Goal: Task Accomplishment & Management: Use online tool/utility

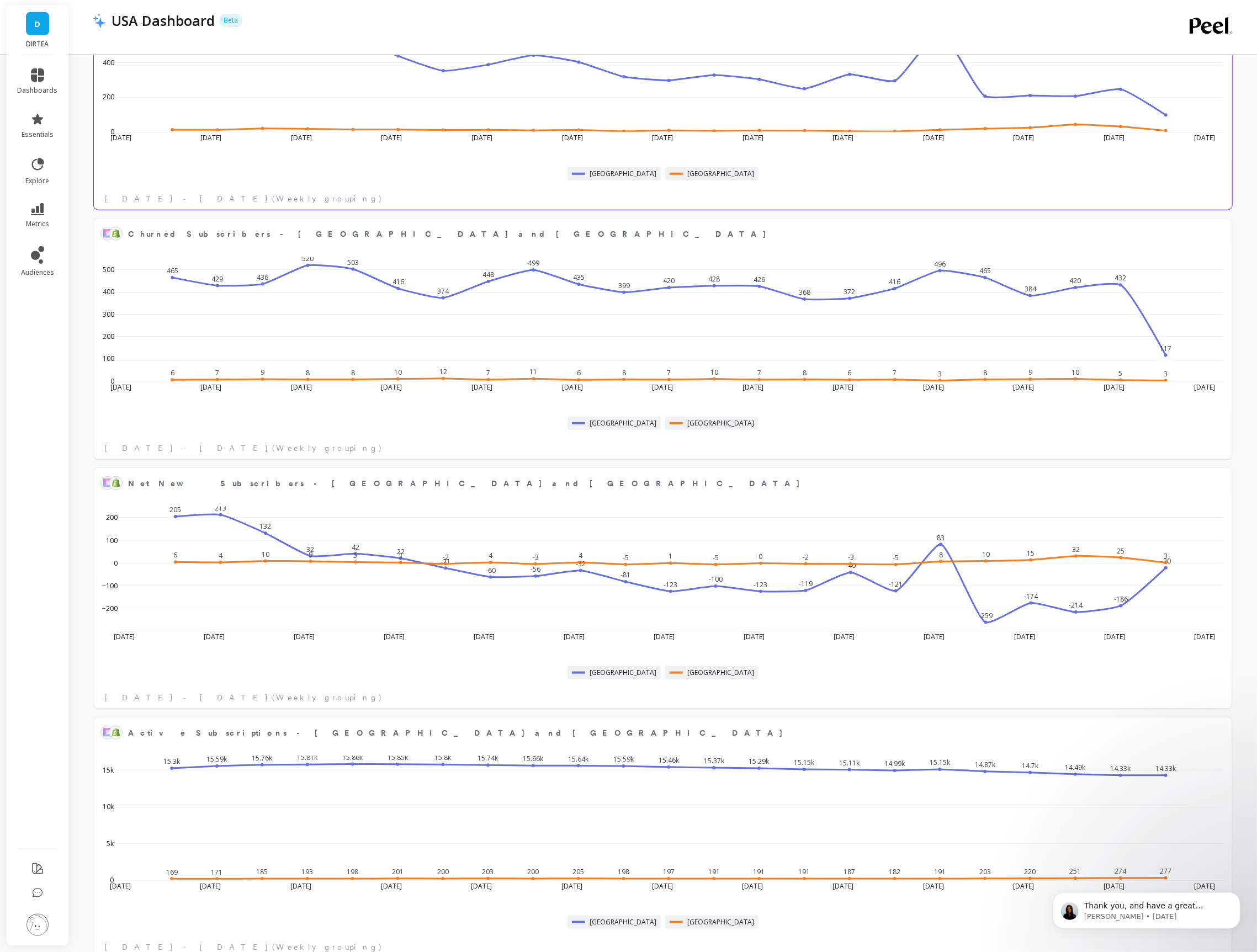
scroll to position [921, 0]
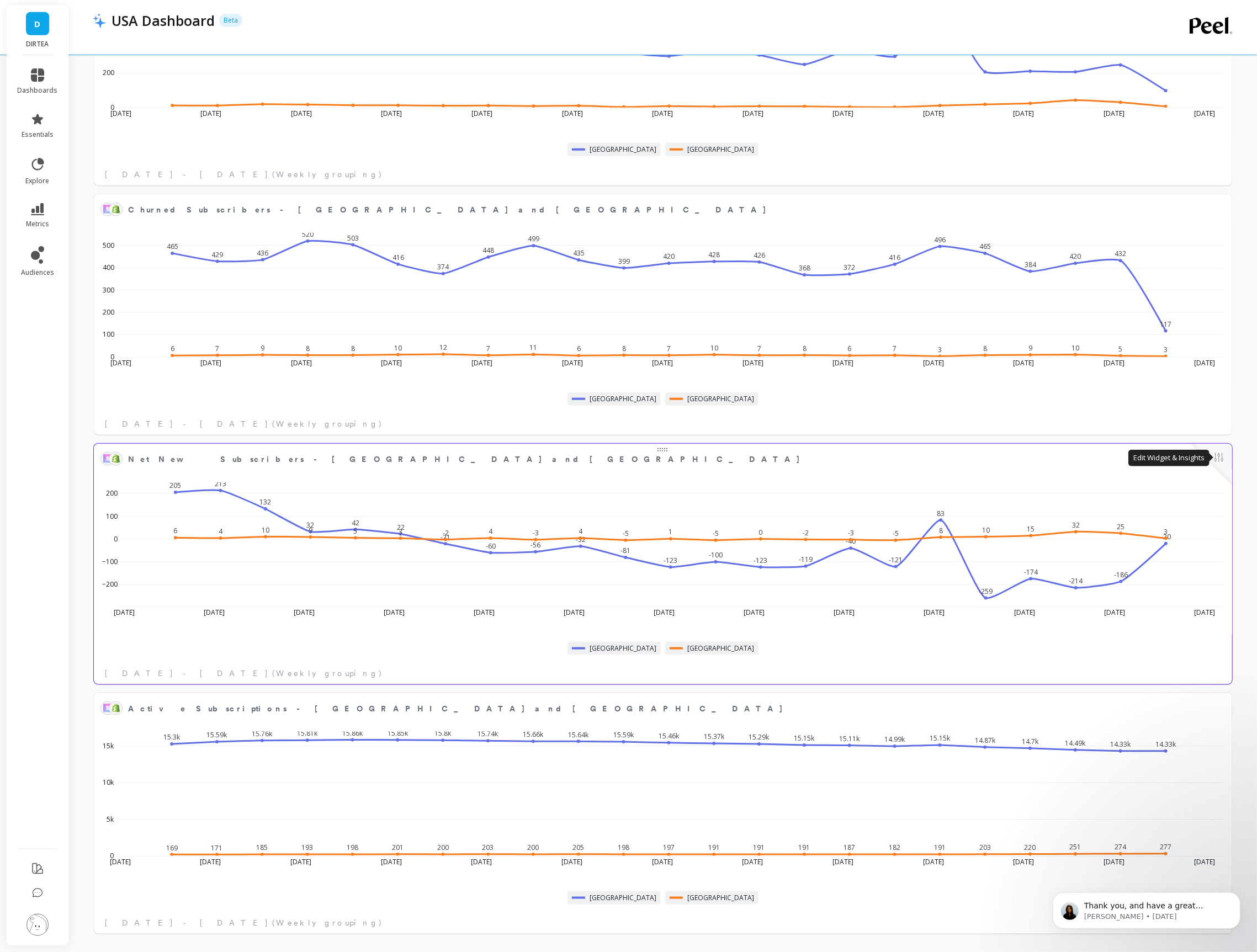
click at [1212, 463] on button at bounding box center [1219, 459] width 13 height 15
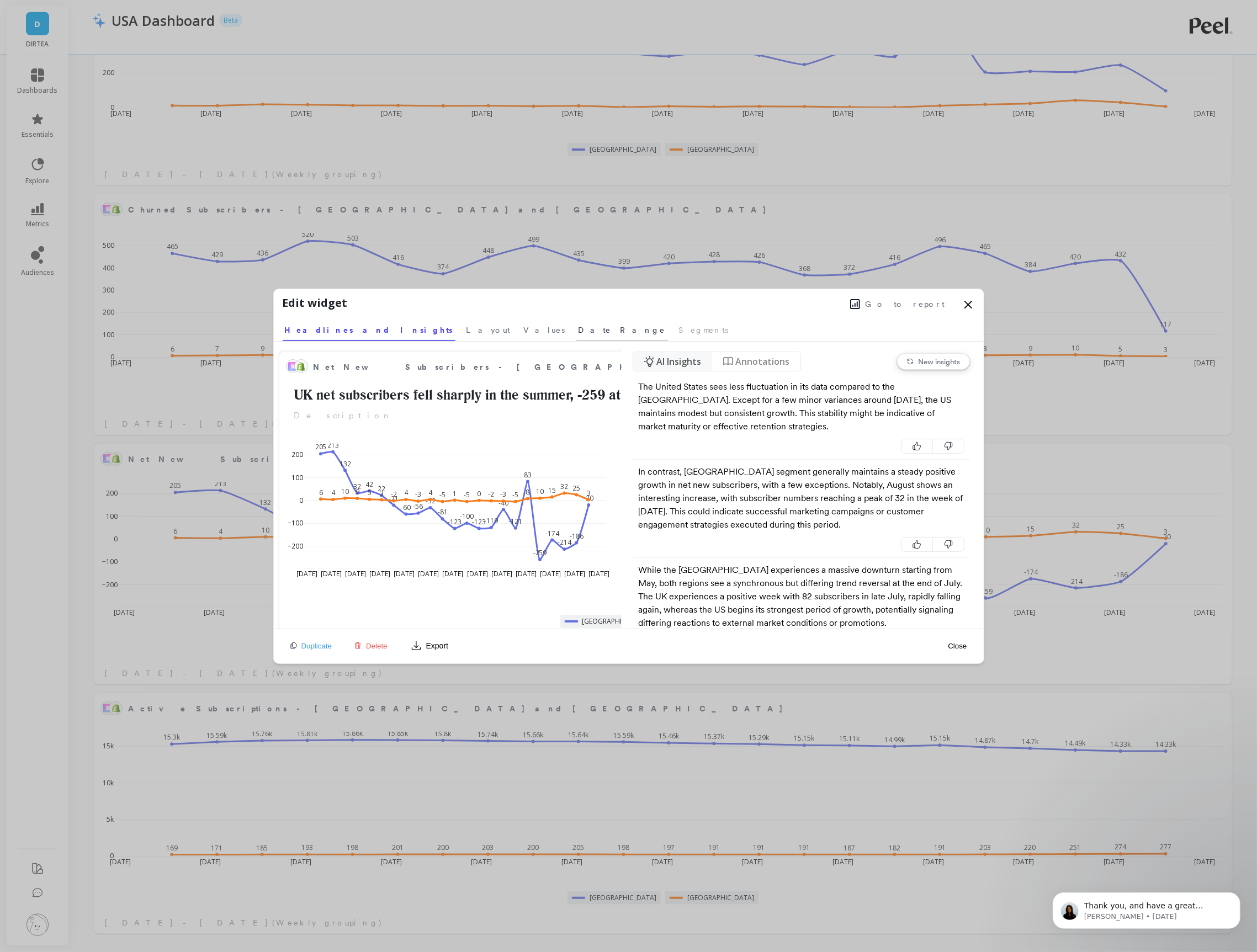
click at [579, 328] on span "Date Range" at bounding box center [622, 329] width 87 height 11
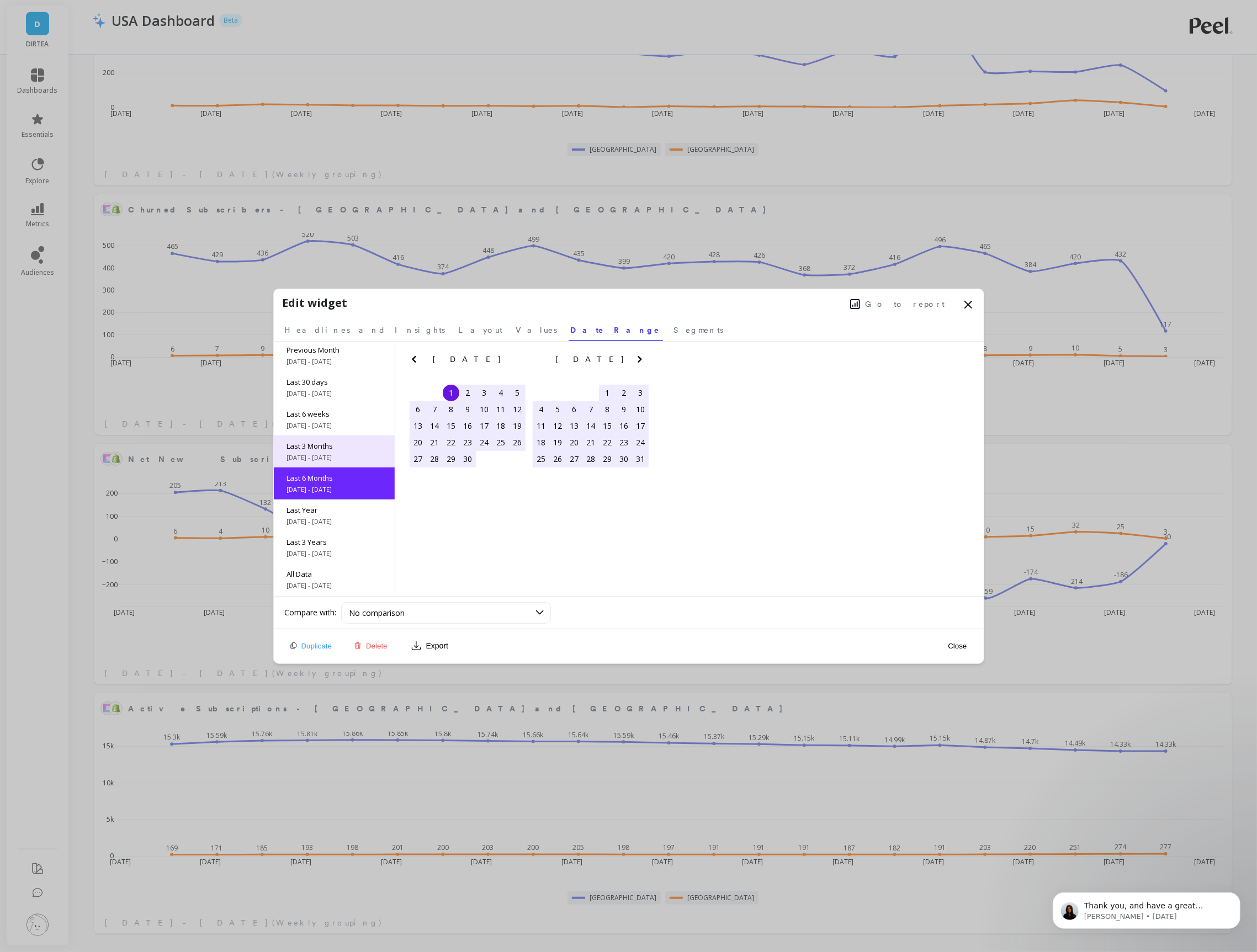
click at [322, 441] on span "Last 3 Months" at bounding box center [334, 446] width 94 height 10
click at [954, 648] on button "Close" at bounding box center [957, 646] width 25 height 10
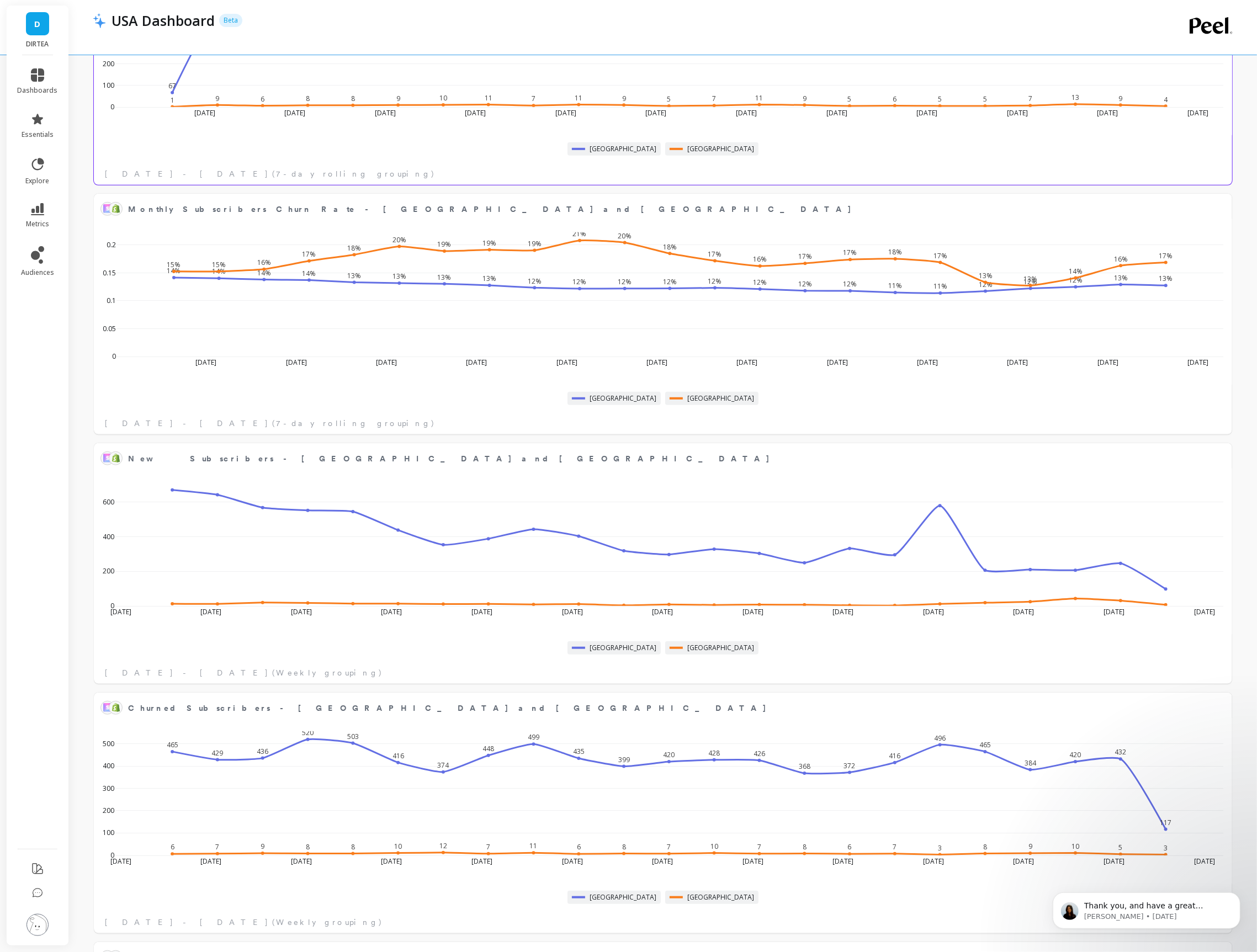
scroll to position [588, 0]
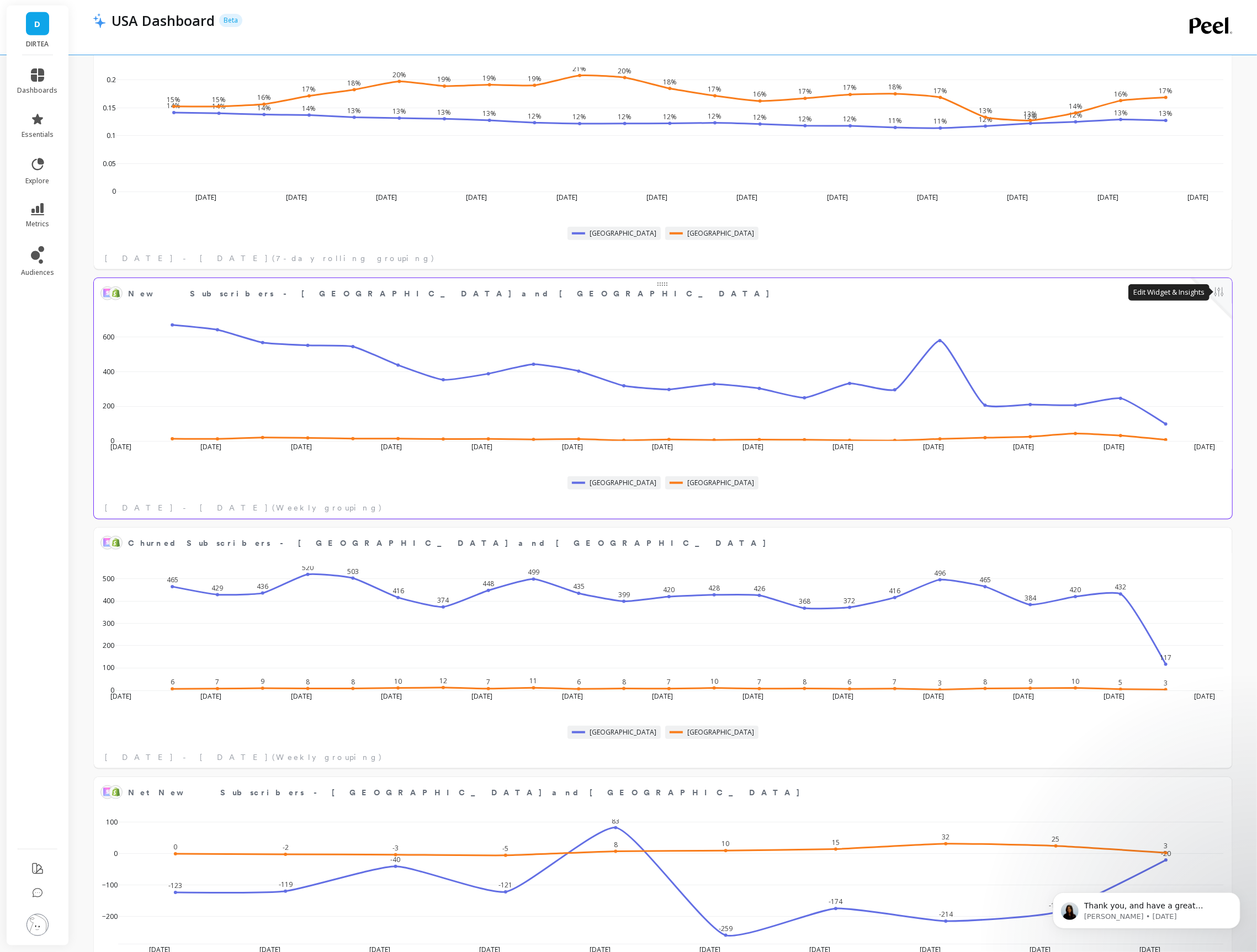
click at [1218, 291] on button at bounding box center [1219, 293] width 13 height 15
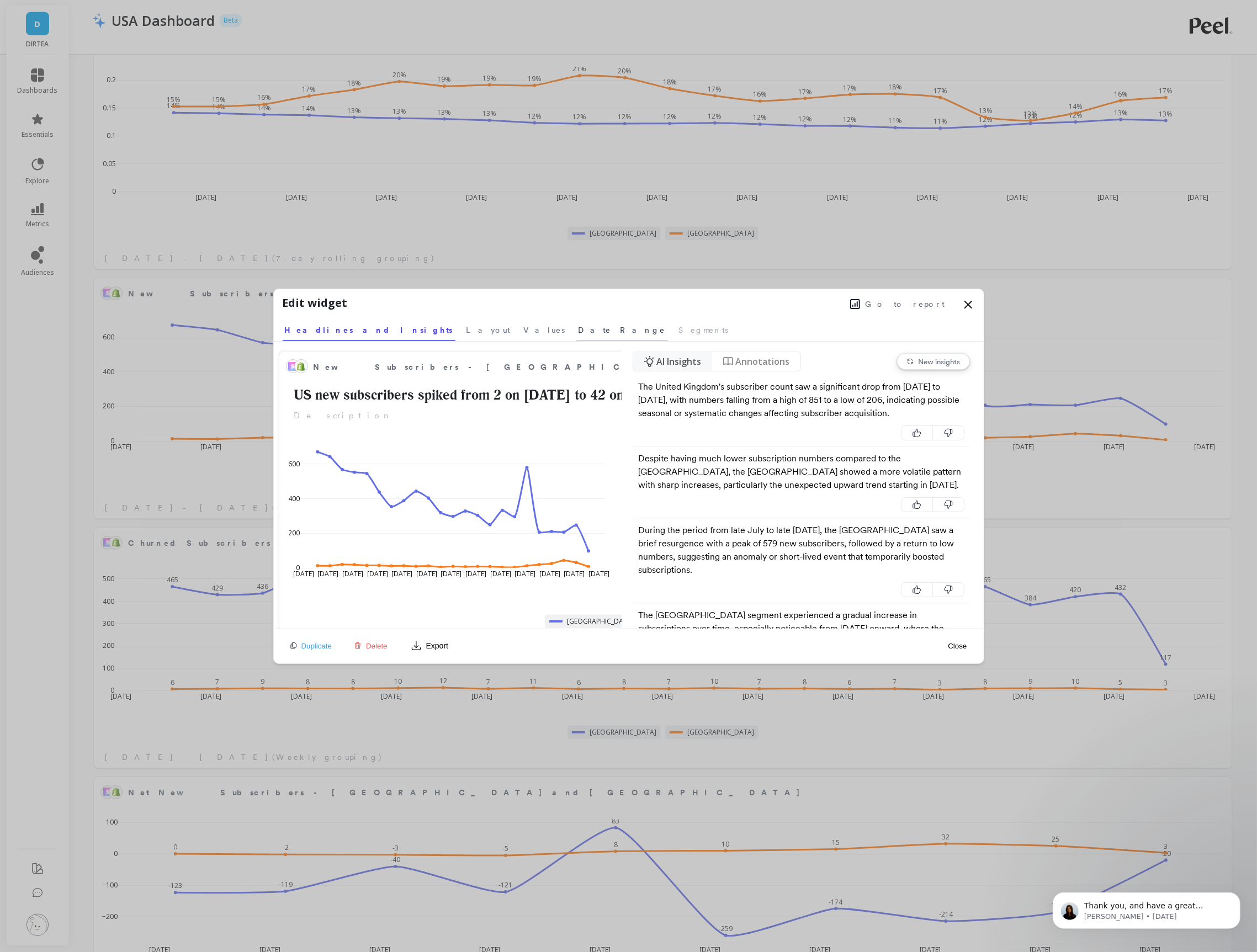
click at [579, 332] on span "Date Range" at bounding box center [622, 329] width 87 height 11
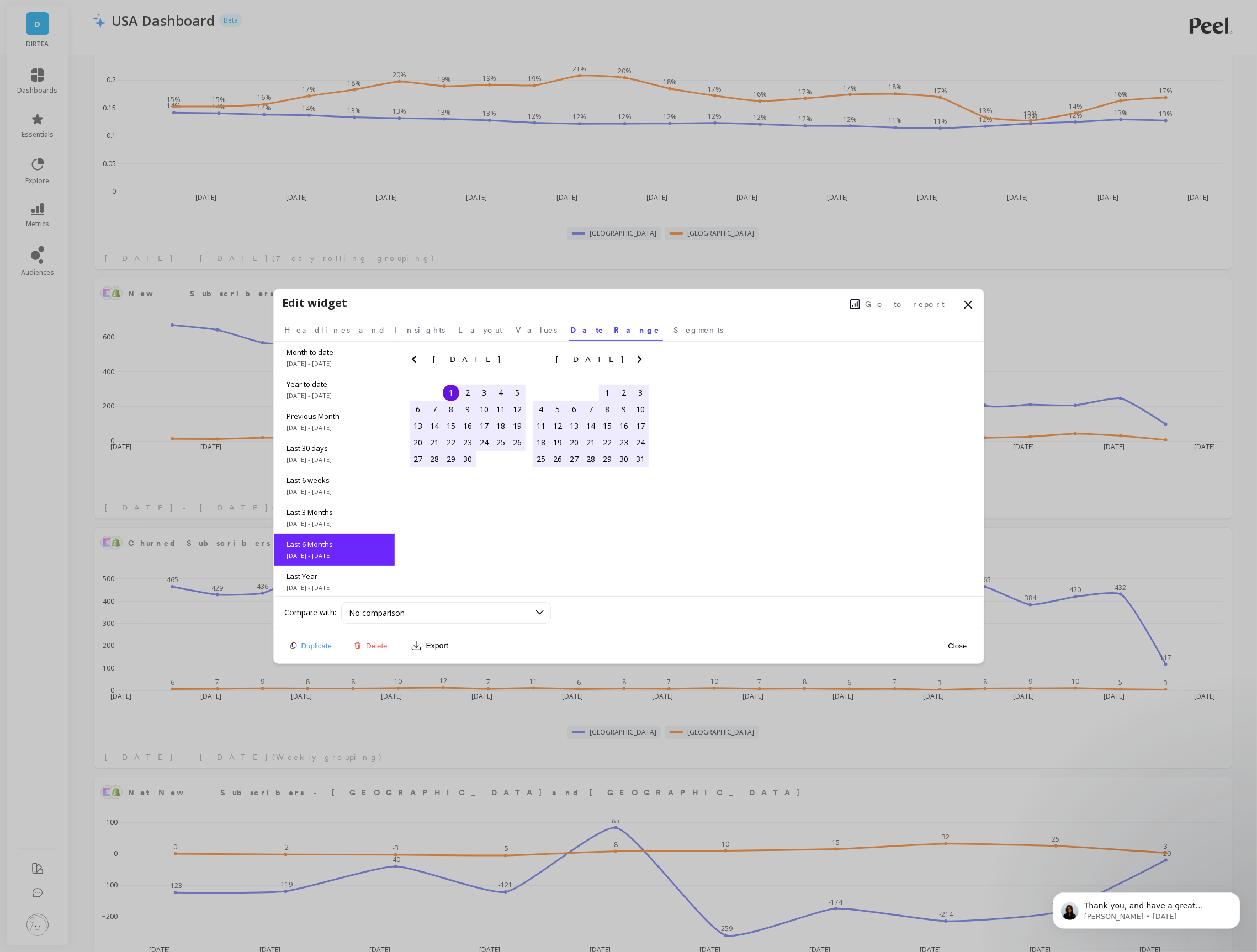
scroll to position [66, 0]
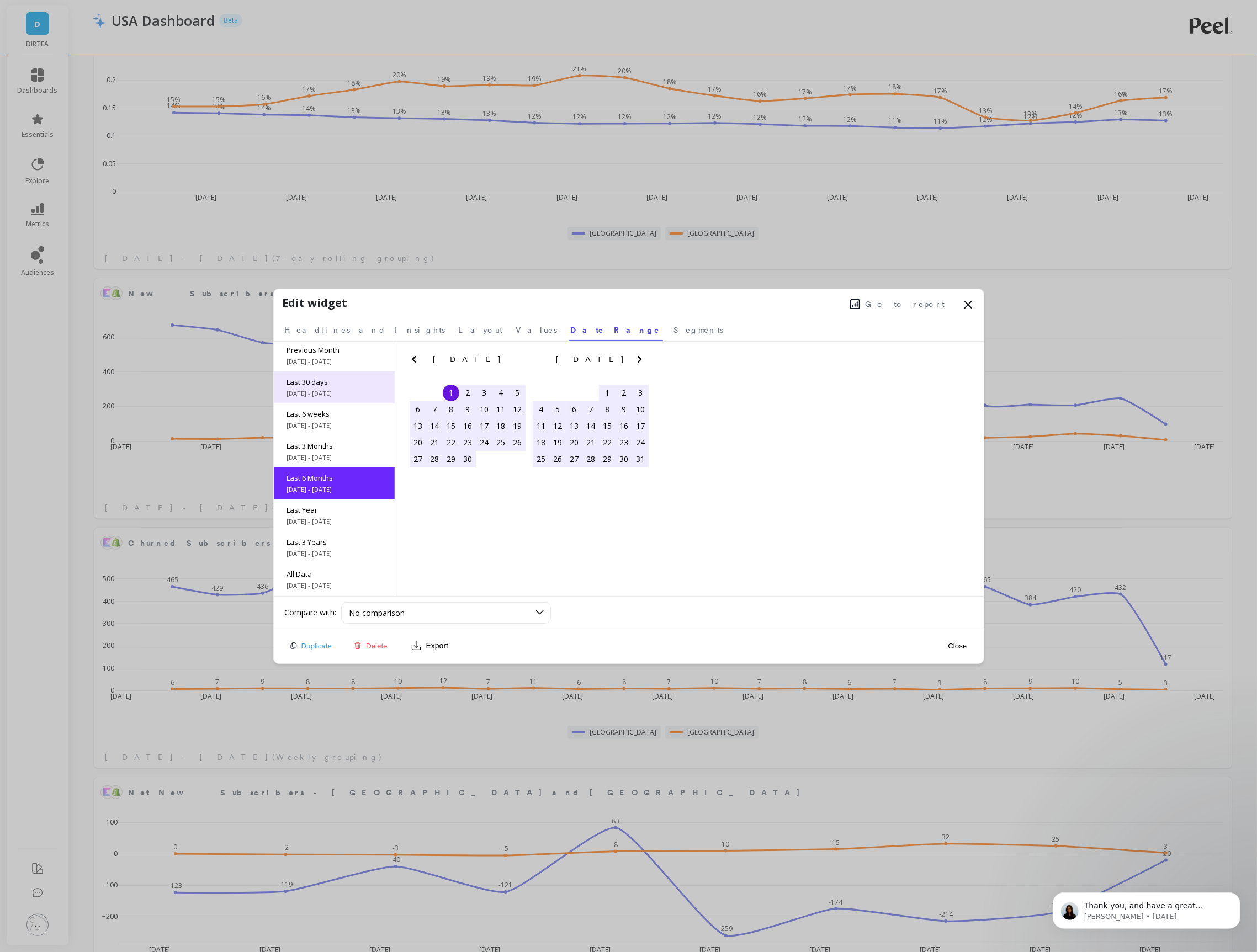
click at [328, 389] on span "[DATE] - [DATE]" at bounding box center [334, 394] width 94 height 9
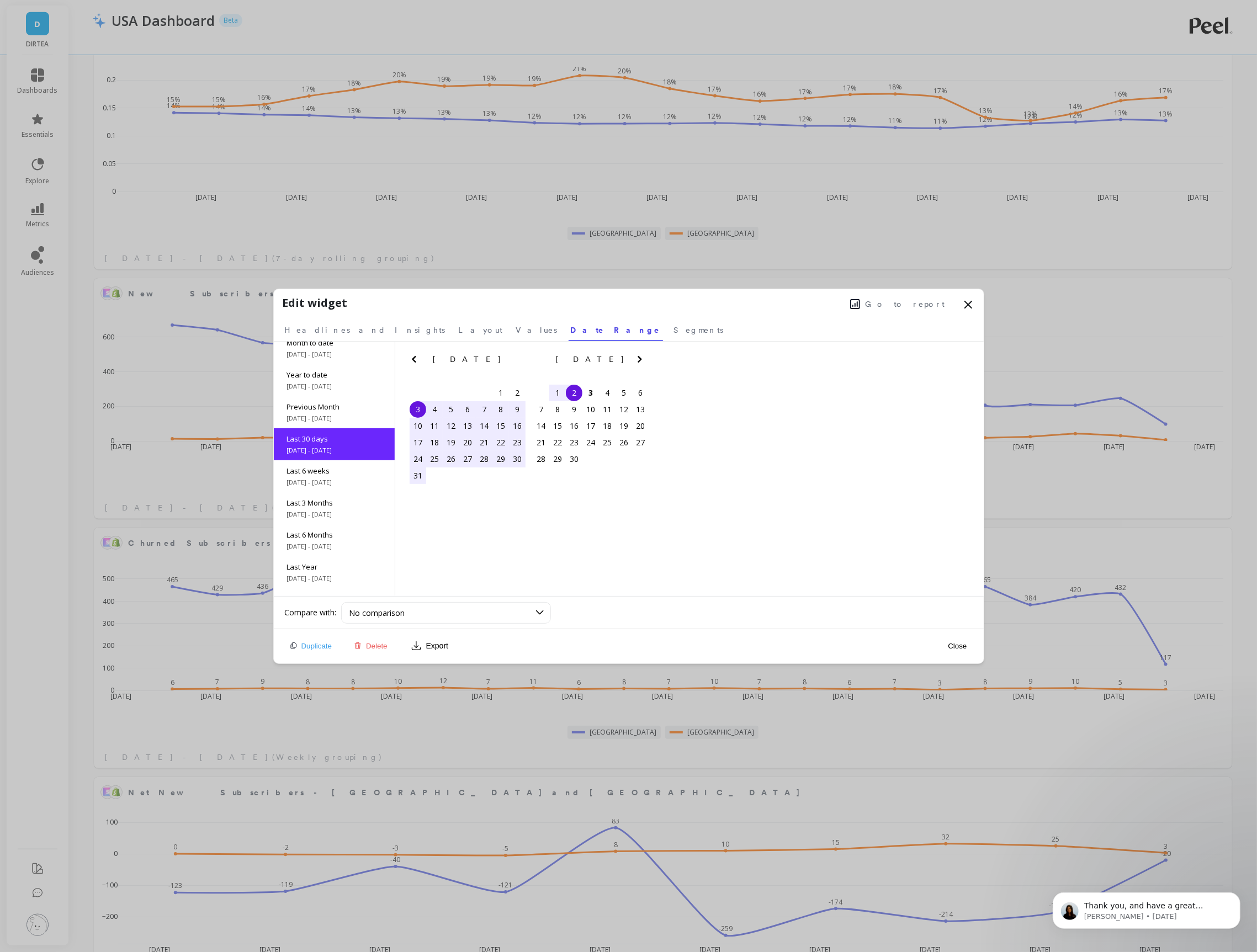
scroll to position [0, 0]
click at [516, 329] on span "Values" at bounding box center [536, 329] width 41 height 11
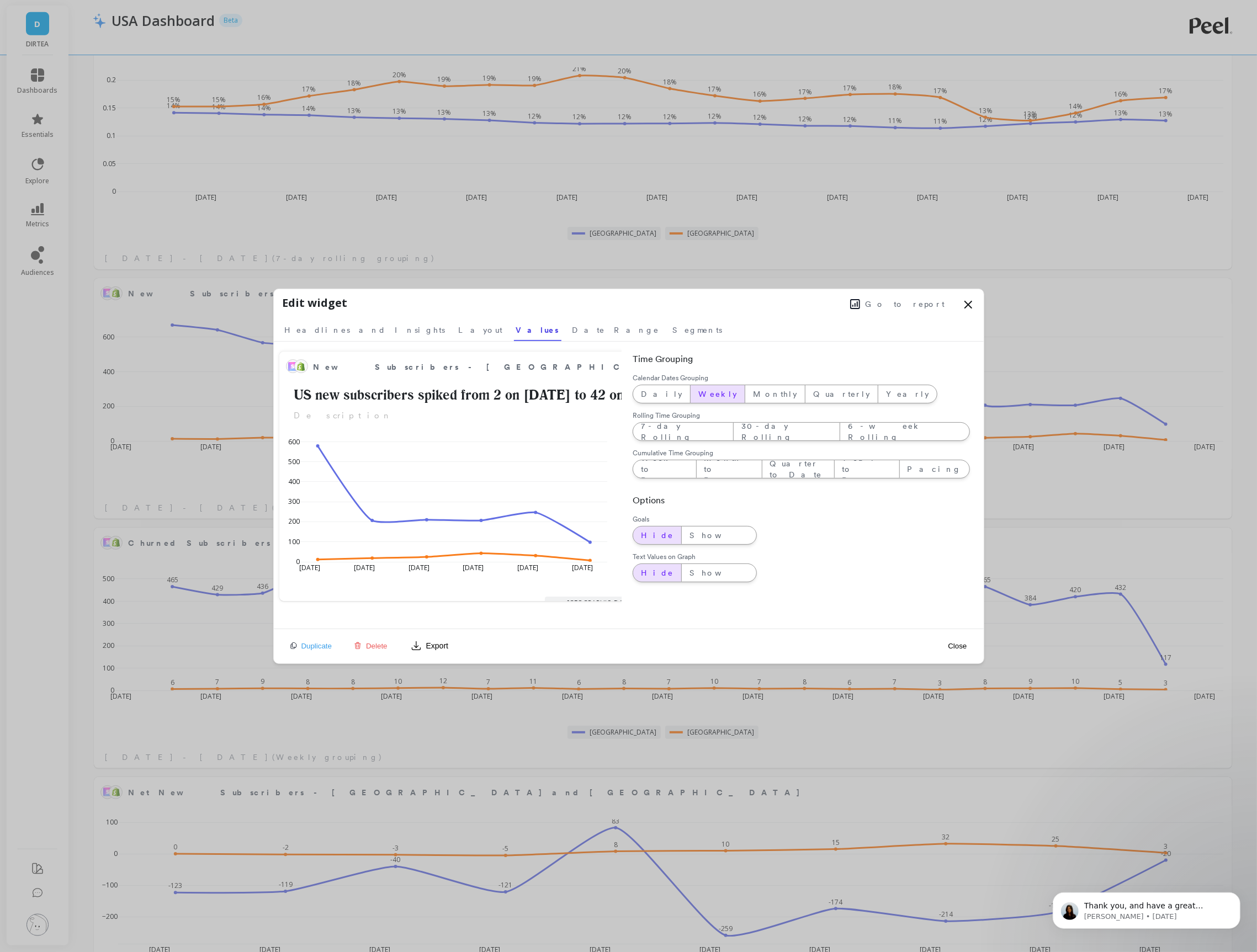
click at [651, 403] on div "Daily Weekly Monthly Quarterly Yearly" at bounding box center [785, 394] width 305 height 19
click at [650, 400] on div "Daily" at bounding box center [661, 394] width 57 height 18
click at [965, 646] on button "Close" at bounding box center [957, 646] width 25 height 10
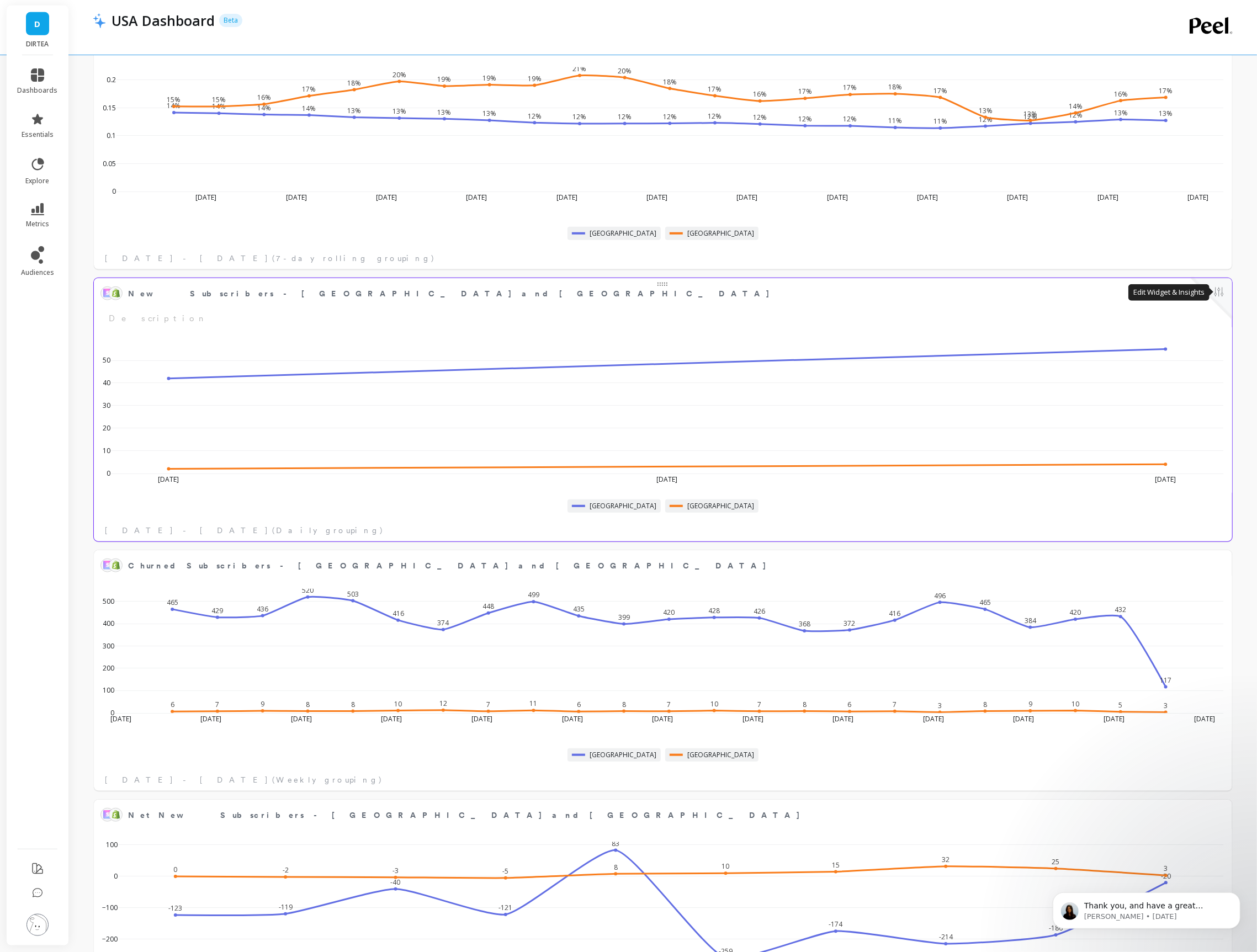
click at [1222, 299] on button at bounding box center [1219, 293] width 13 height 15
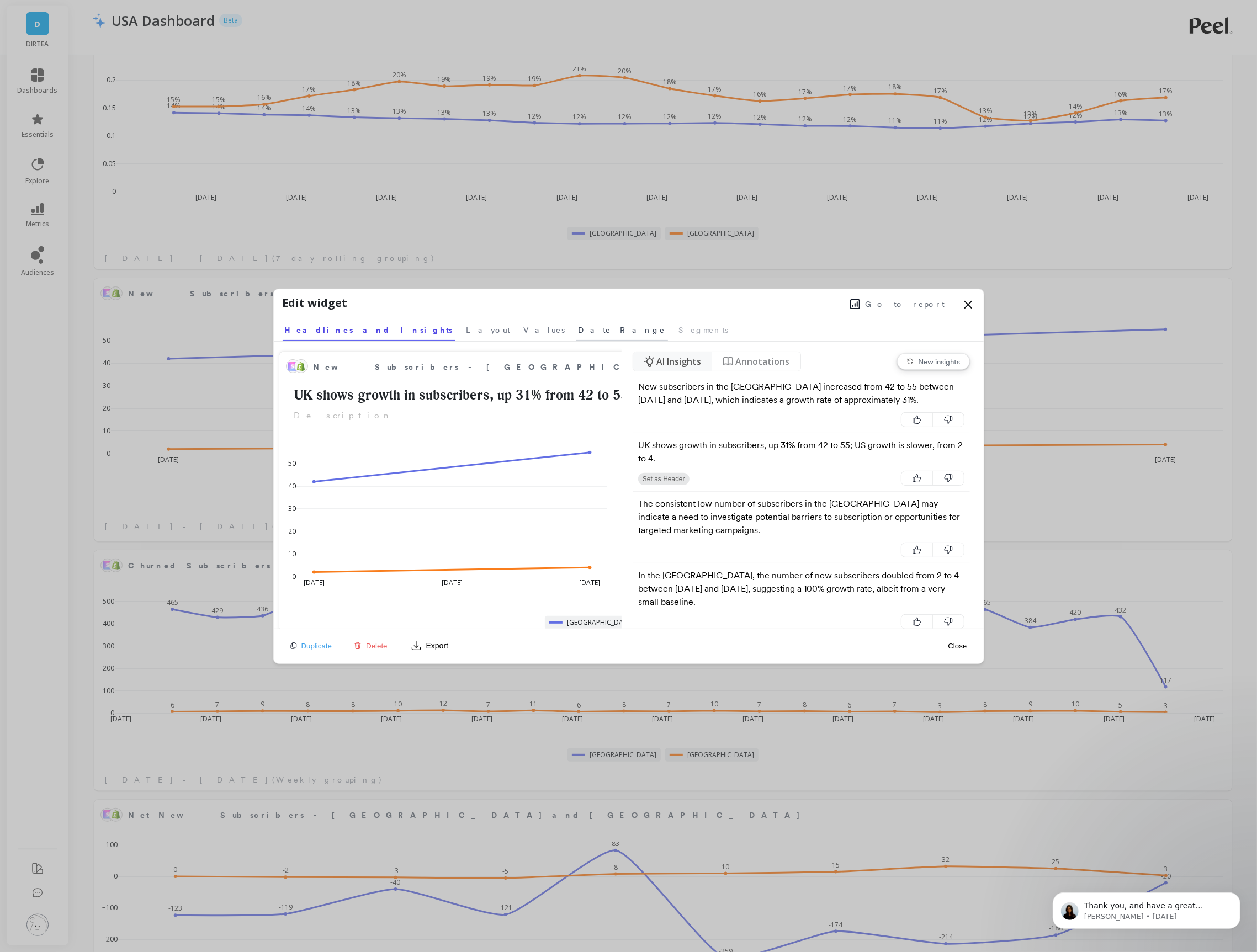
click at [576, 324] on link "Date Range" at bounding box center [622, 328] width 92 height 25
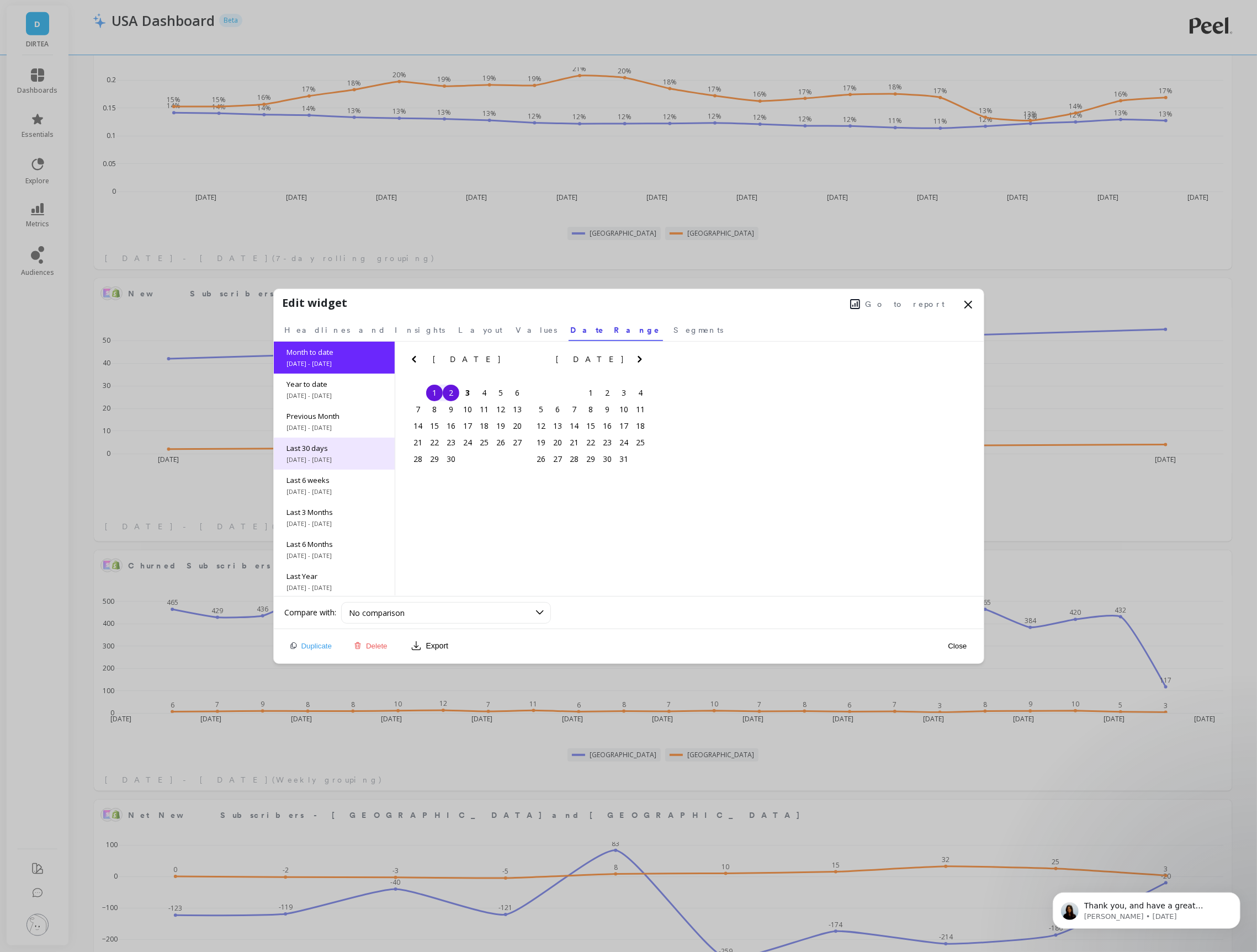
click at [331, 453] on div "Last 30 days [DATE] - [DATE]" at bounding box center [334, 453] width 121 height 32
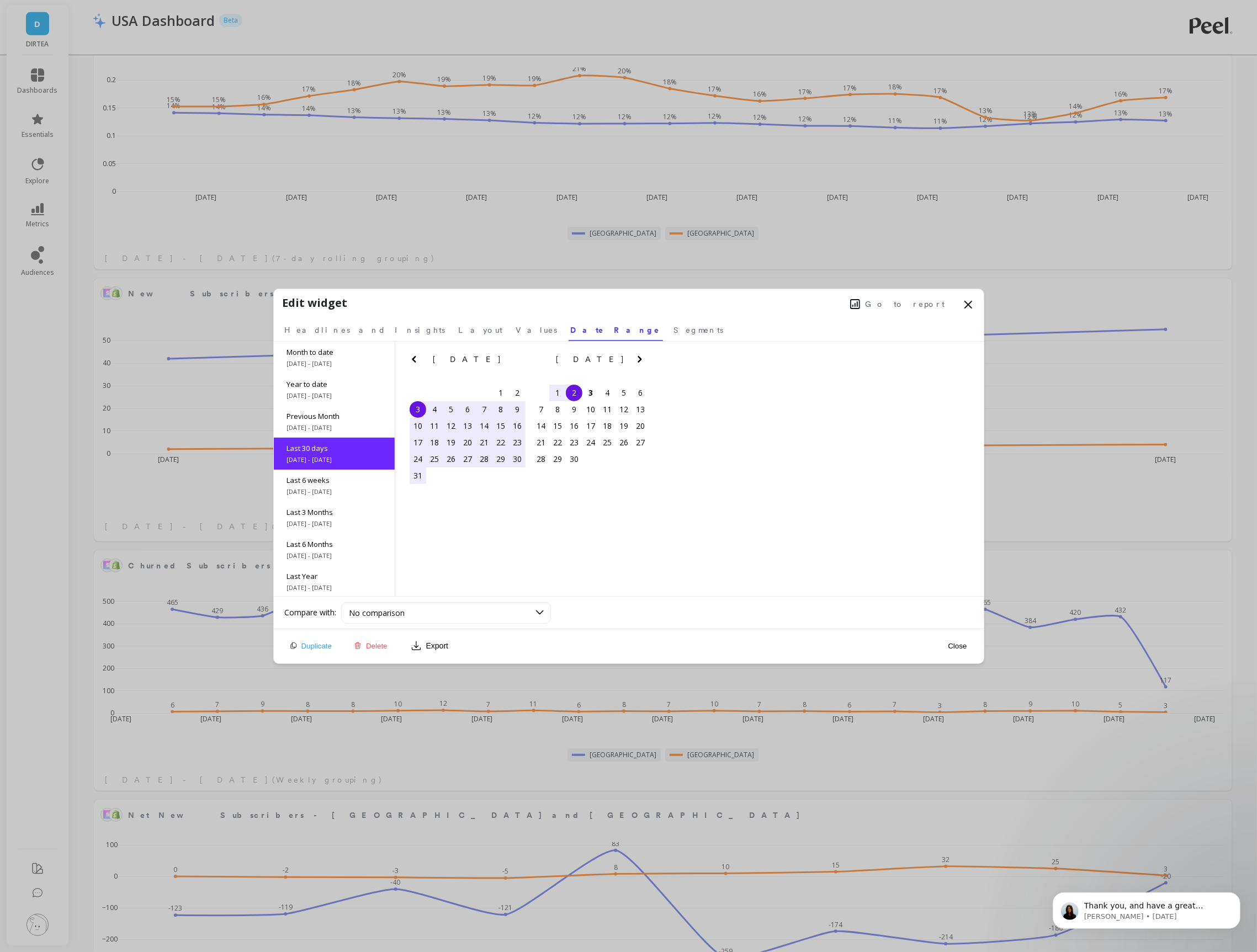
click at [951, 645] on button "Close" at bounding box center [957, 646] width 25 height 10
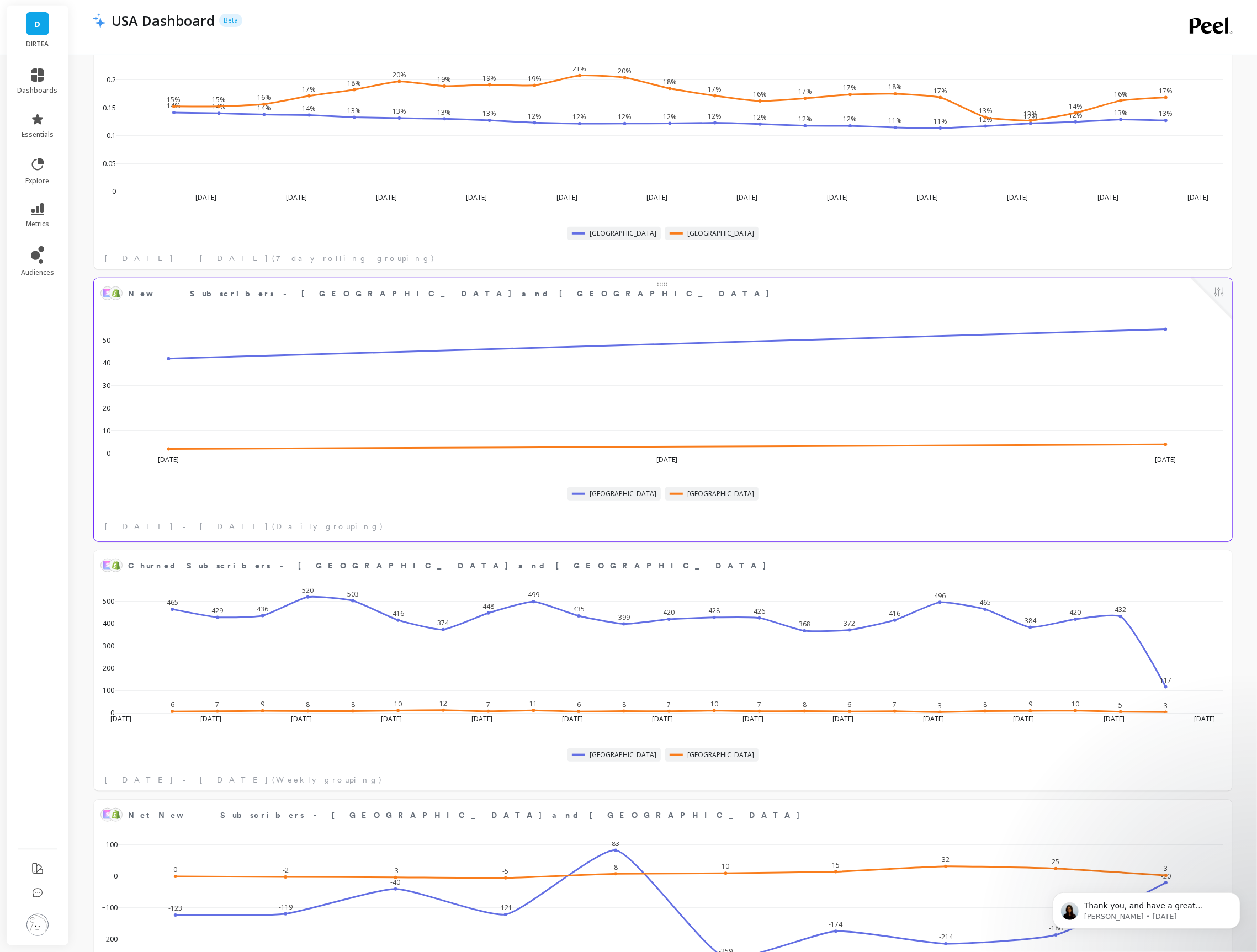
click at [1212, 298] on button at bounding box center [1219, 293] width 13 height 15
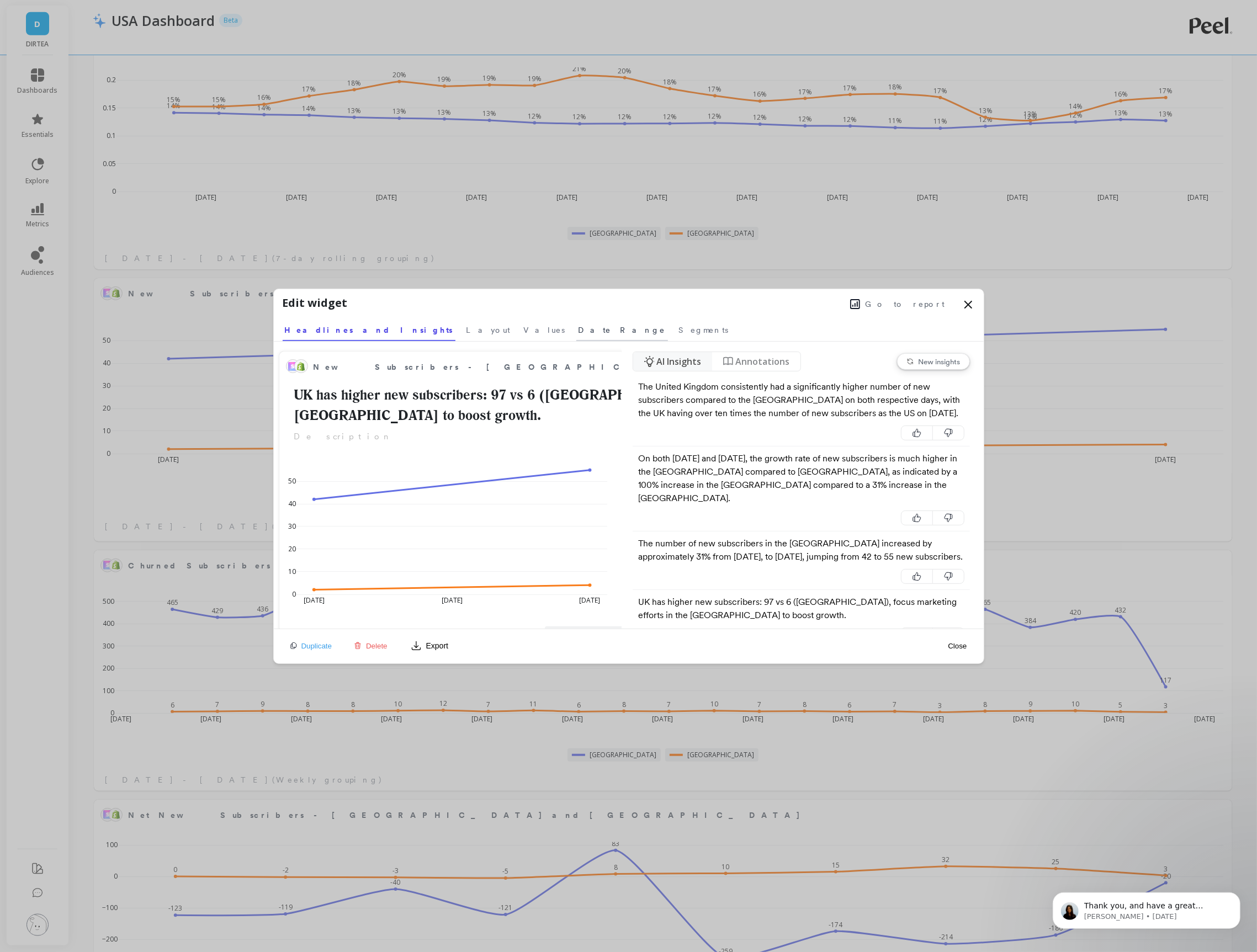
click at [579, 335] on span "Date Range" at bounding box center [622, 329] width 87 height 11
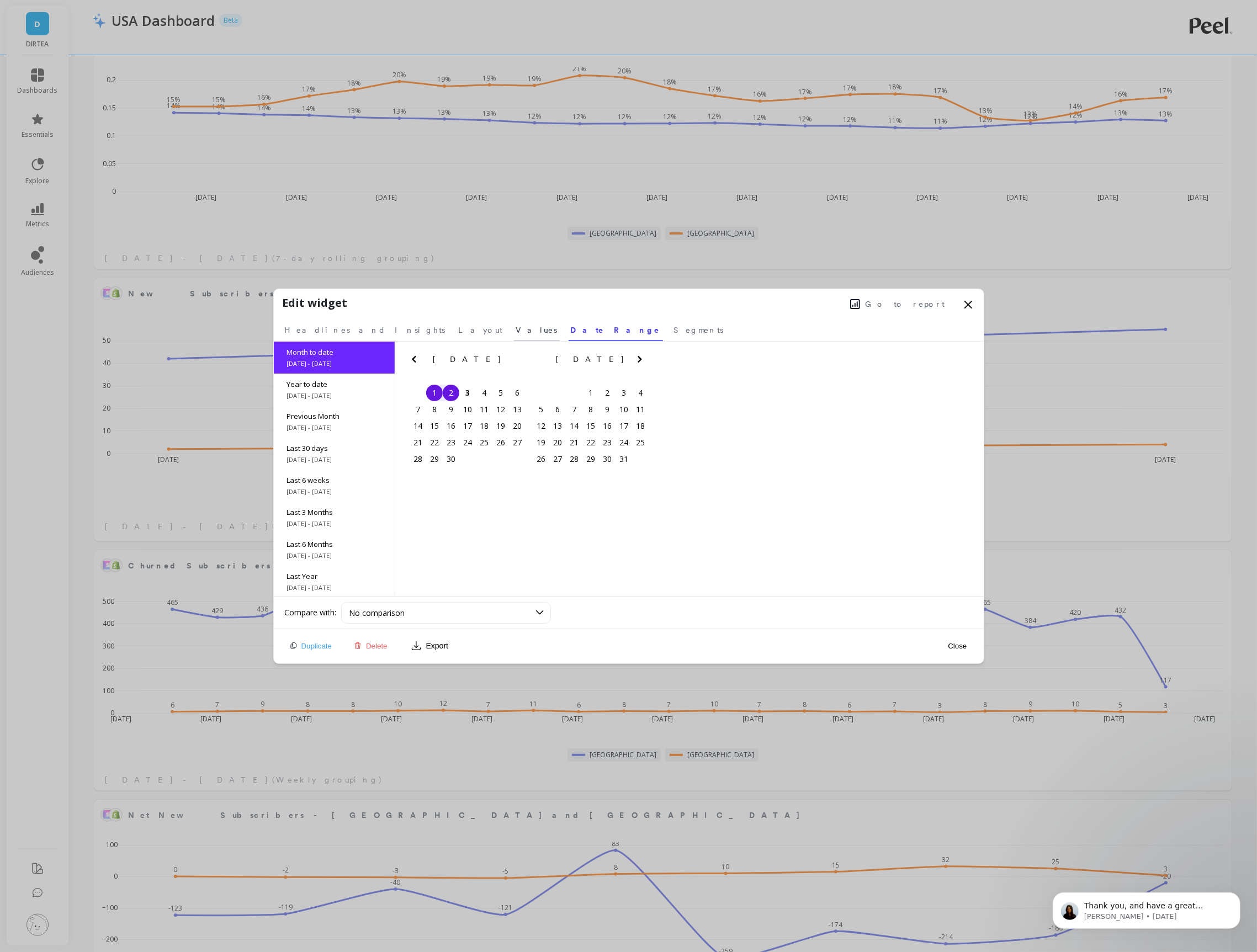
click at [516, 332] on span "Values" at bounding box center [536, 329] width 41 height 11
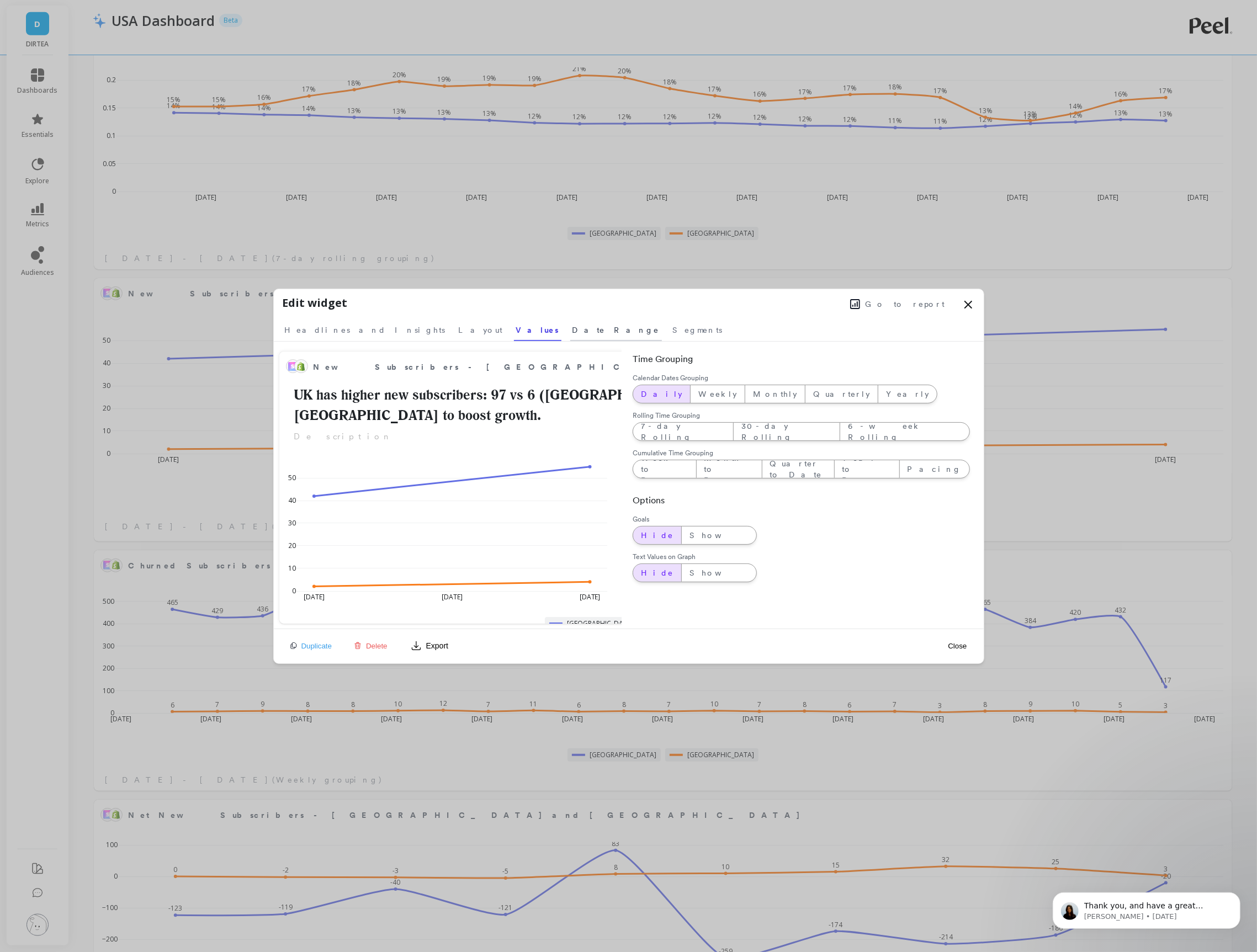
click at [573, 328] on span "Date Range" at bounding box center [616, 329] width 87 height 11
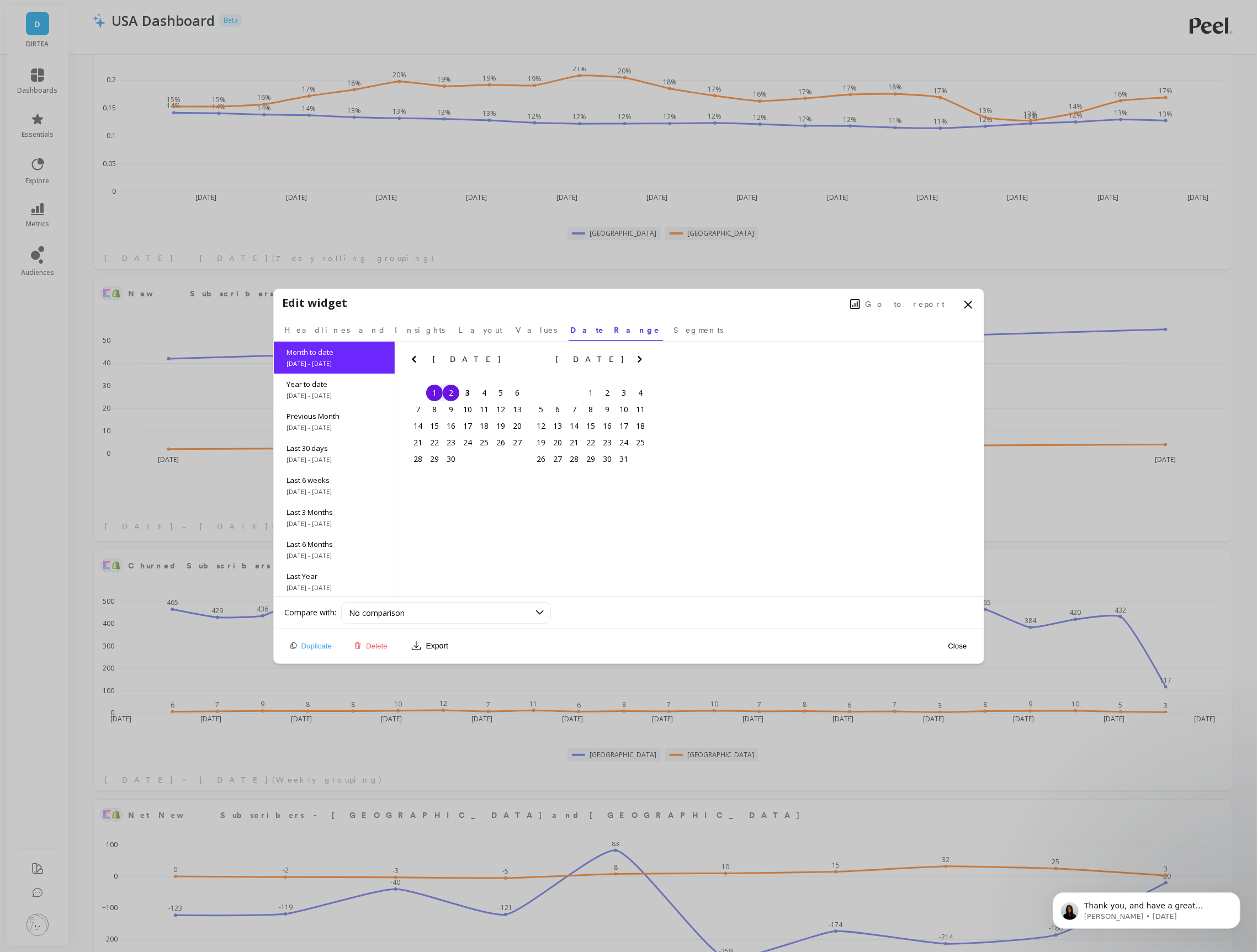
click at [416, 357] on icon "Previous Month" at bounding box center [414, 359] width 13 height 13
drag, startPoint x: 498, startPoint y: 387, endPoint x: 506, endPoint y: 409, distance: 23.4
click at [499, 389] on div "1" at bounding box center [501, 393] width 17 height 17
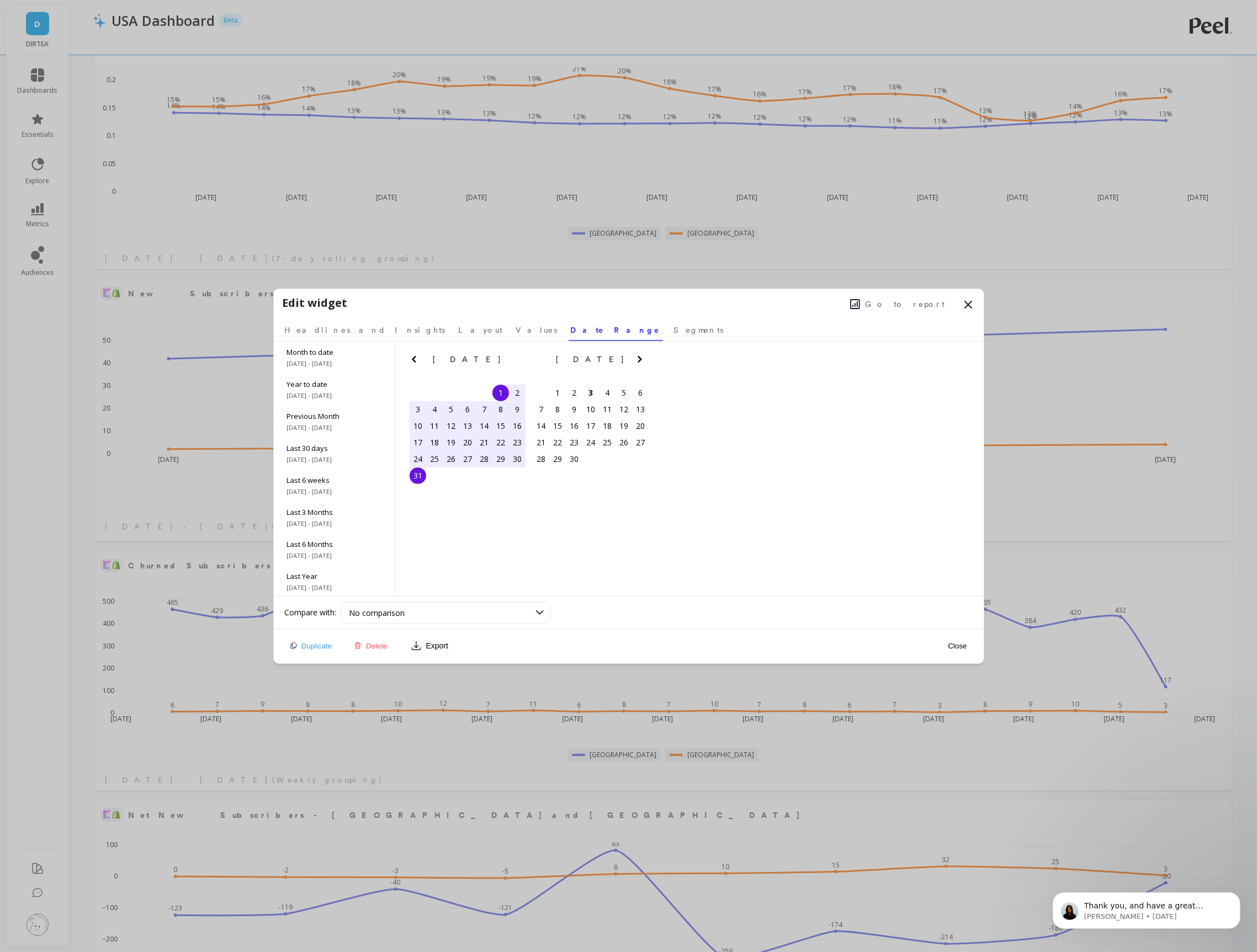
drag, startPoint x: 422, startPoint y: 474, endPoint x: 503, endPoint y: 483, distance: 81.5
click at [424, 475] on div "31" at bounding box center [418, 476] width 17 height 17
click at [954, 644] on button "Close" at bounding box center [957, 646] width 25 height 10
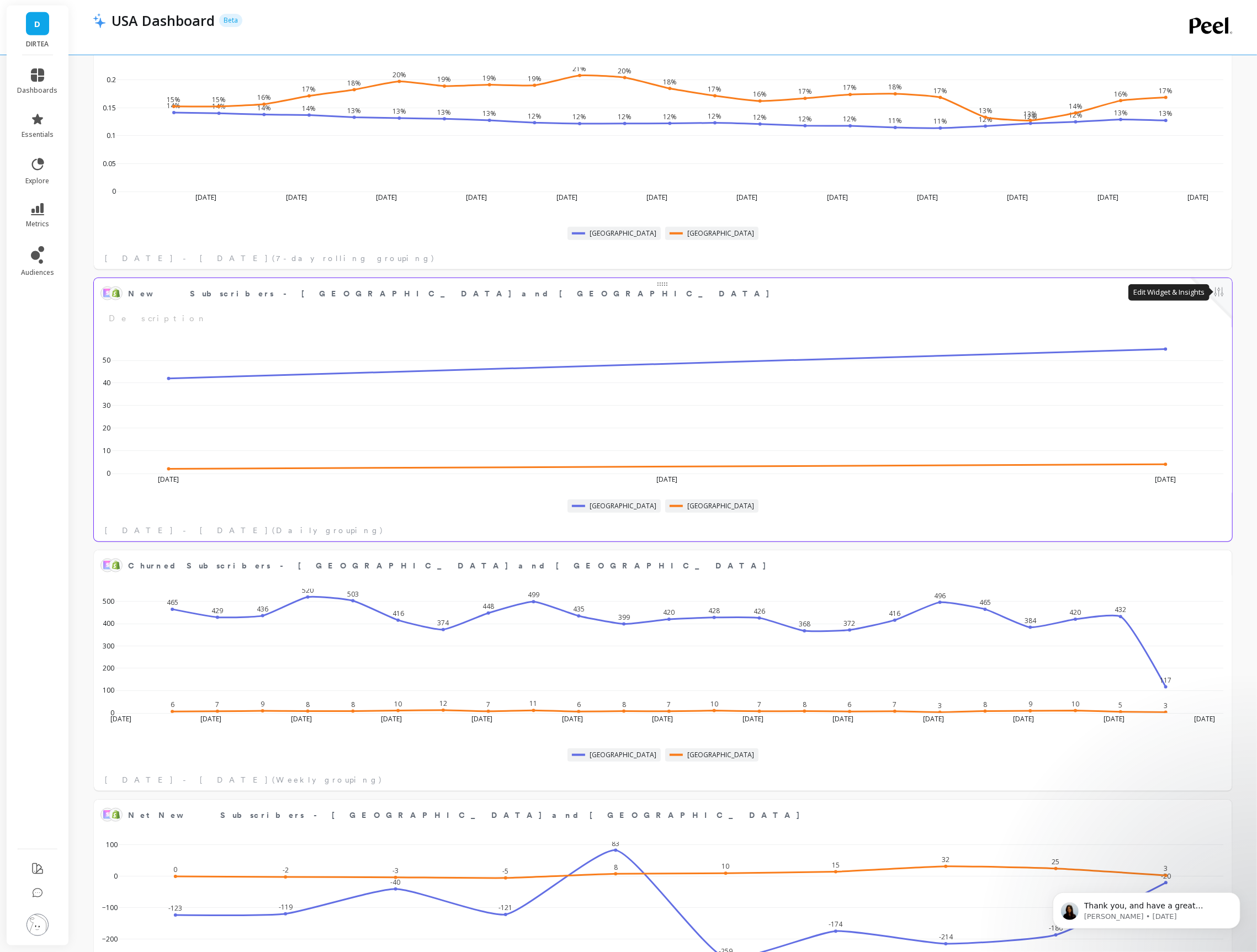
click at [1223, 291] on button at bounding box center [1219, 293] width 13 height 15
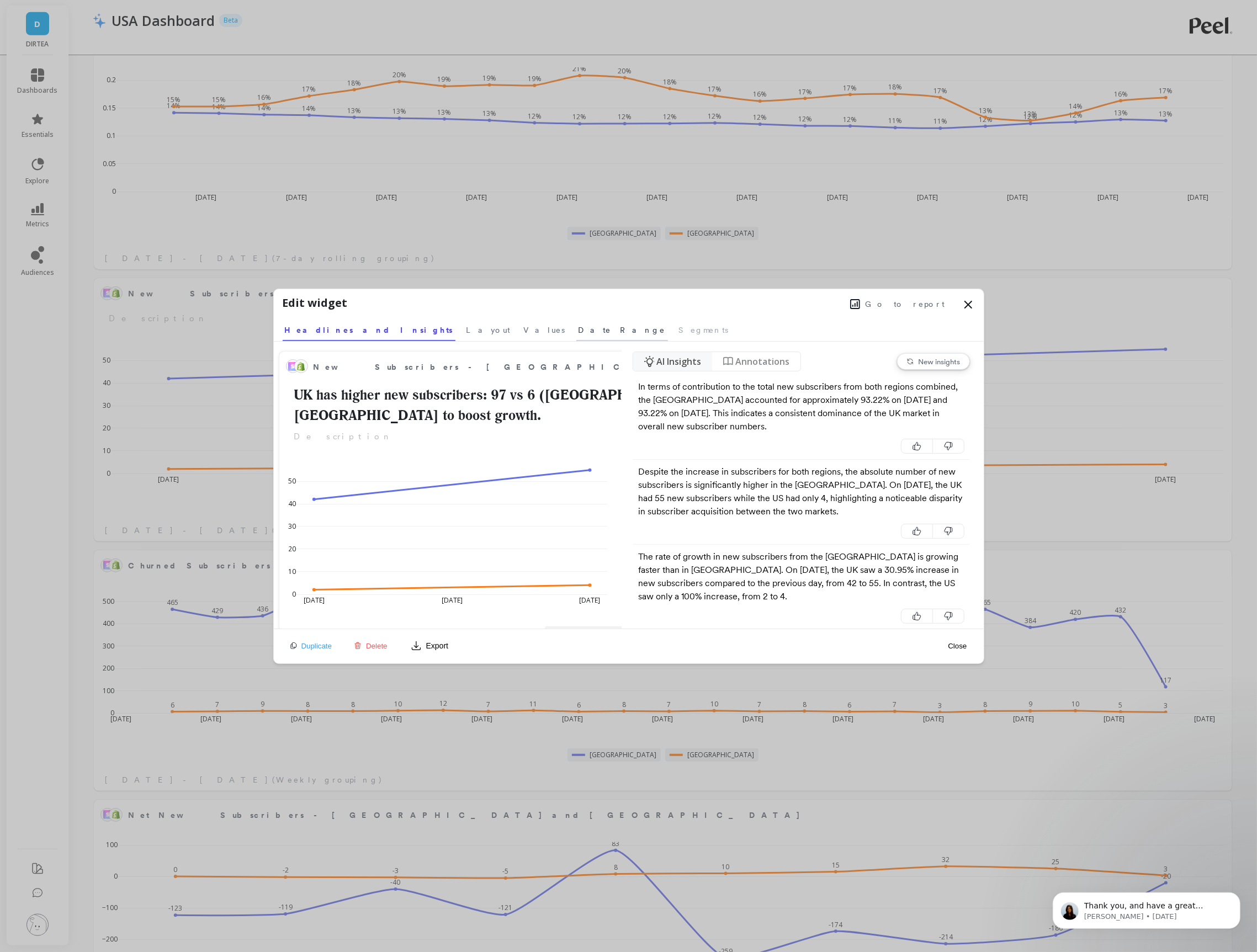
click at [579, 329] on span "Date Range" at bounding box center [622, 329] width 87 height 11
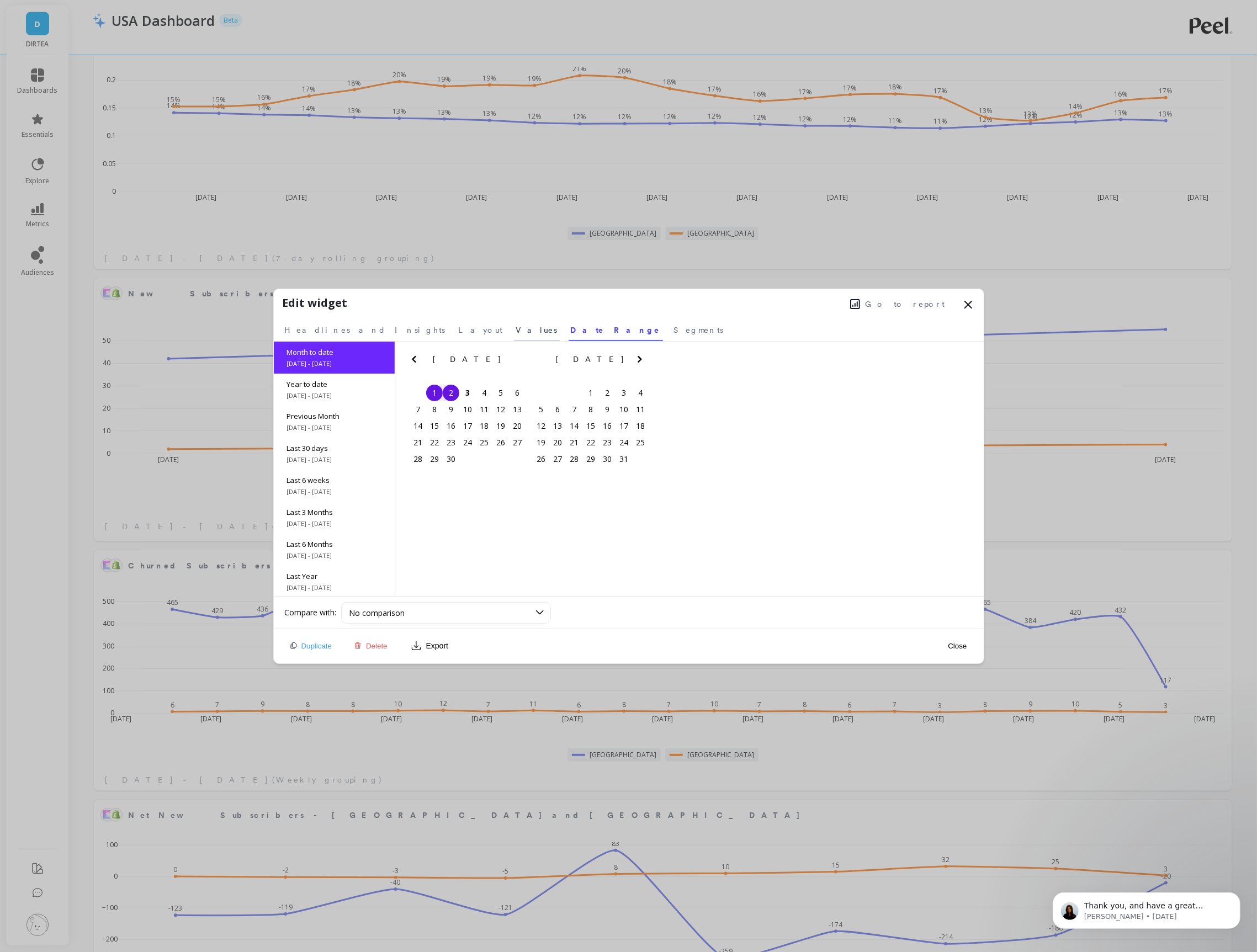
click at [514, 318] on link "Values" at bounding box center [537, 328] width 46 height 25
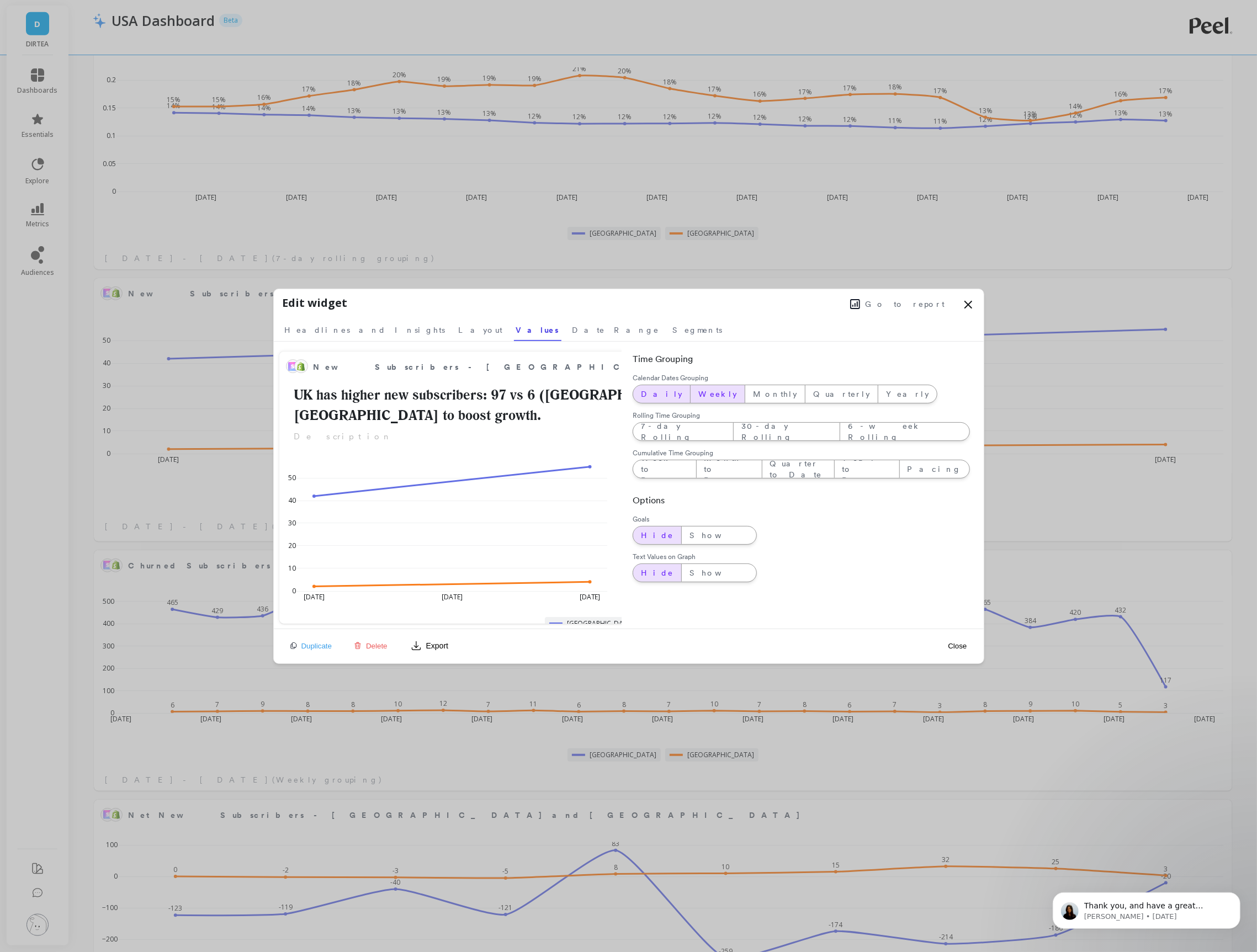
click at [691, 401] on div "Weekly" at bounding box center [718, 394] width 54 height 18
click at [671, 336] on link "Segments" at bounding box center [698, 328] width 54 height 25
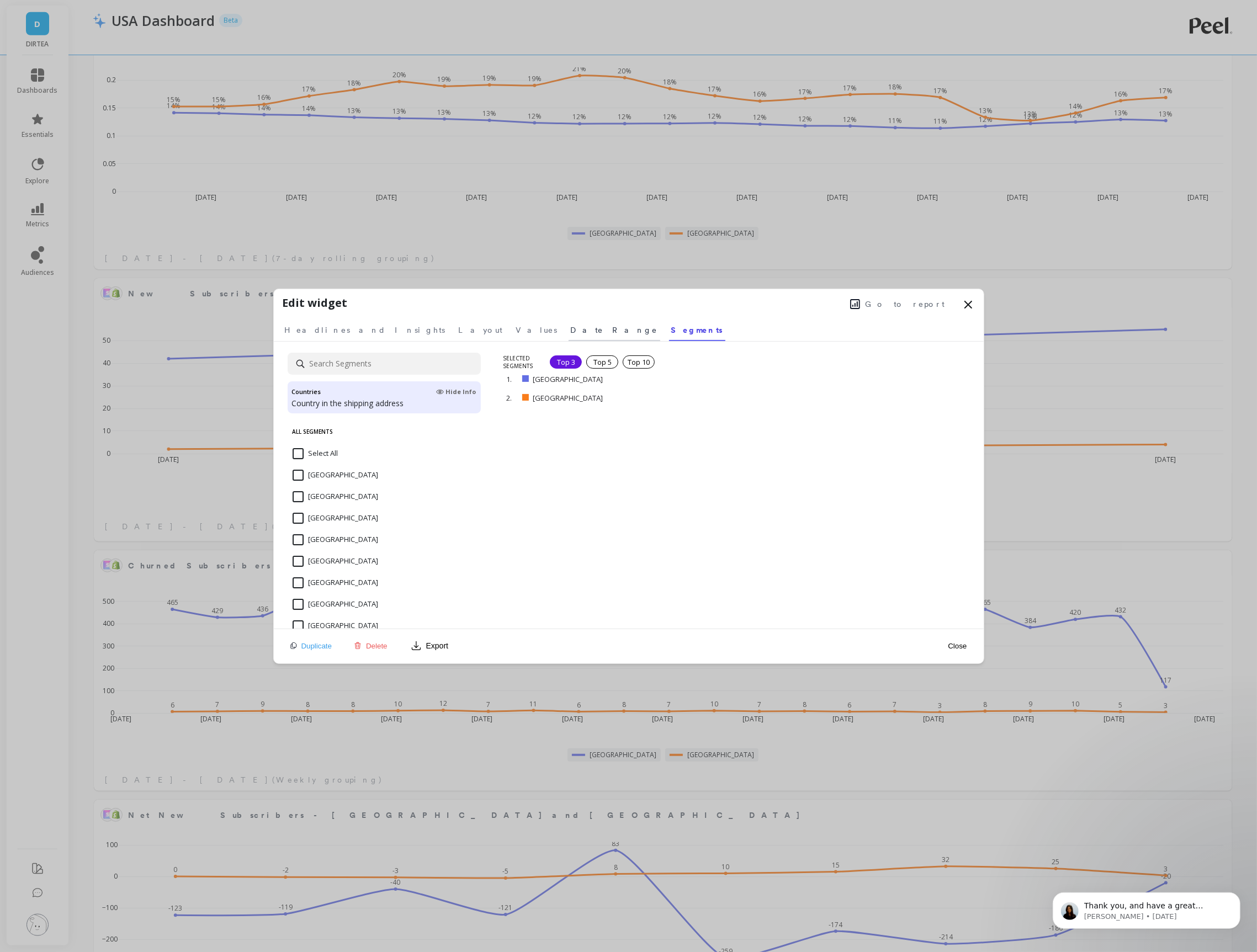
click at [571, 334] on span "Date Range" at bounding box center [614, 329] width 87 height 11
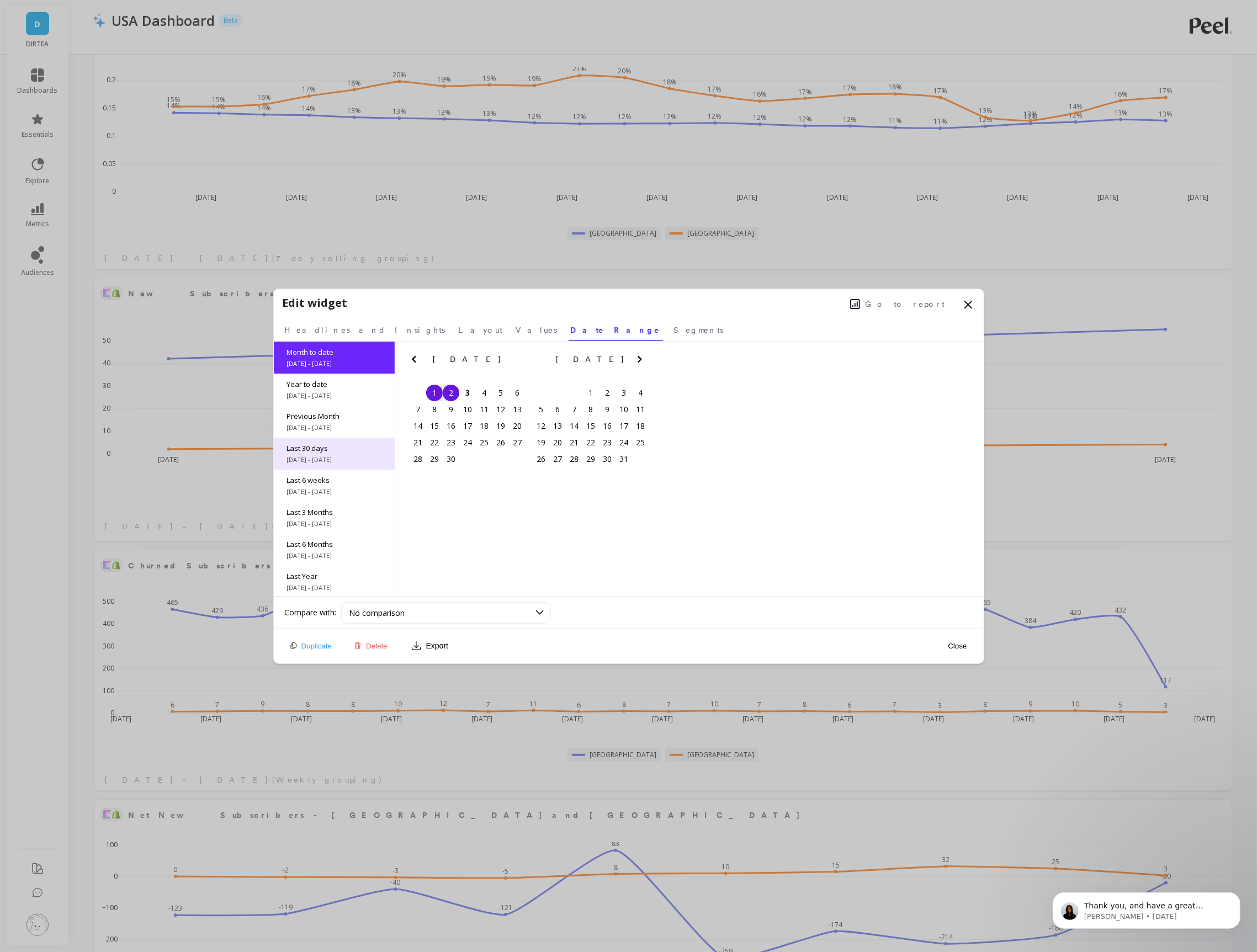
click at [330, 464] on span "[DATE] - [DATE]" at bounding box center [334, 460] width 94 height 9
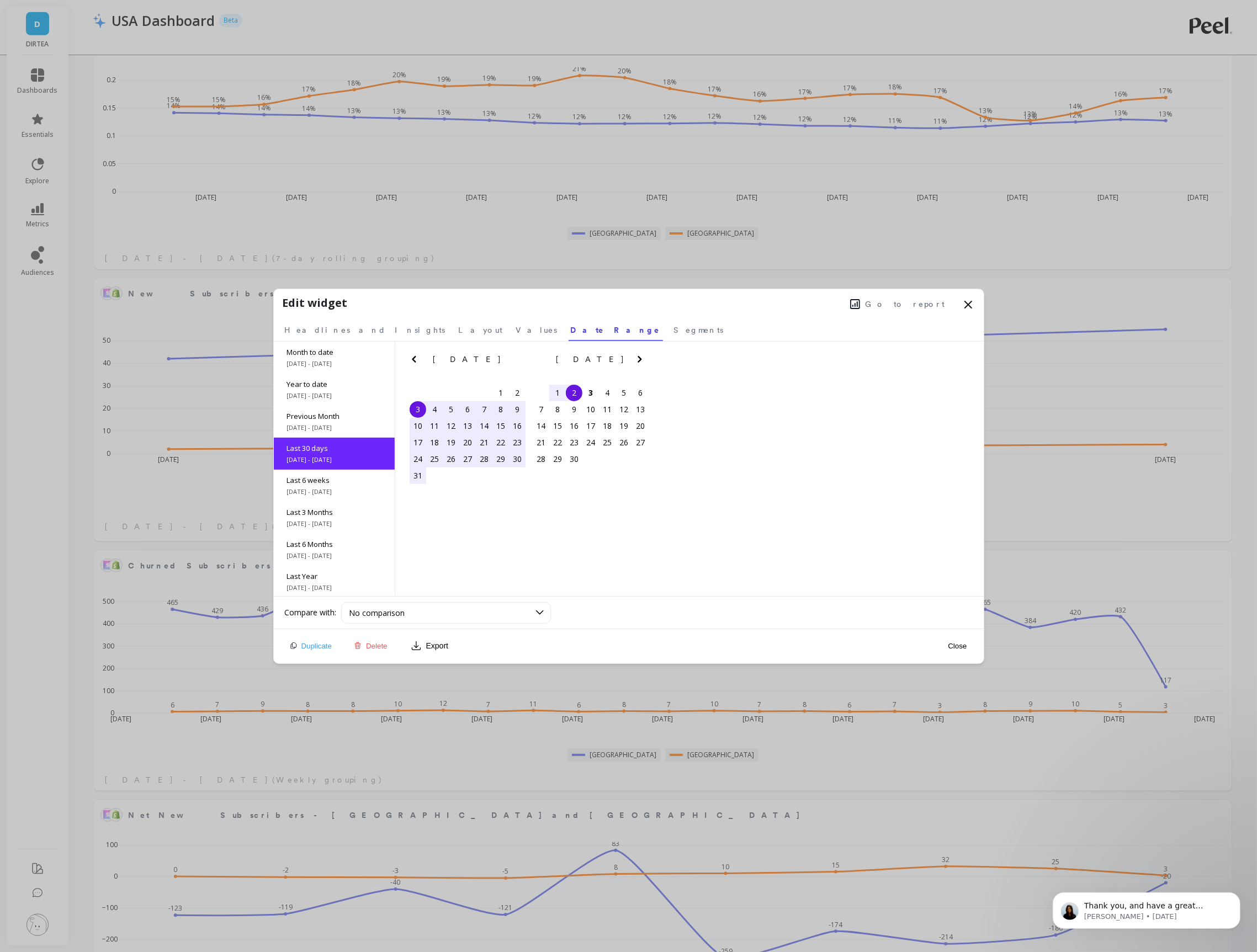
click at [956, 647] on button "Close" at bounding box center [957, 646] width 25 height 10
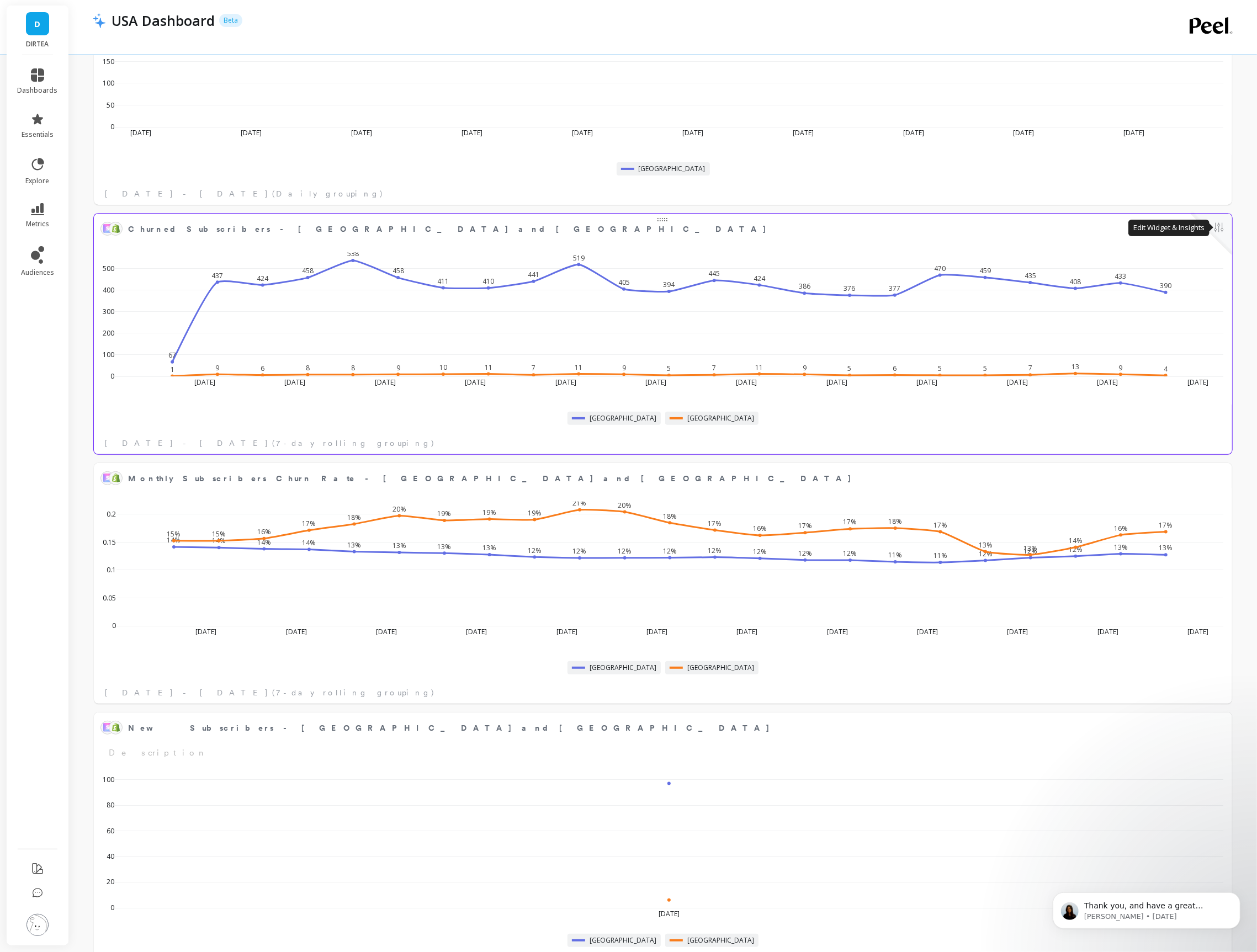
scroll to position [303, 0]
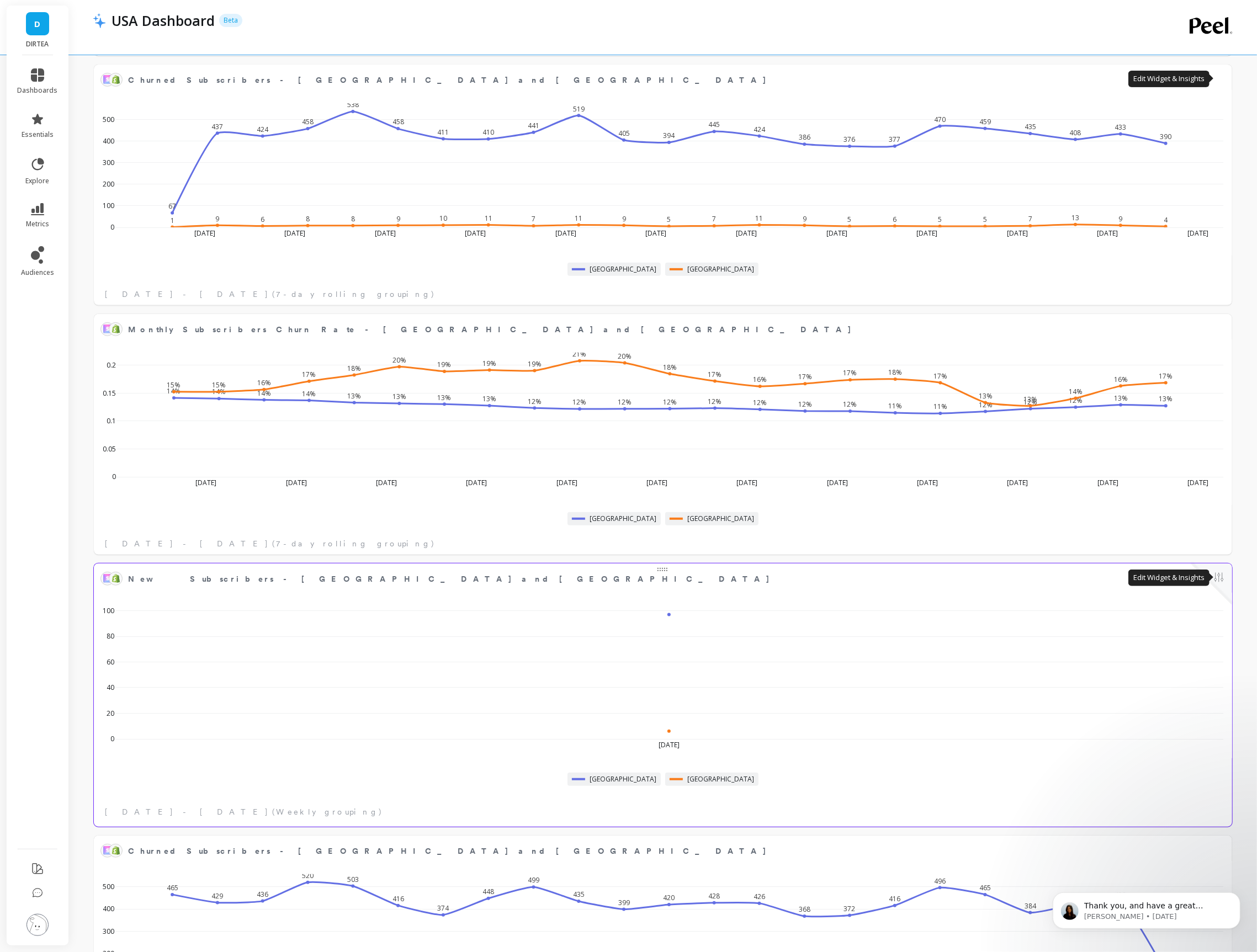
click at [1215, 577] on button at bounding box center [1219, 578] width 13 height 15
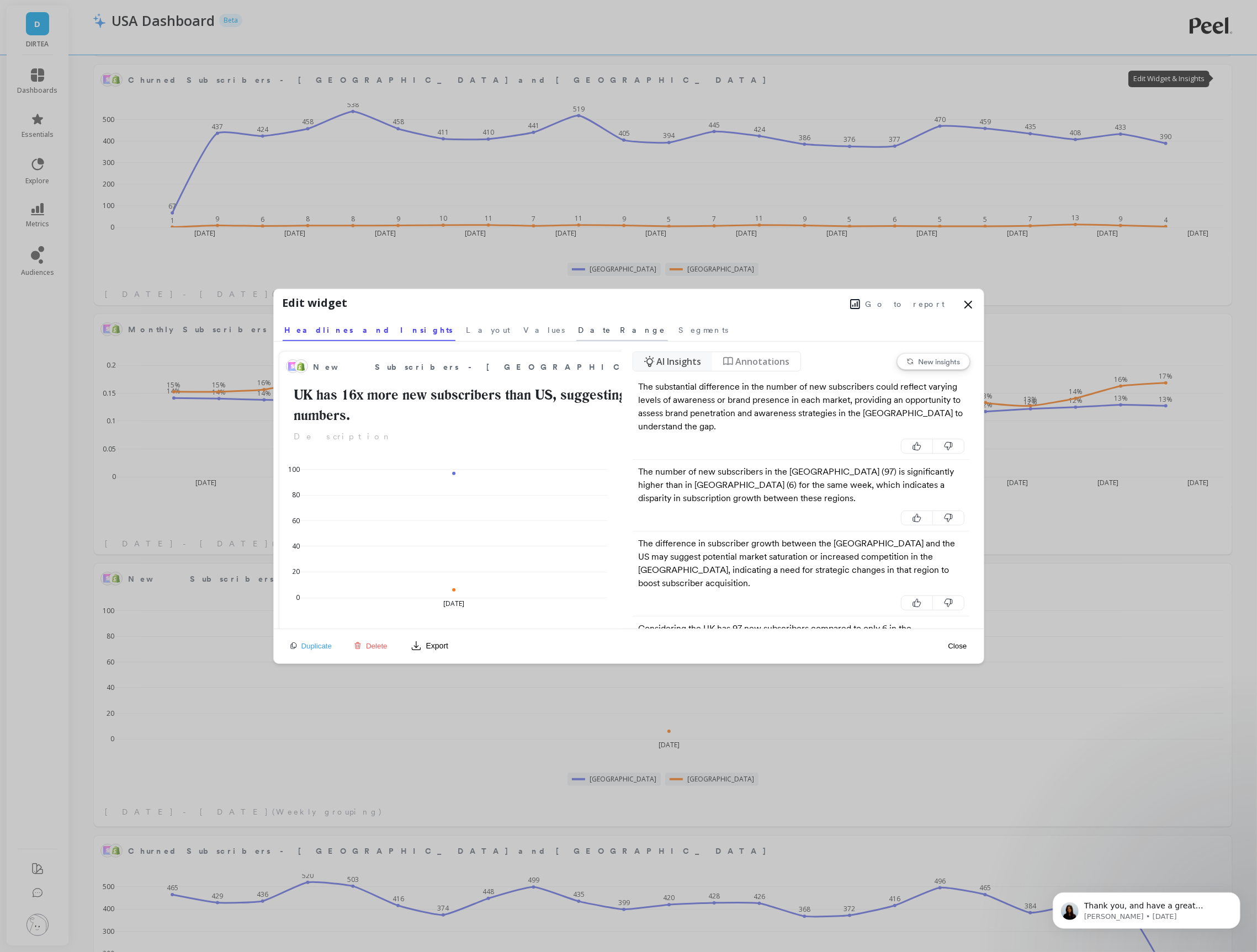
click at [576, 336] on link "Date Range" at bounding box center [622, 328] width 92 height 25
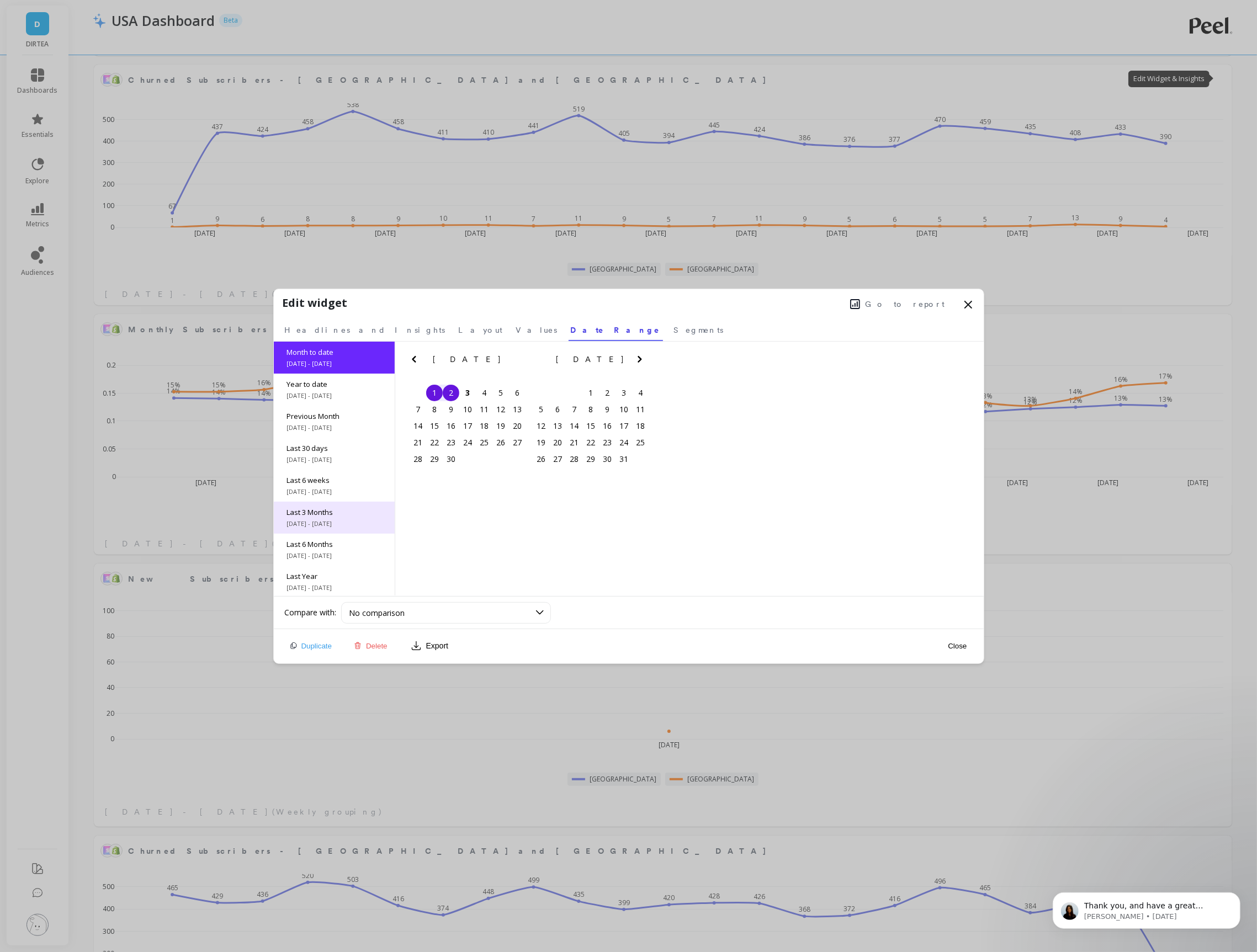
click at [337, 509] on span "Last 3 Months" at bounding box center [334, 513] width 94 height 10
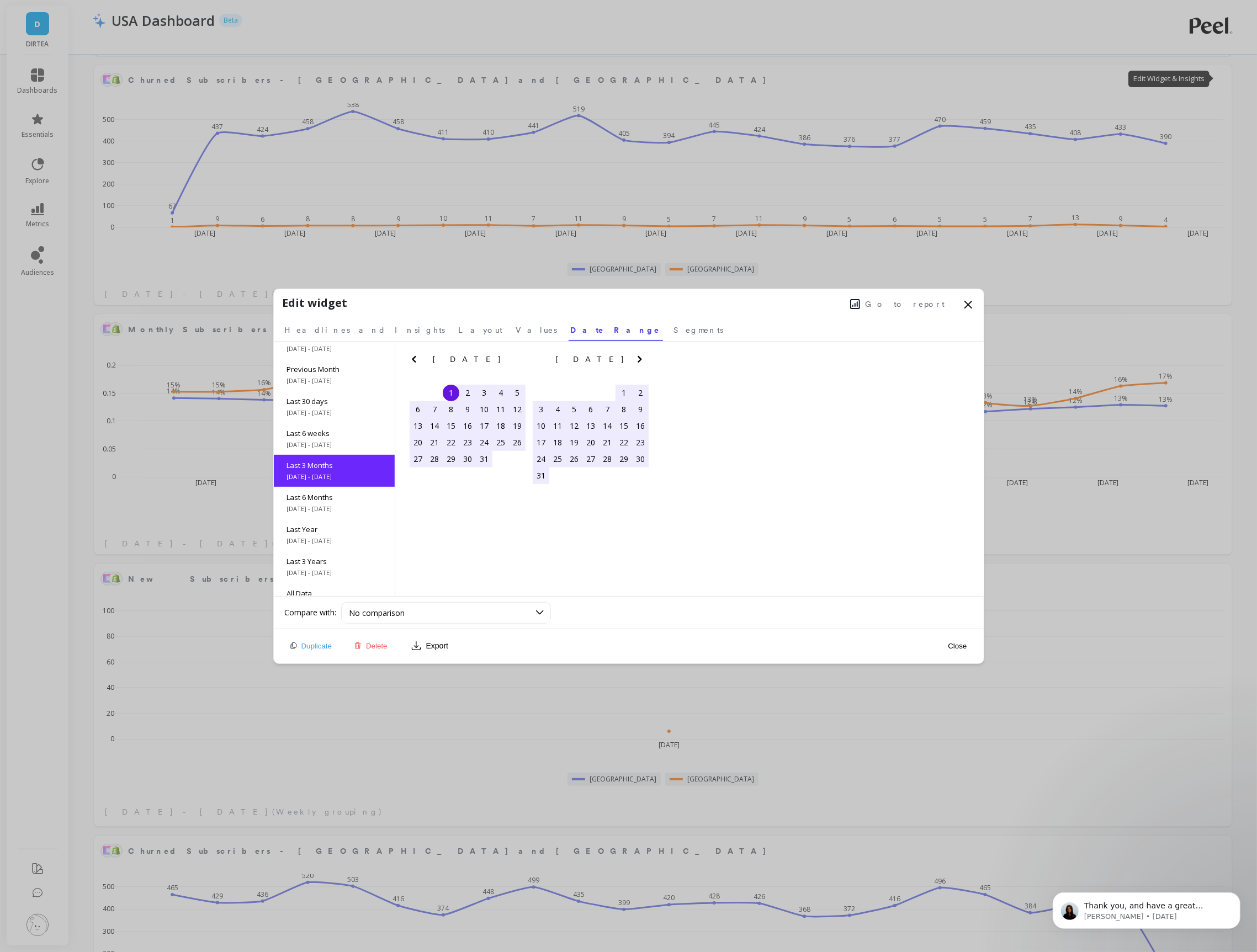
scroll to position [49, 0]
click at [951, 644] on button "Close" at bounding box center [957, 646] width 25 height 10
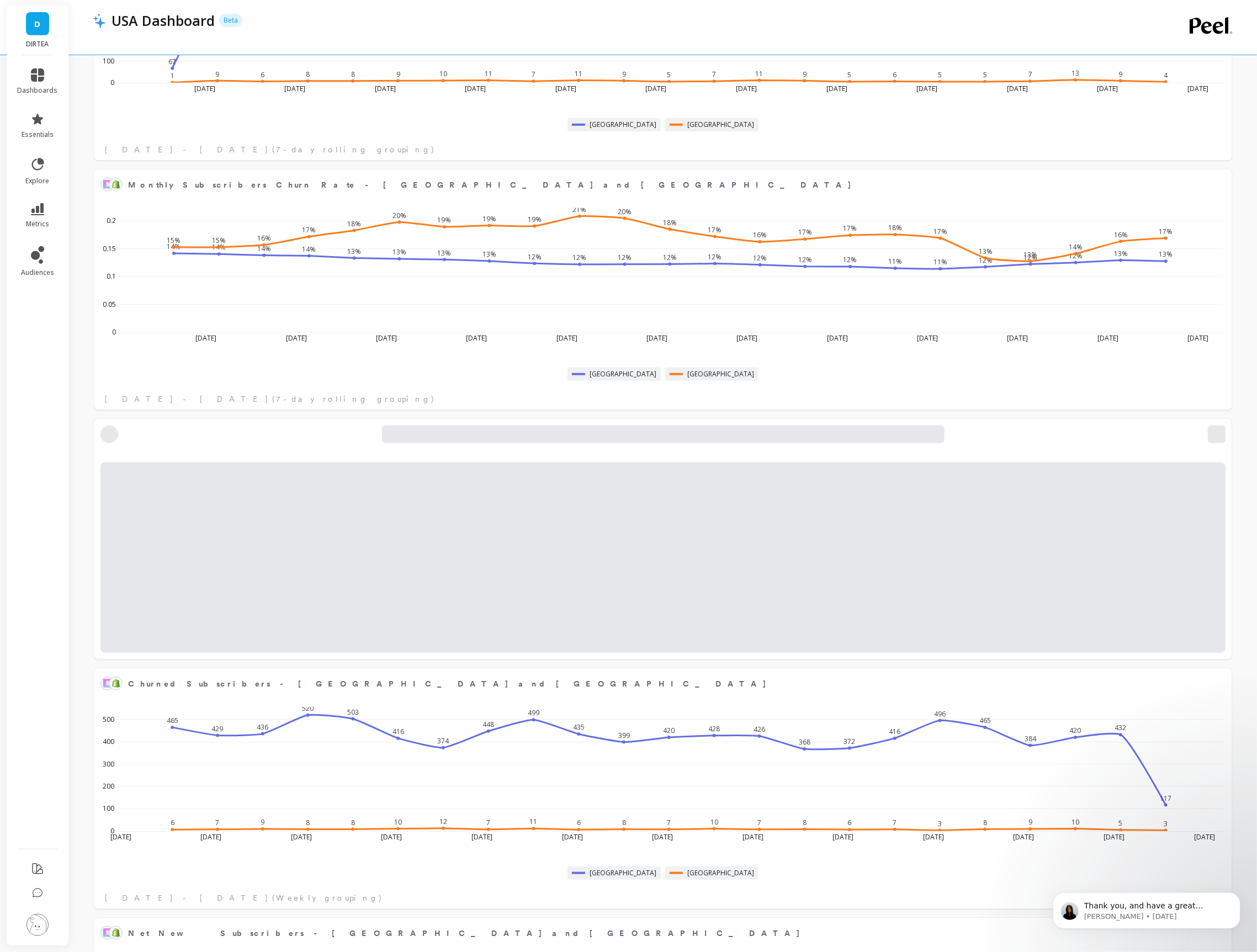
scroll to position [486, 0]
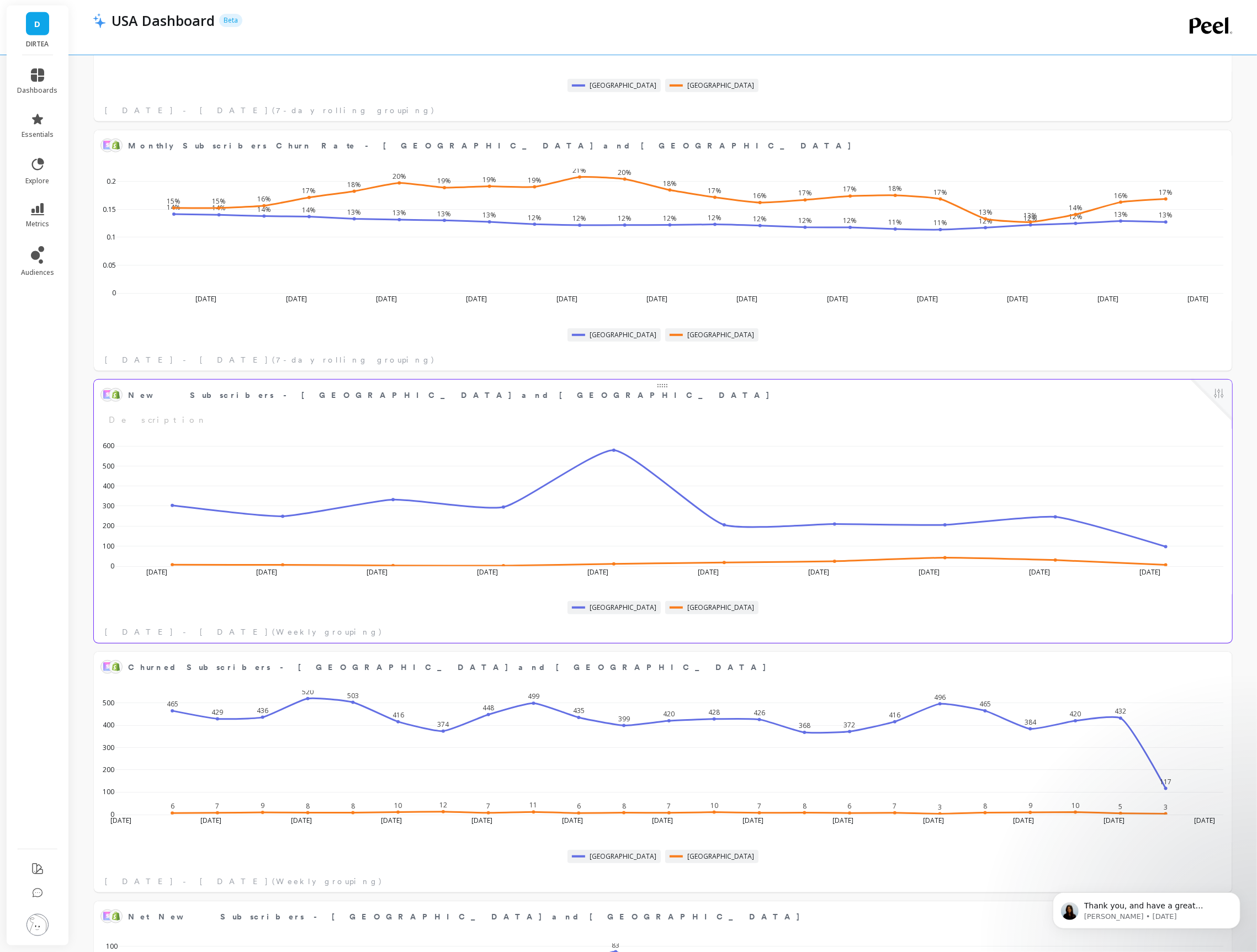
click at [1211, 394] on div at bounding box center [1212, 400] width 41 height 41
click at [1223, 394] on button at bounding box center [1219, 394] width 13 height 15
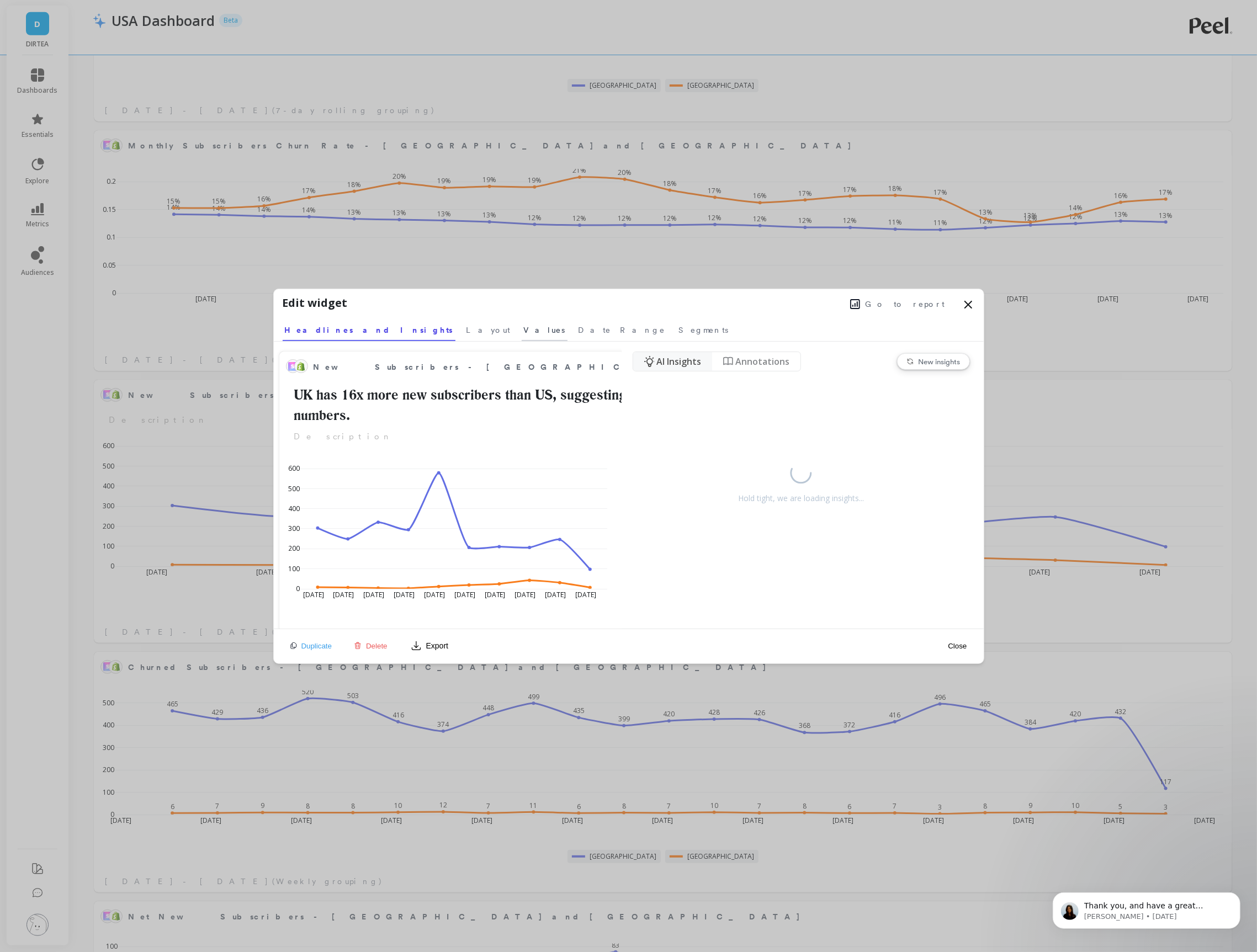
click at [522, 335] on link "Values" at bounding box center [545, 328] width 46 height 25
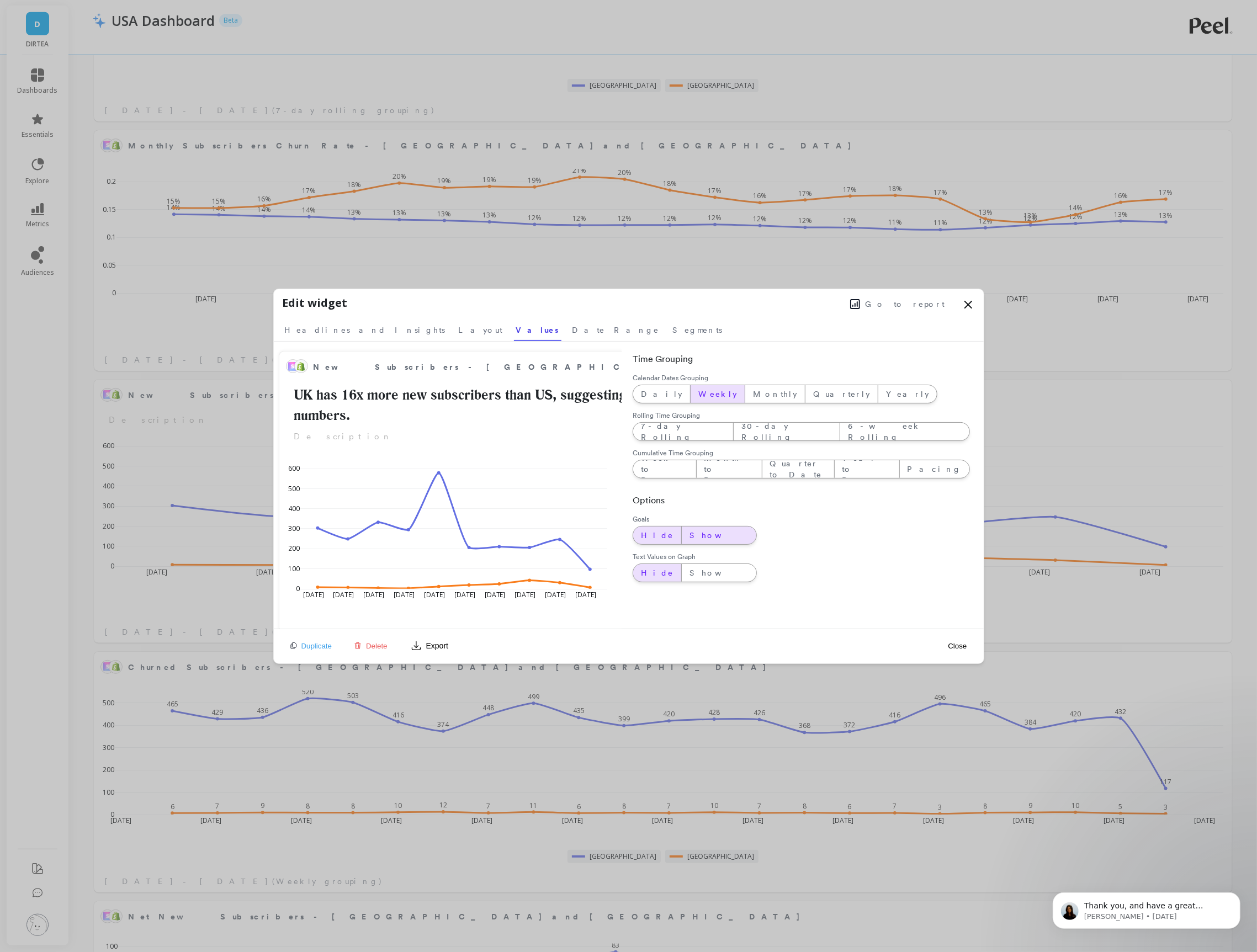
click at [690, 535] on span "Show" at bounding box center [719, 535] width 59 height 11
click at [658, 533] on div "Hide" at bounding box center [657, 535] width 48 height 18
click at [683, 570] on div "Show" at bounding box center [719, 573] width 74 height 18
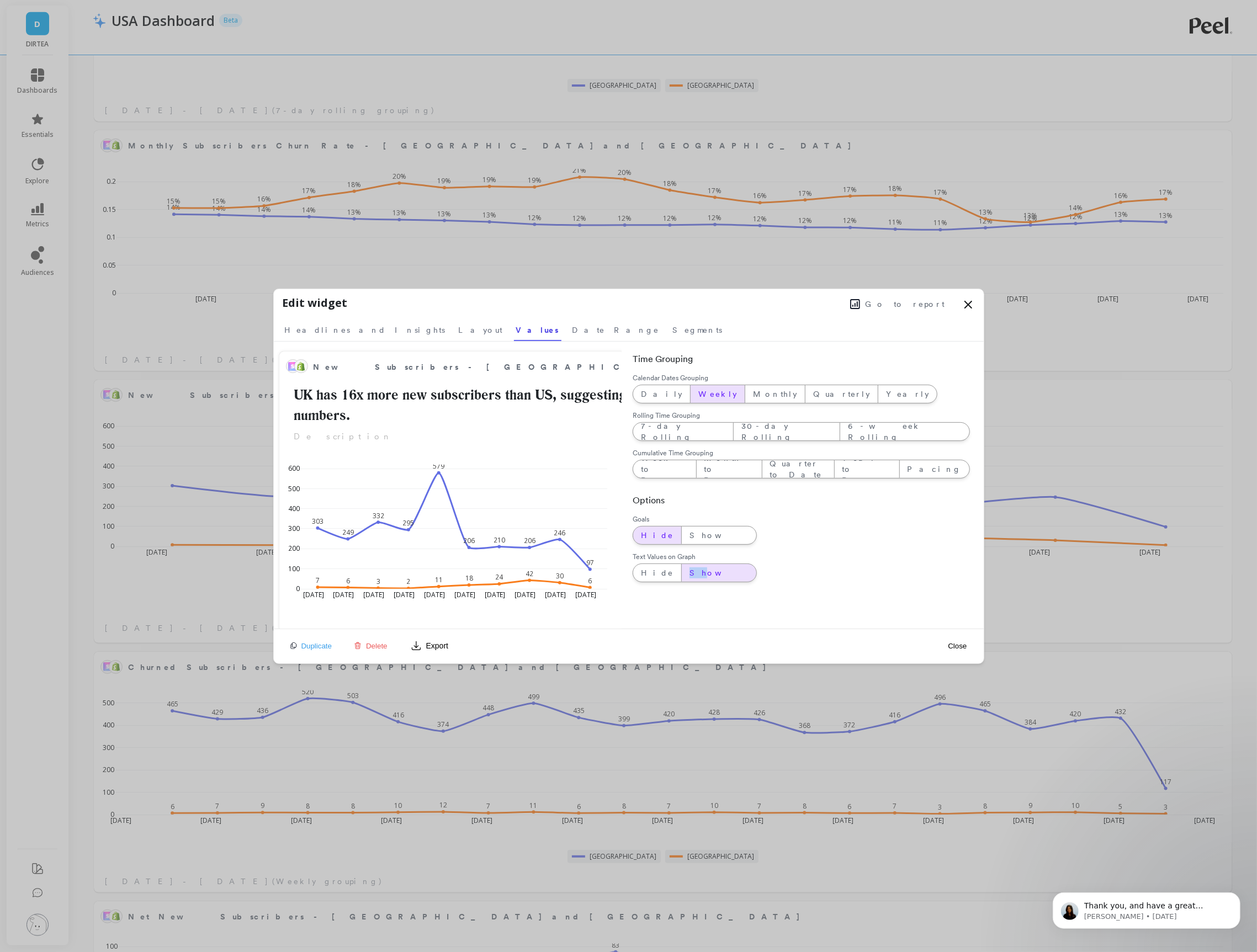
click at [959, 644] on button "Close" at bounding box center [957, 646] width 25 height 10
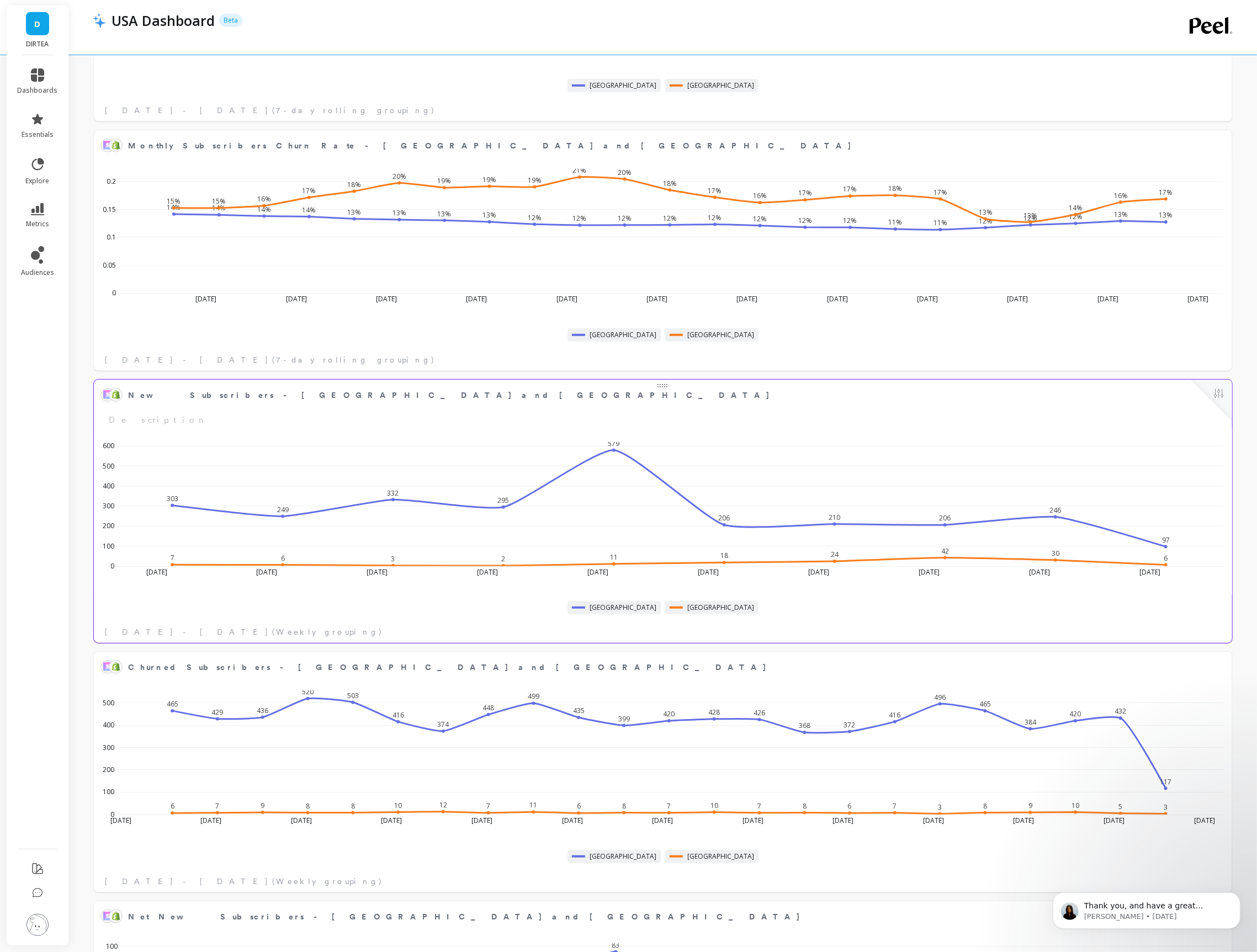
click at [1216, 397] on button at bounding box center [1219, 394] width 13 height 15
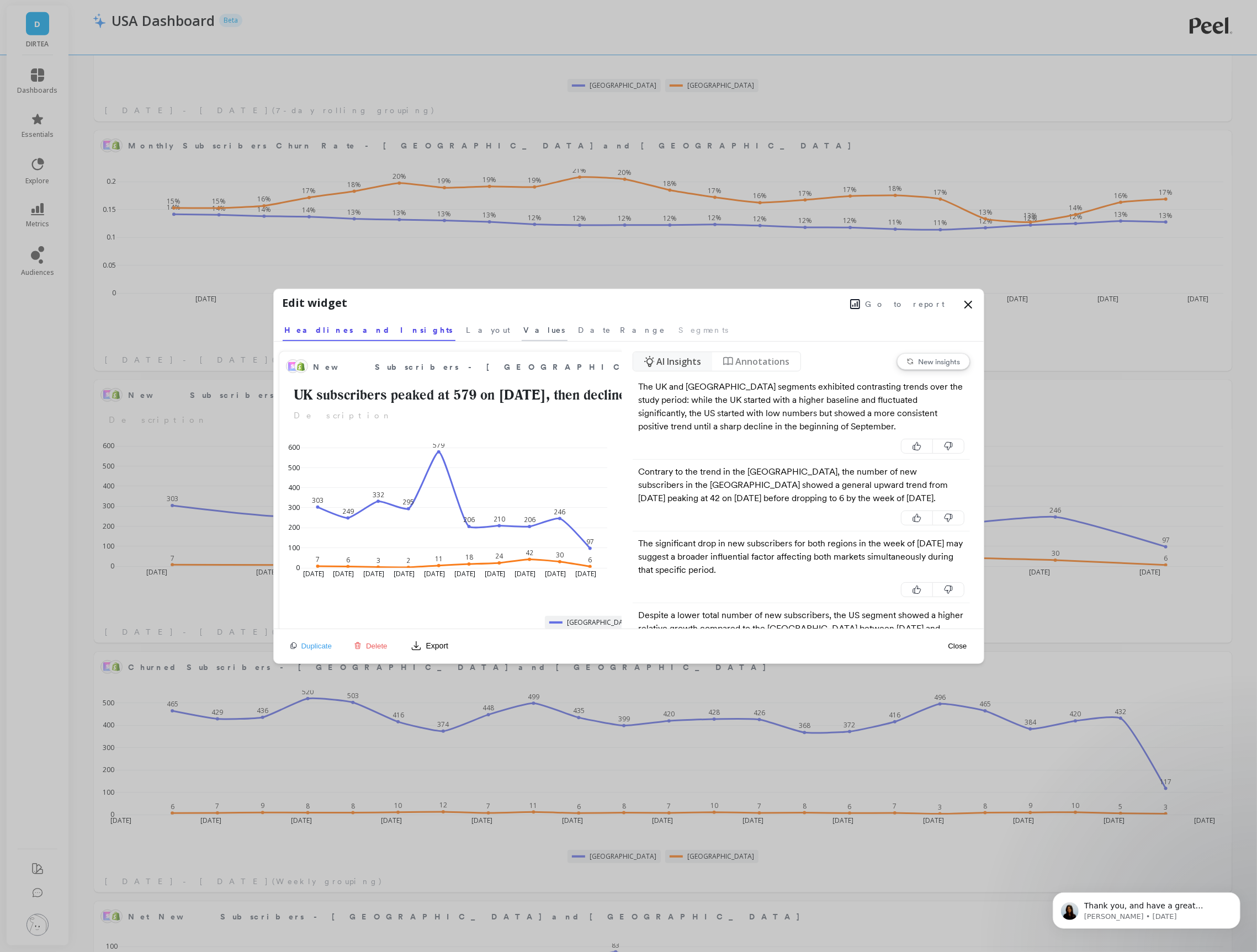
click at [524, 332] on span "Values" at bounding box center [545, 329] width 41 height 11
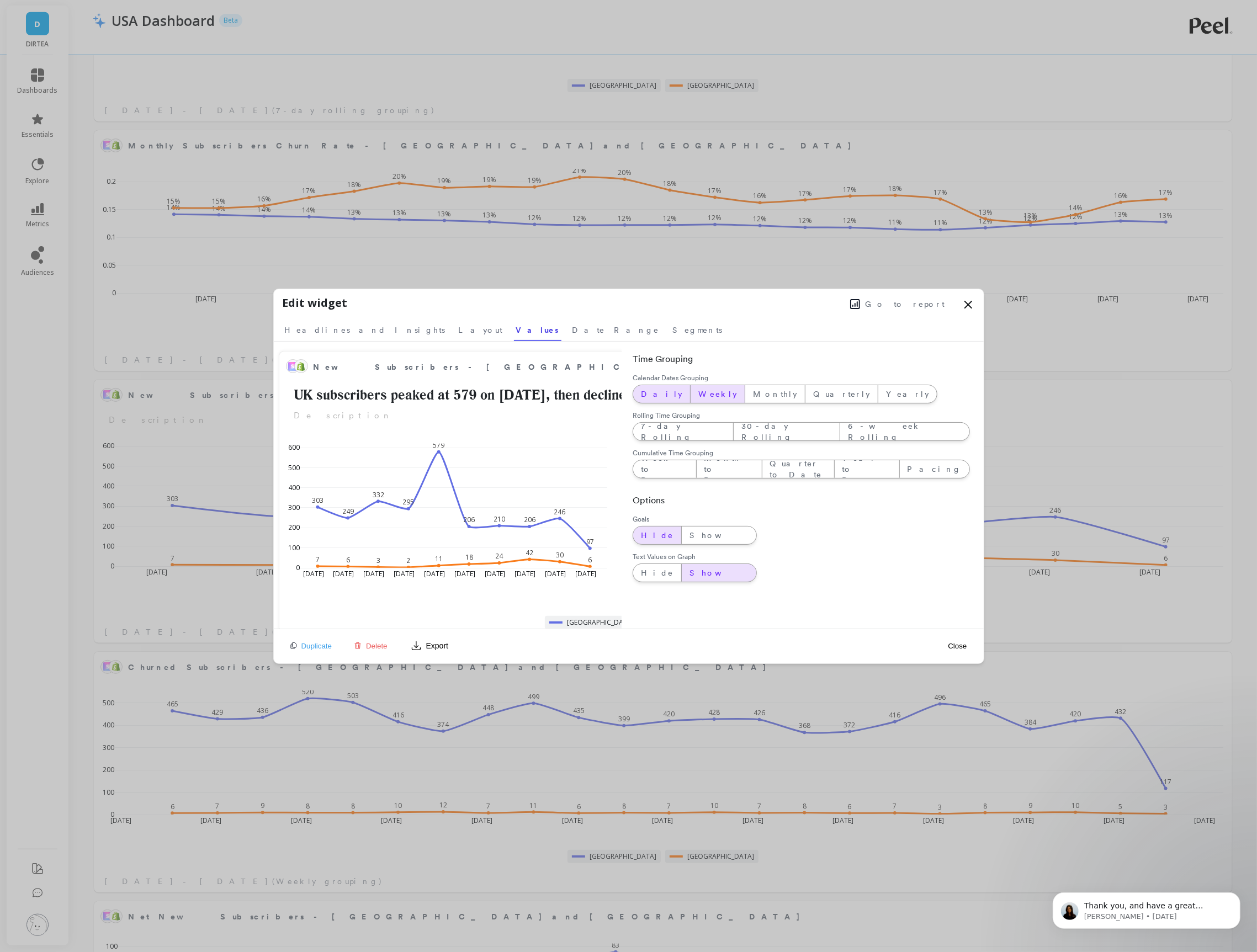
click at [641, 395] on span "Daily" at bounding box center [662, 394] width 41 height 11
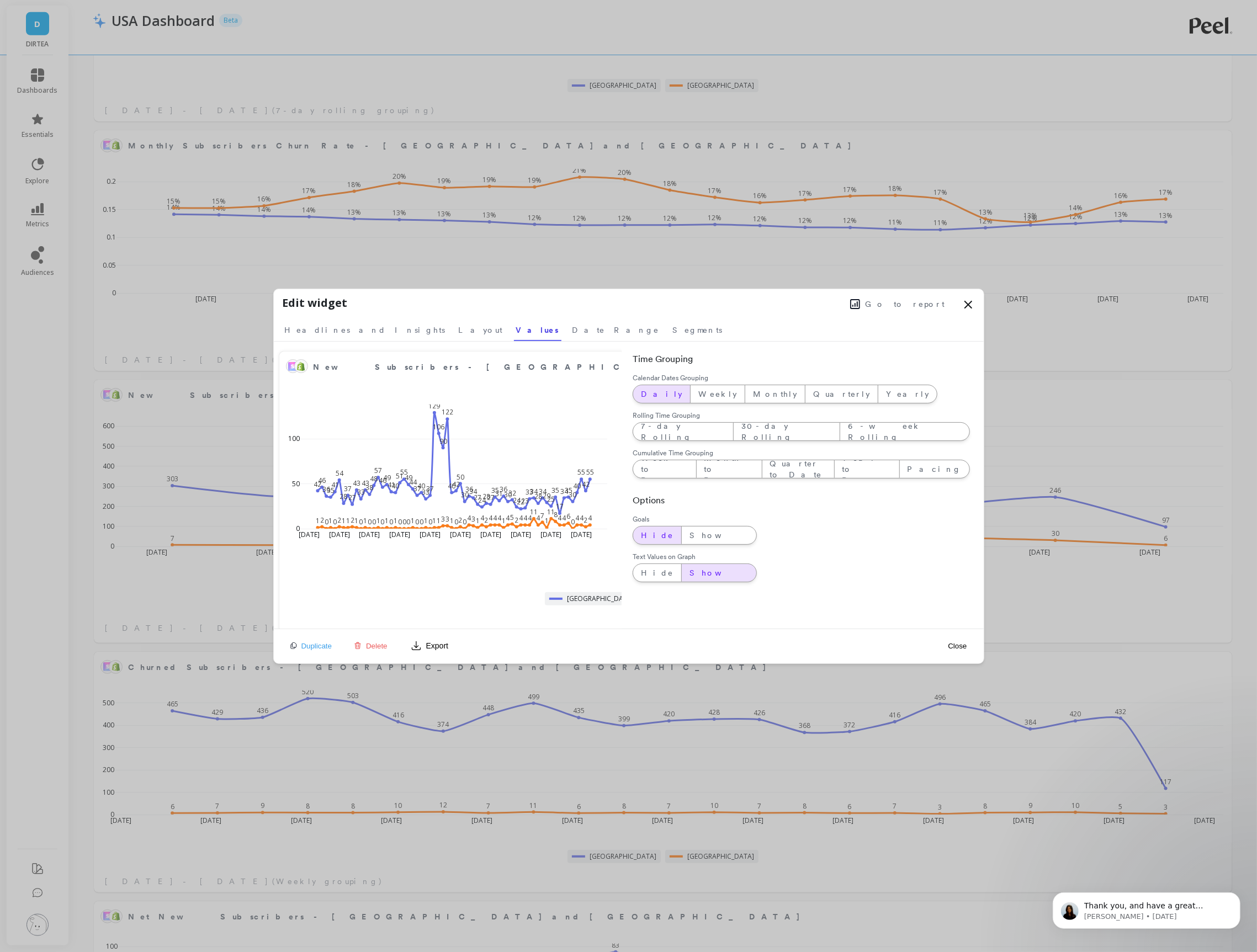
click at [959, 645] on button "Close" at bounding box center [957, 646] width 25 height 10
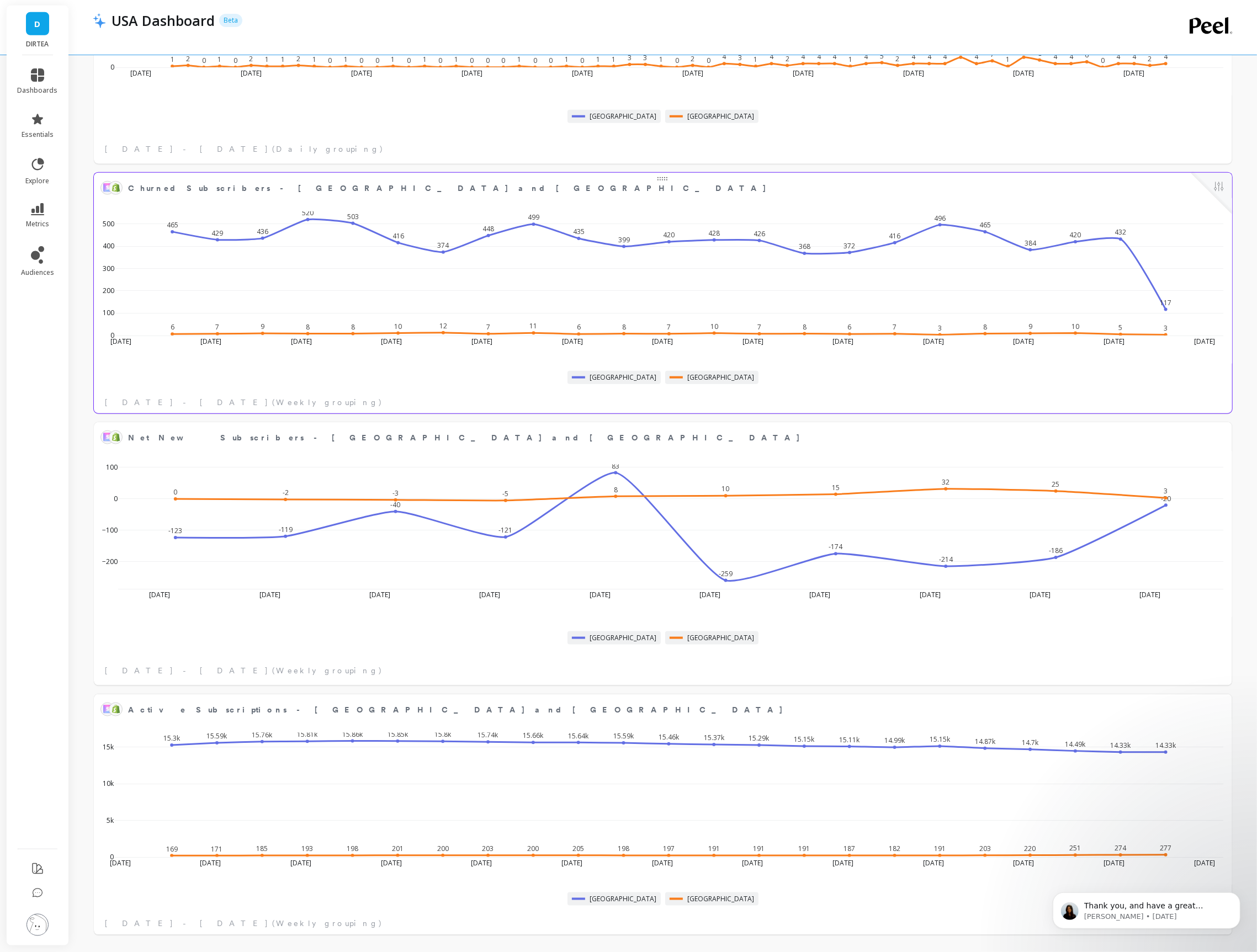
scroll to position [966, 0]
click at [1223, 710] on button at bounding box center [1219, 708] width 13 height 15
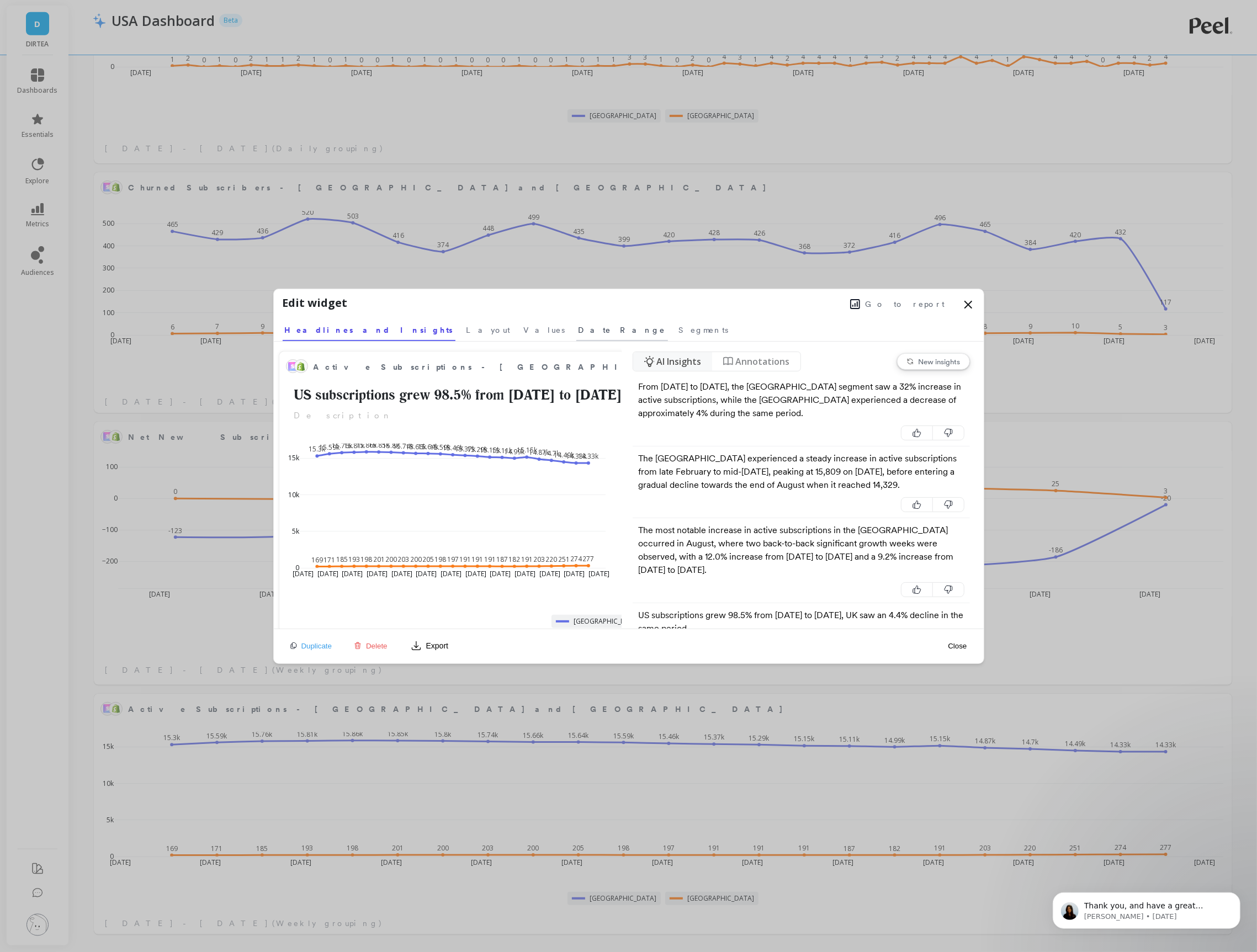
click at [579, 332] on span "Date Range" at bounding box center [622, 329] width 87 height 11
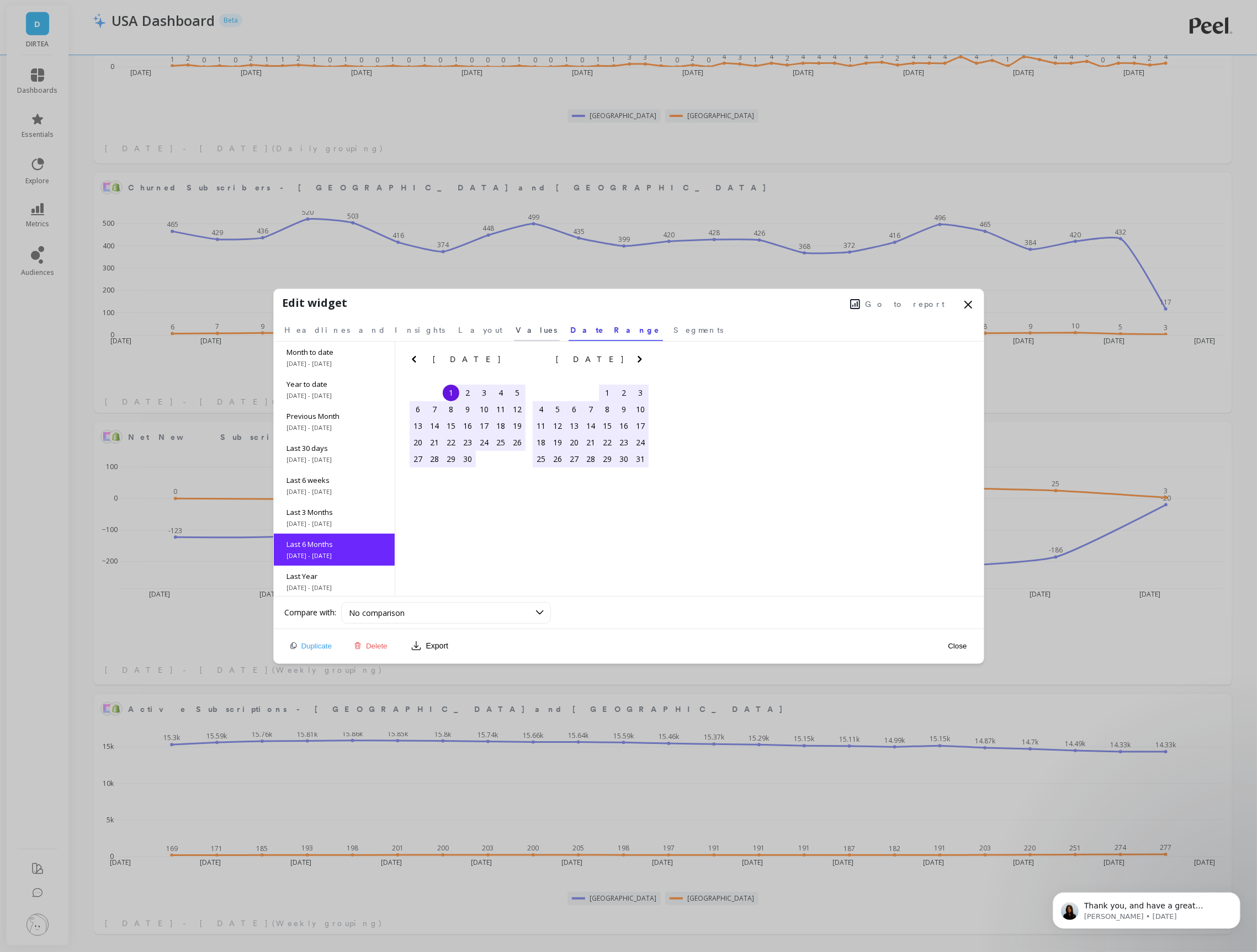
scroll to position [66, 0]
click at [516, 329] on span "Values" at bounding box center [536, 329] width 41 height 11
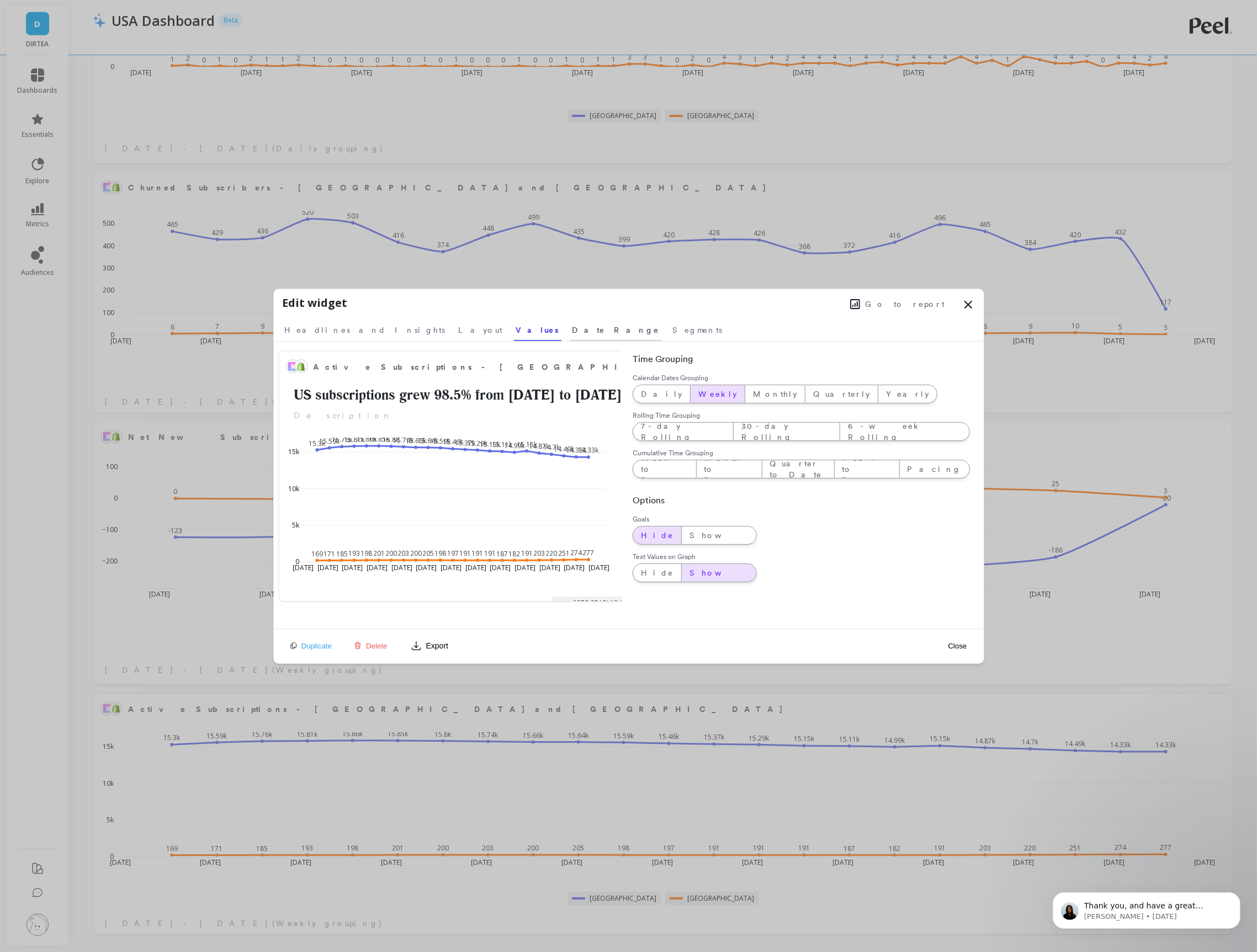
click at [573, 334] on span "Date Range" at bounding box center [616, 329] width 87 height 11
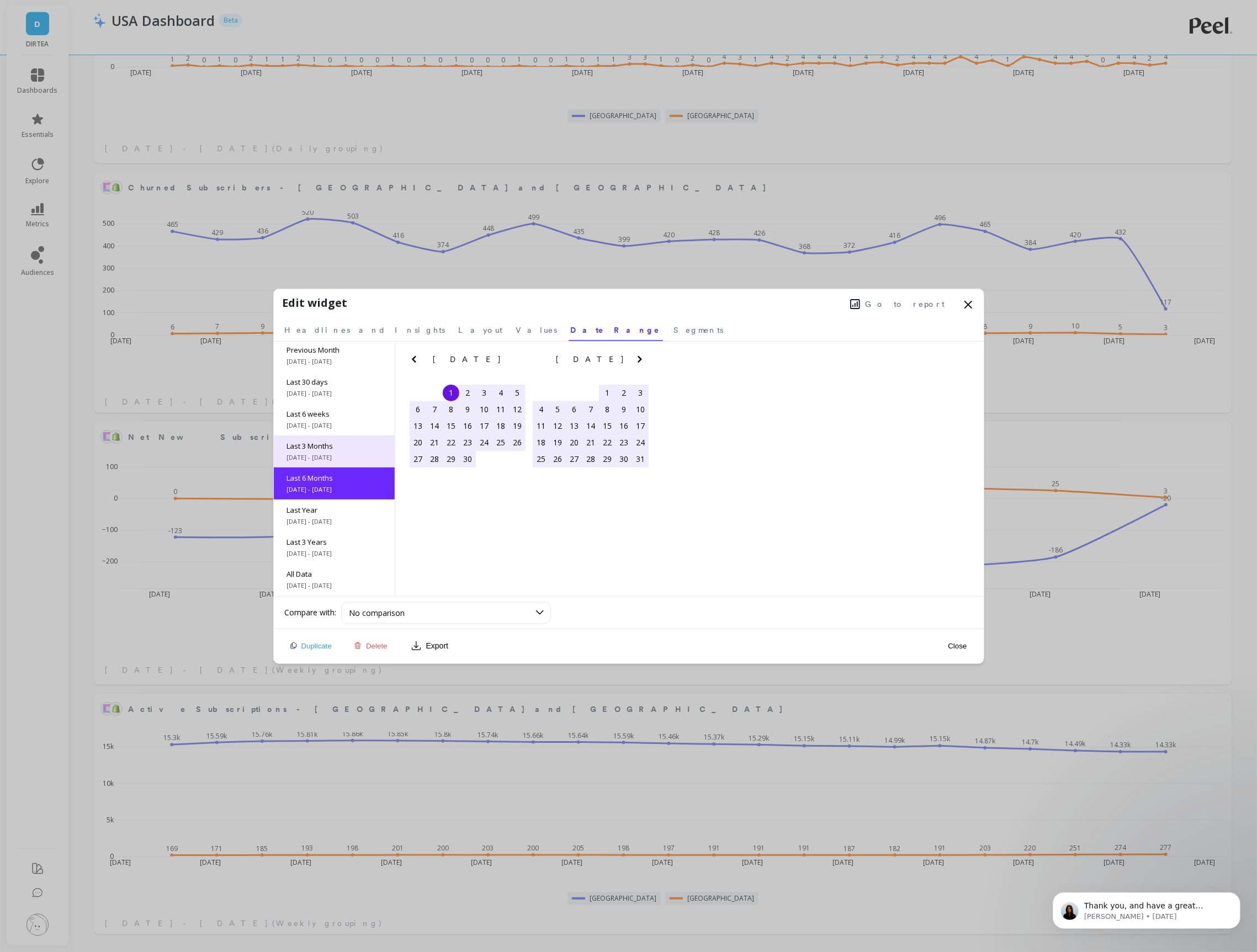
click at [336, 449] on span "Last 3 Months" at bounding box center [334, 446] width 94 height 10
click at [951, 649] on button "Close" at bounding box center [957, 646] width 25 height 10
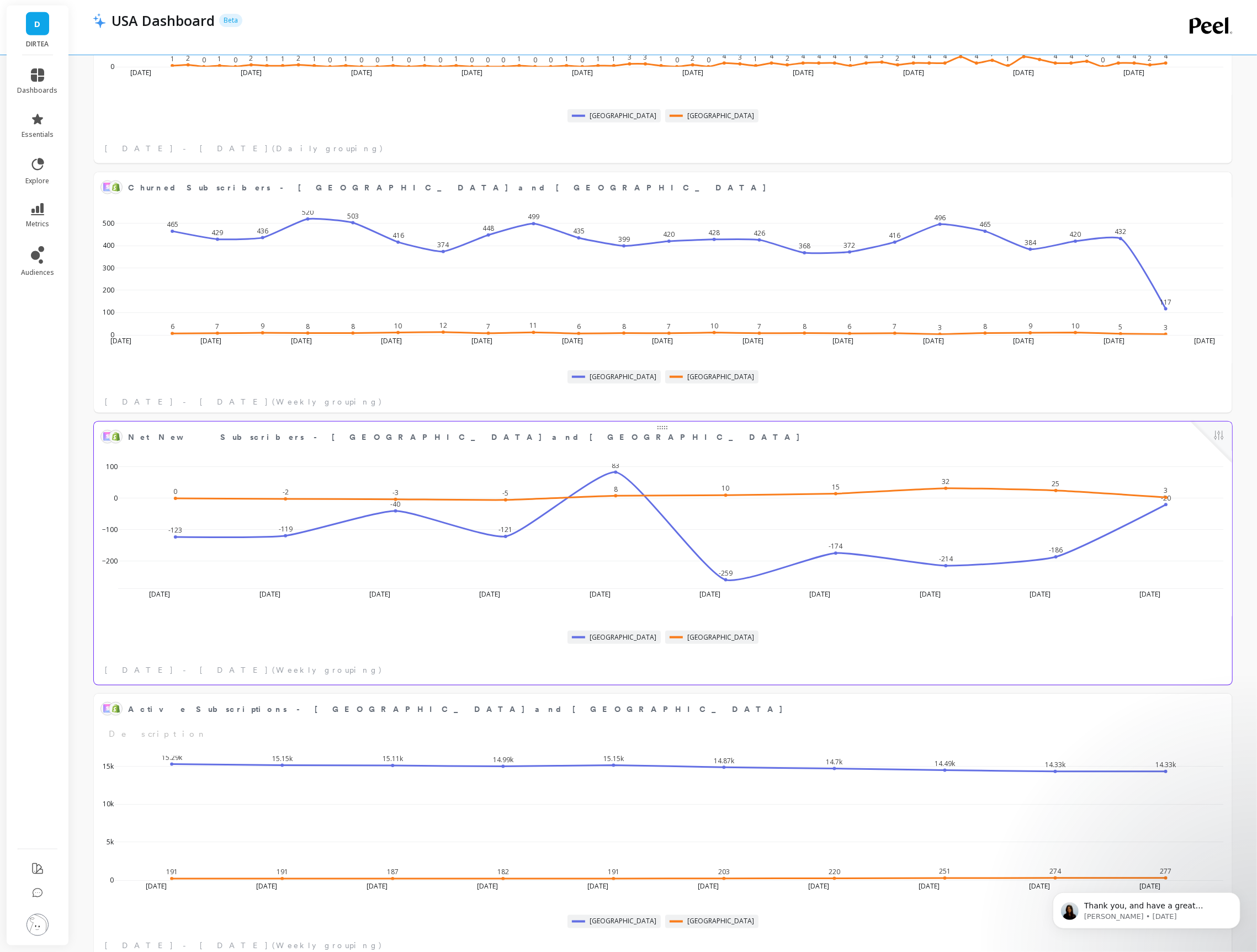
scroll to position [989, 0]
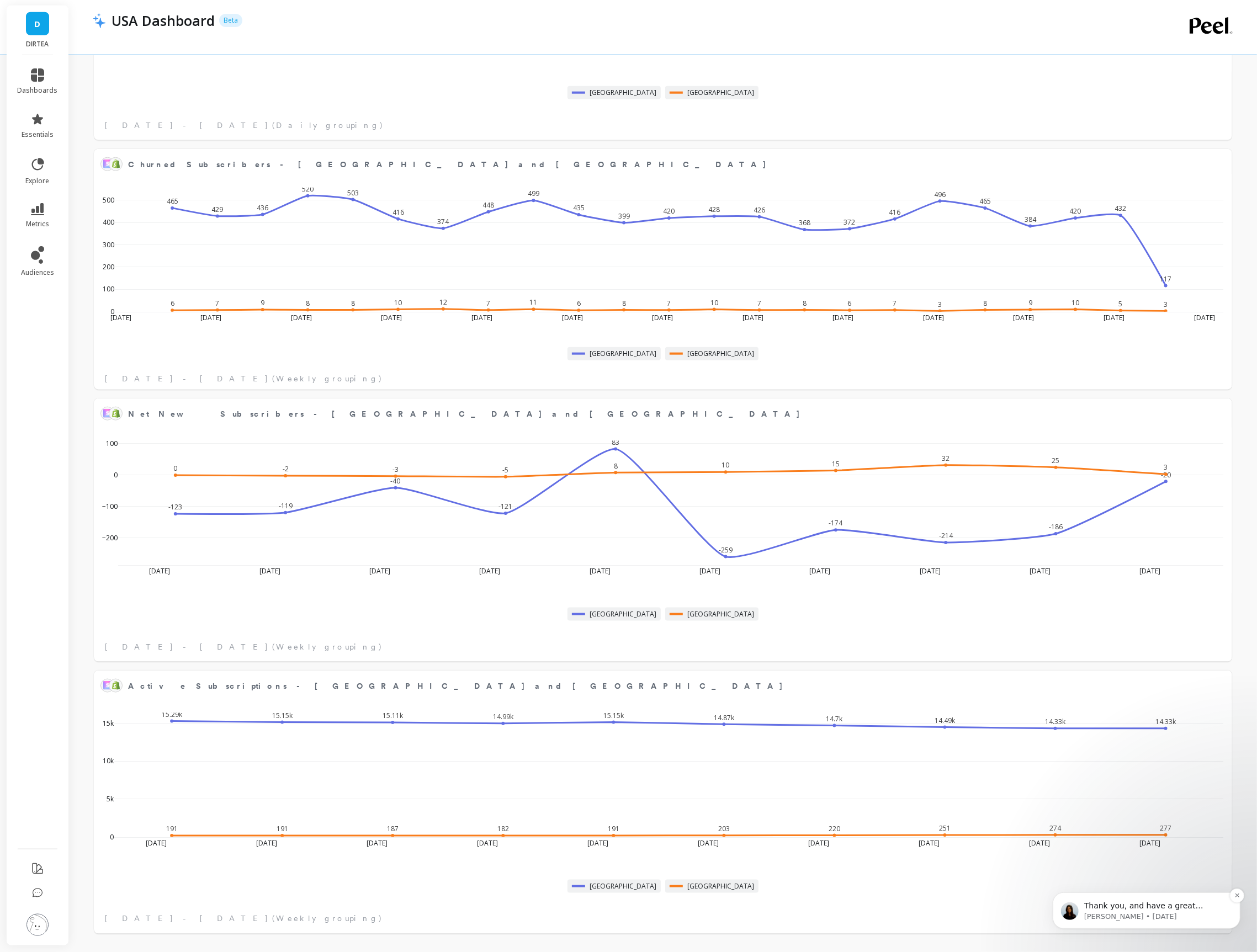
click at [1151, 911] on p "[PERSON_NAME] • [DATE]" at bounding box center [1155, 916] width 142 height 10
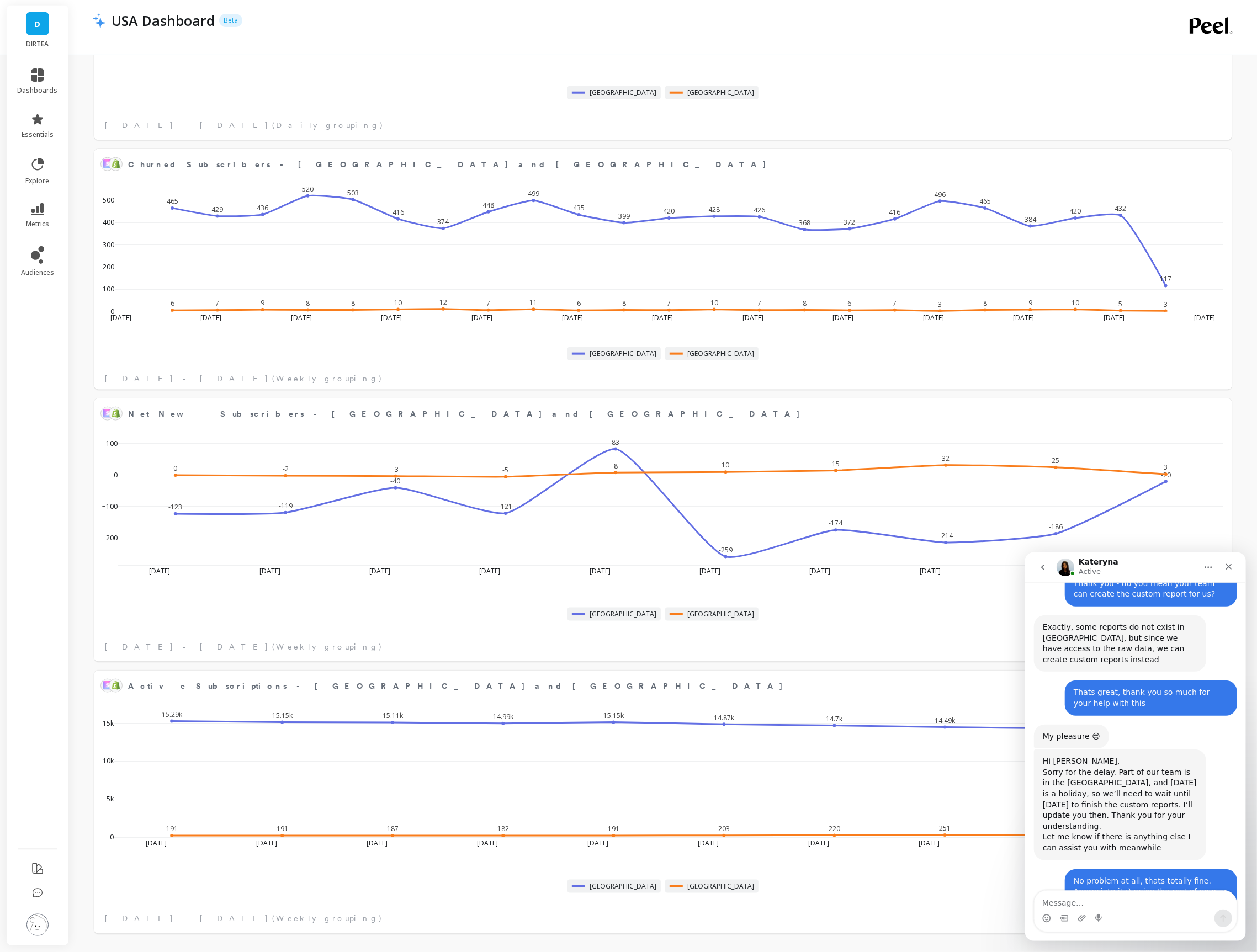
scroll to position [2259, 0]
click at [1102, 899] on textarea "Message…" at bounding box center [1135, 900] width 202 height 19
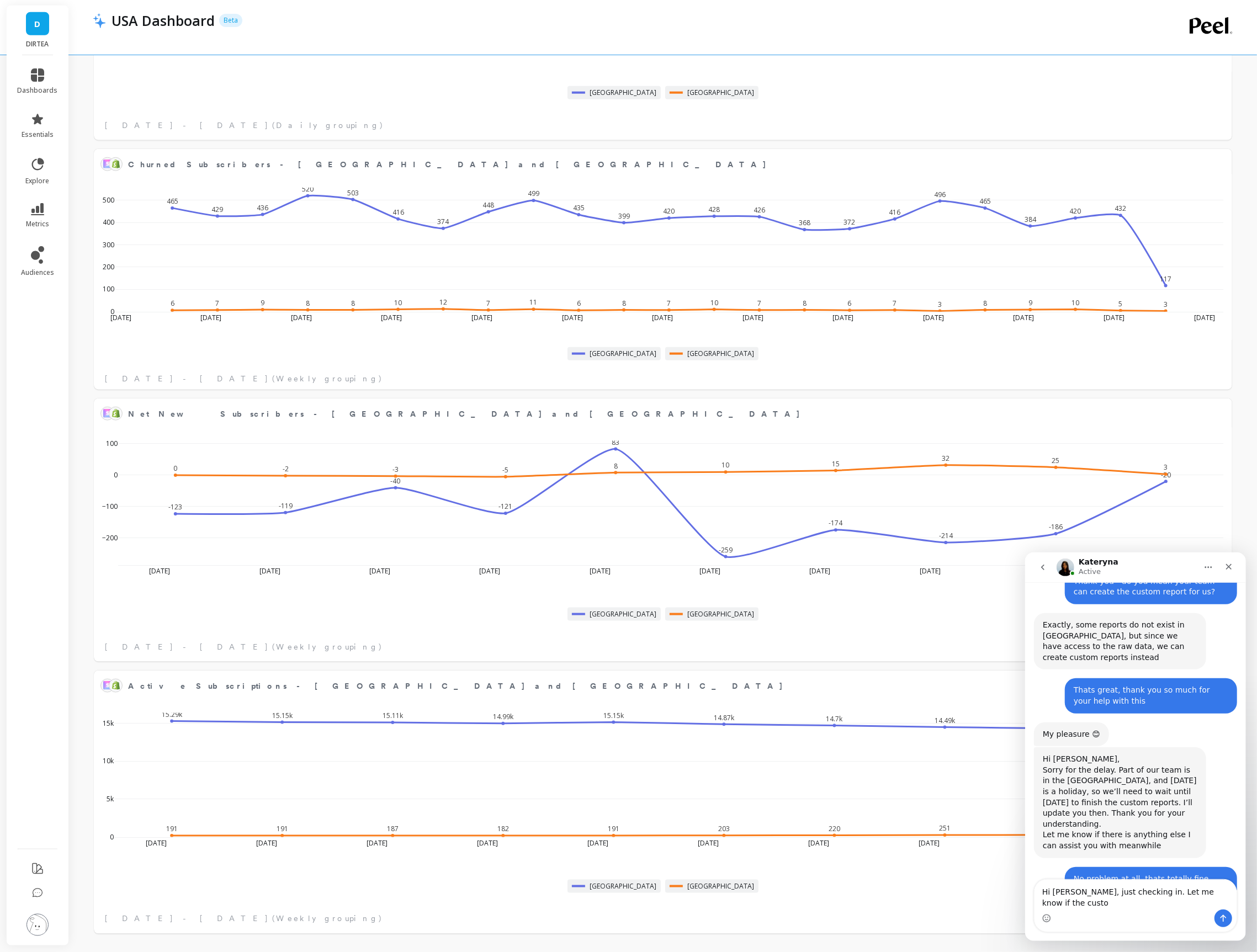
scroll to position [2270, 0]
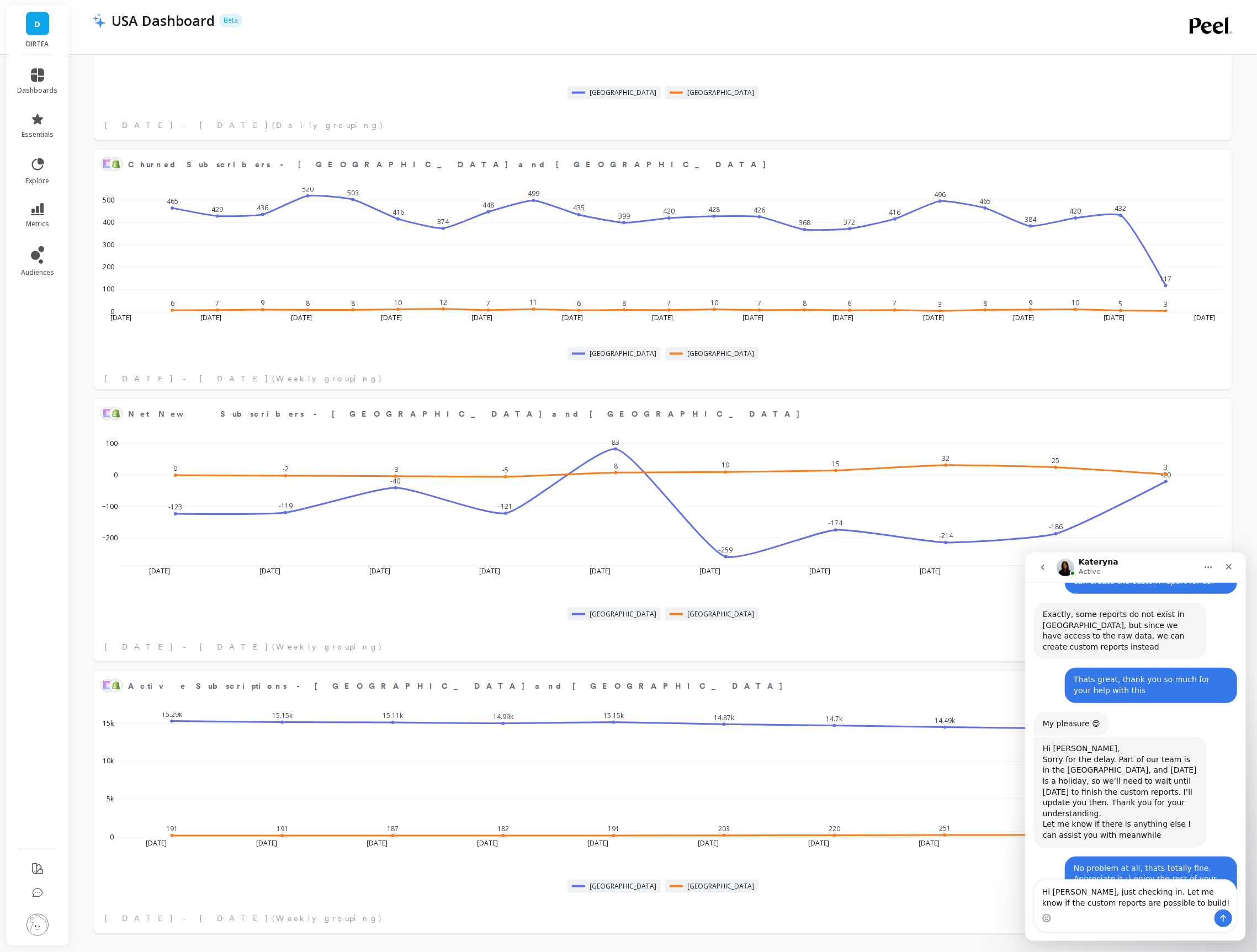
type textarea "Hi [PERSON_NAME], just checking in. Let me know if the custom reports are possi…"
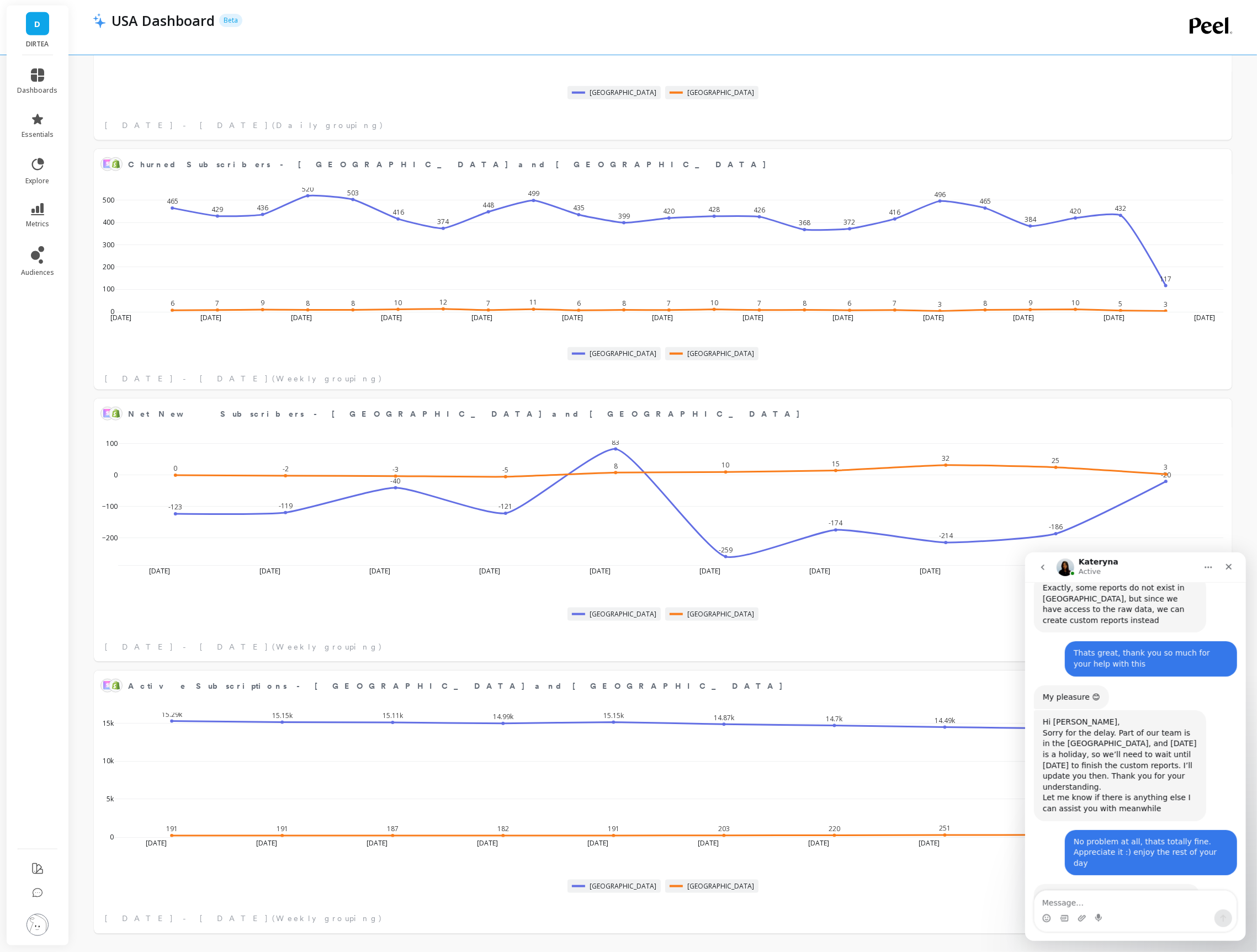
scroll to position [2300, 0]
click at [1232, 564] on icon "Close" at bounding box center [1228, 567] width 9 height 9
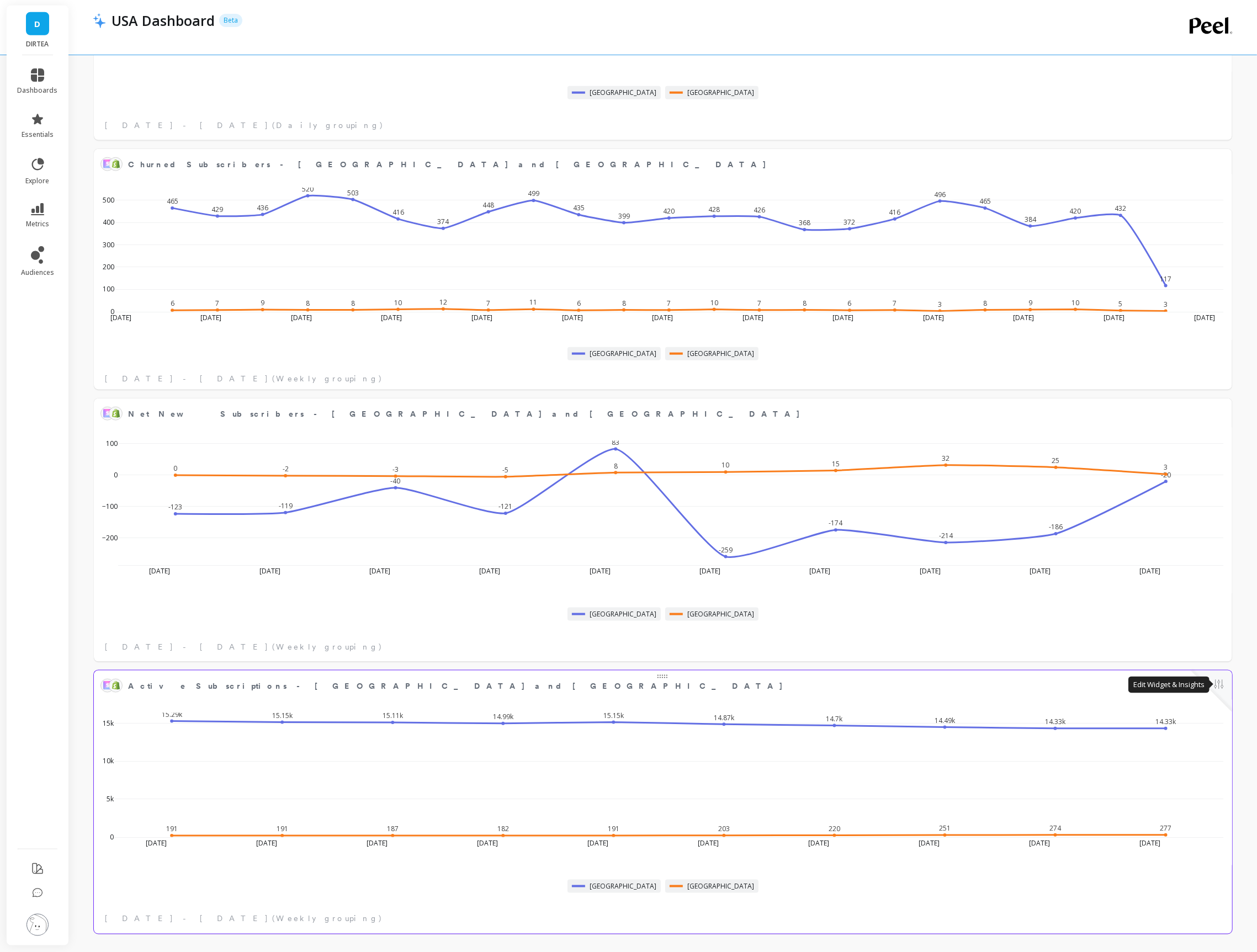
click at [1222, 687] on button at bounding box center [1219, 686] width 13 height 15
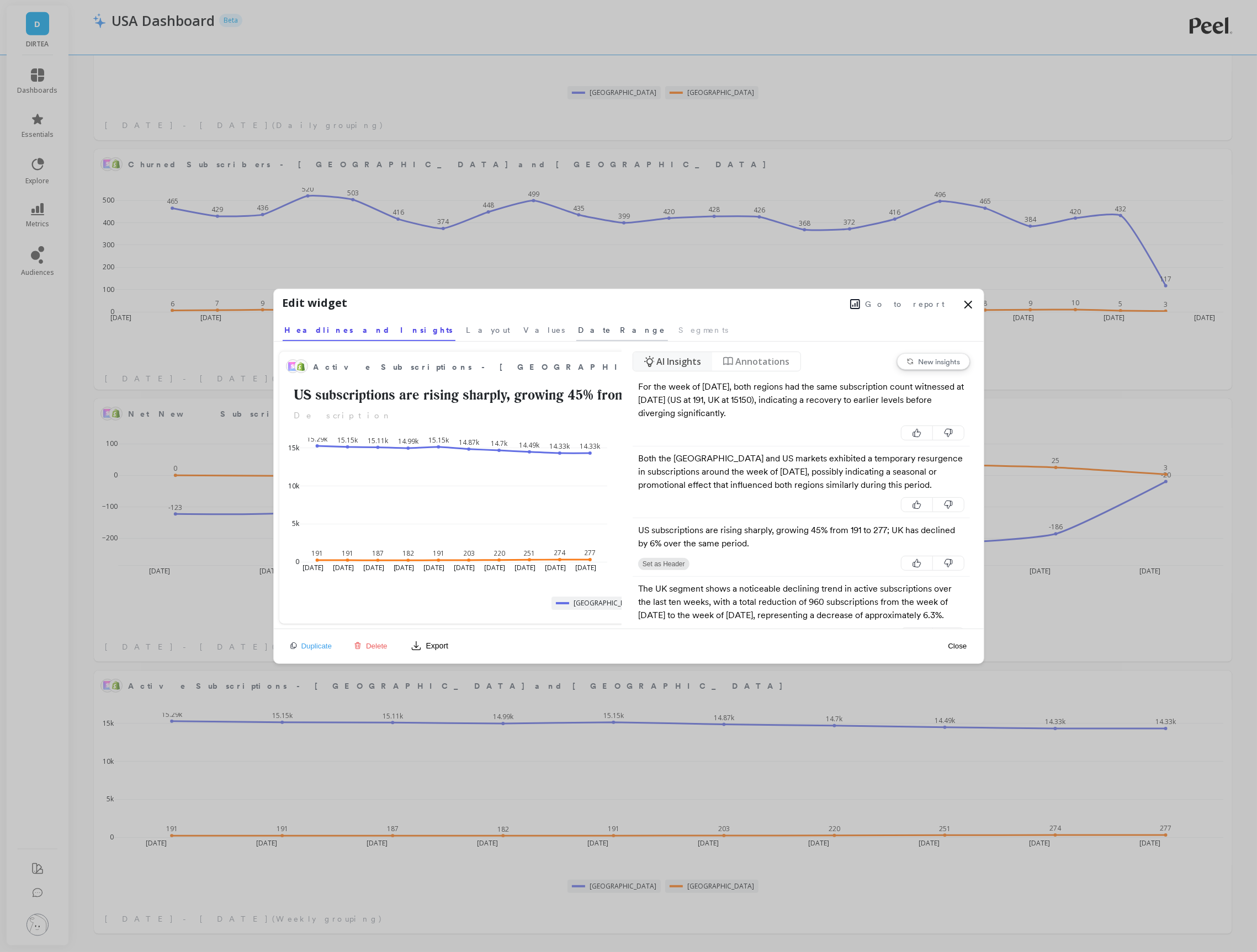
click at [579, 331] on span "Date Range" at bounding box center [622, 329] width 87 height 11
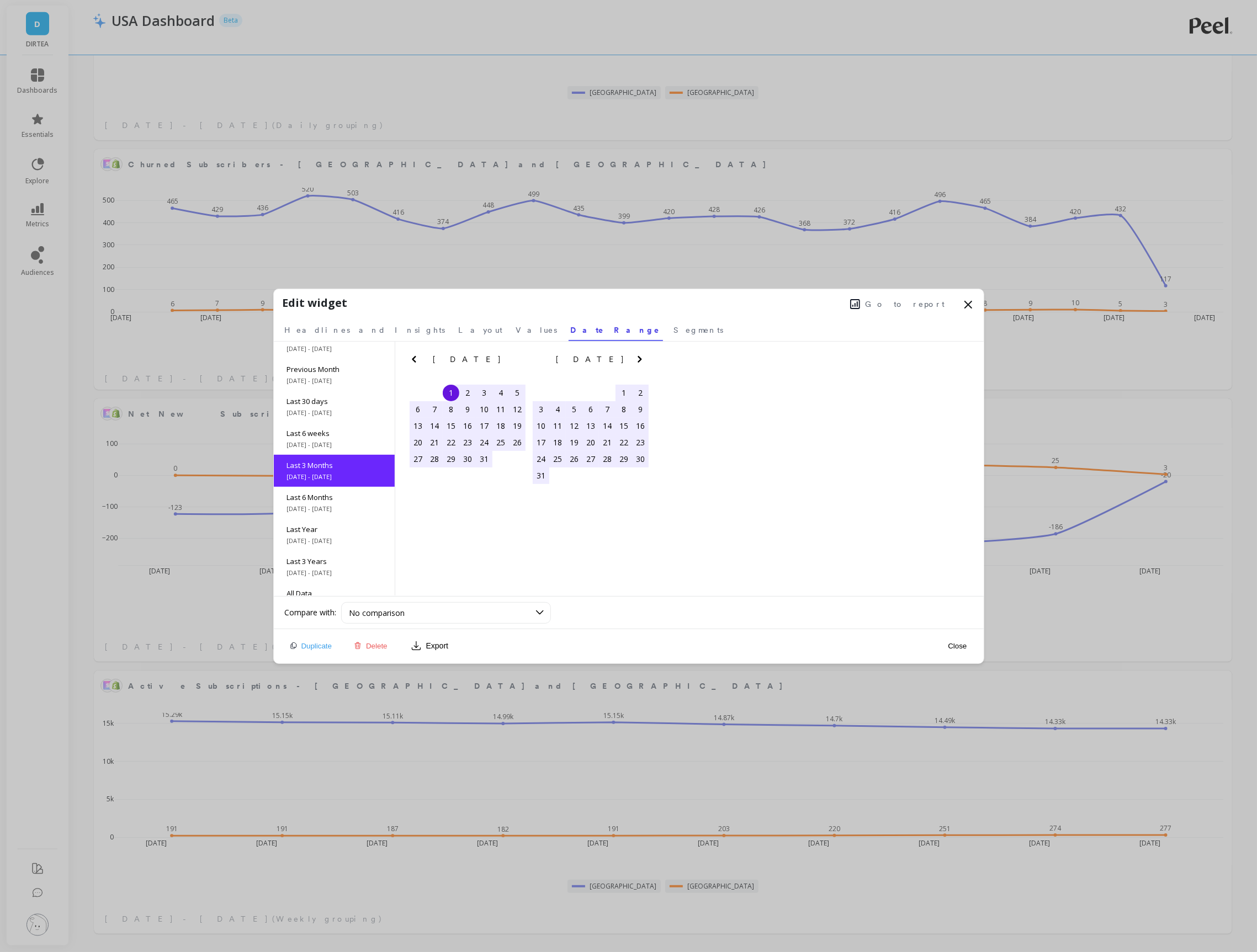
scroll to position [49, 0]
click at [412, 357] on icon "Previous Month" at bounding box center [413, 359] width 4 height 6
click at [631, 357] on div "[DATE]" at bounding box center [590, 359] width 123 height 11
click at [648, 355] on button "Next Month" at bounding box center [642, 362] width 18 height 18
click at [616, 387] on div "1" at bounding box center [624, 393] width 17 height 17
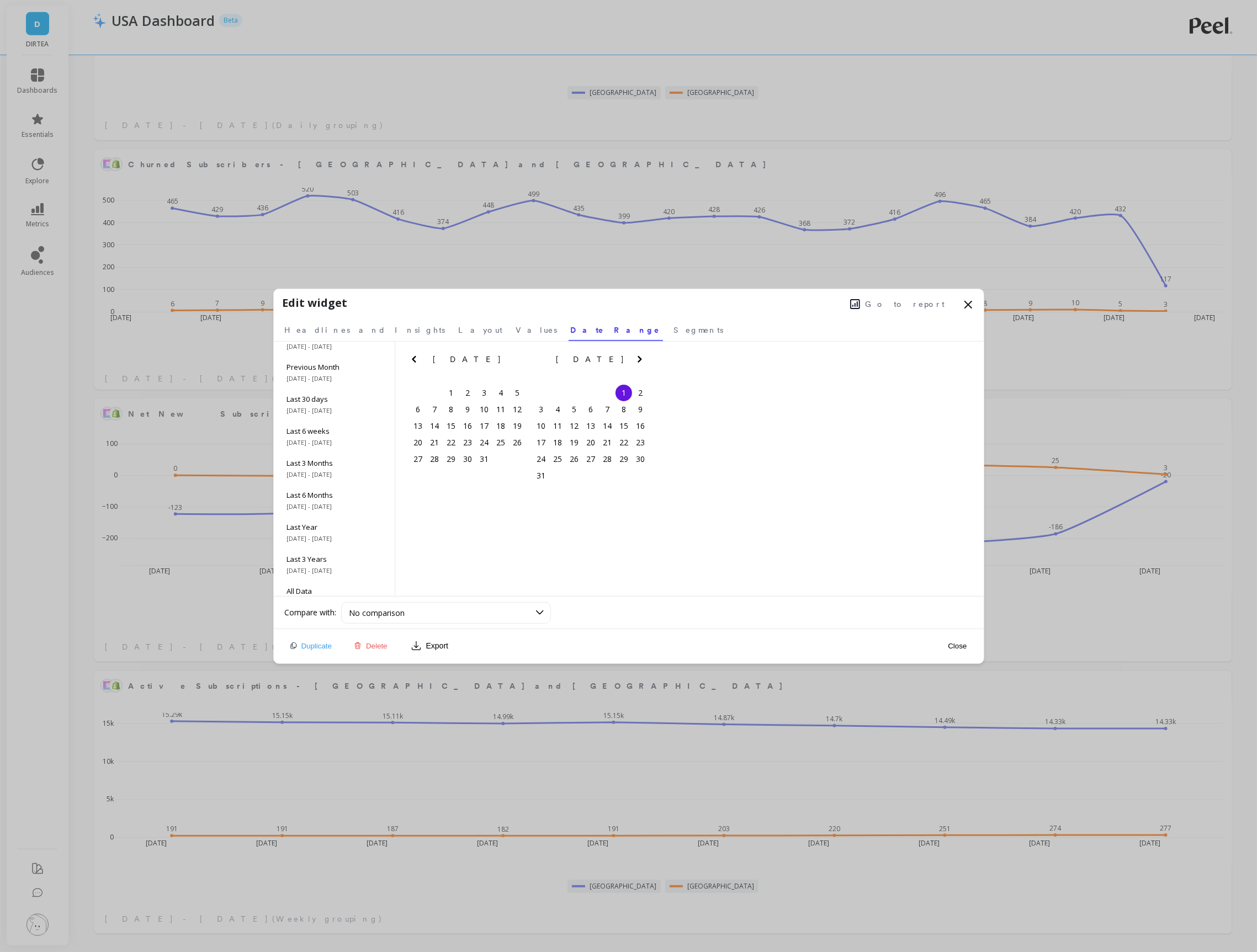
click at [642, 359] on icon "Next Month" at bounding box center [639, 359] width 13 height 13
click at [583, 390] on div "3" at bounding box center [591, 393] width 17 height 17
click at [965, 650] on button "Close" at bounding box center [957, 646] width 25 height 10
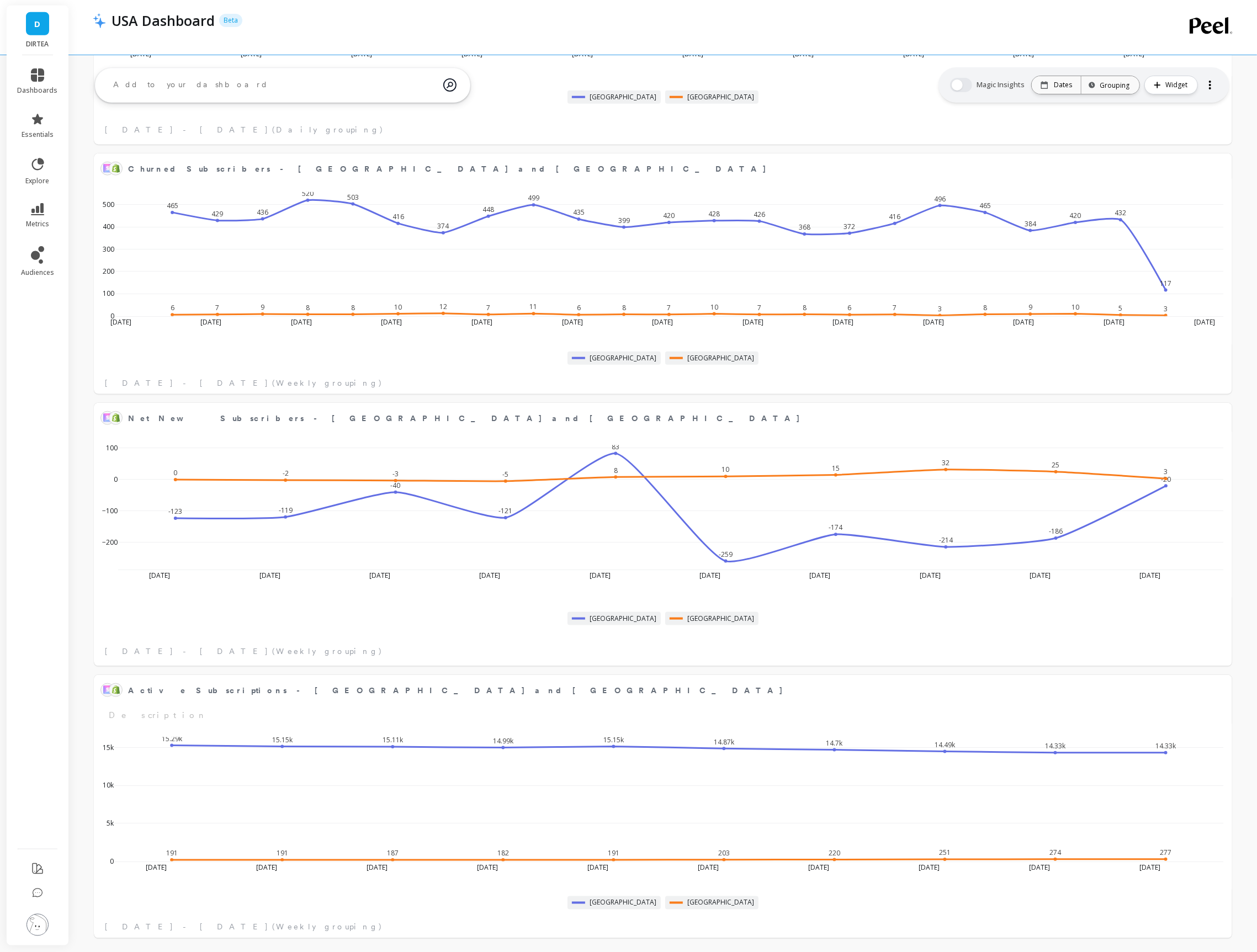
scroll to position [989, 0]
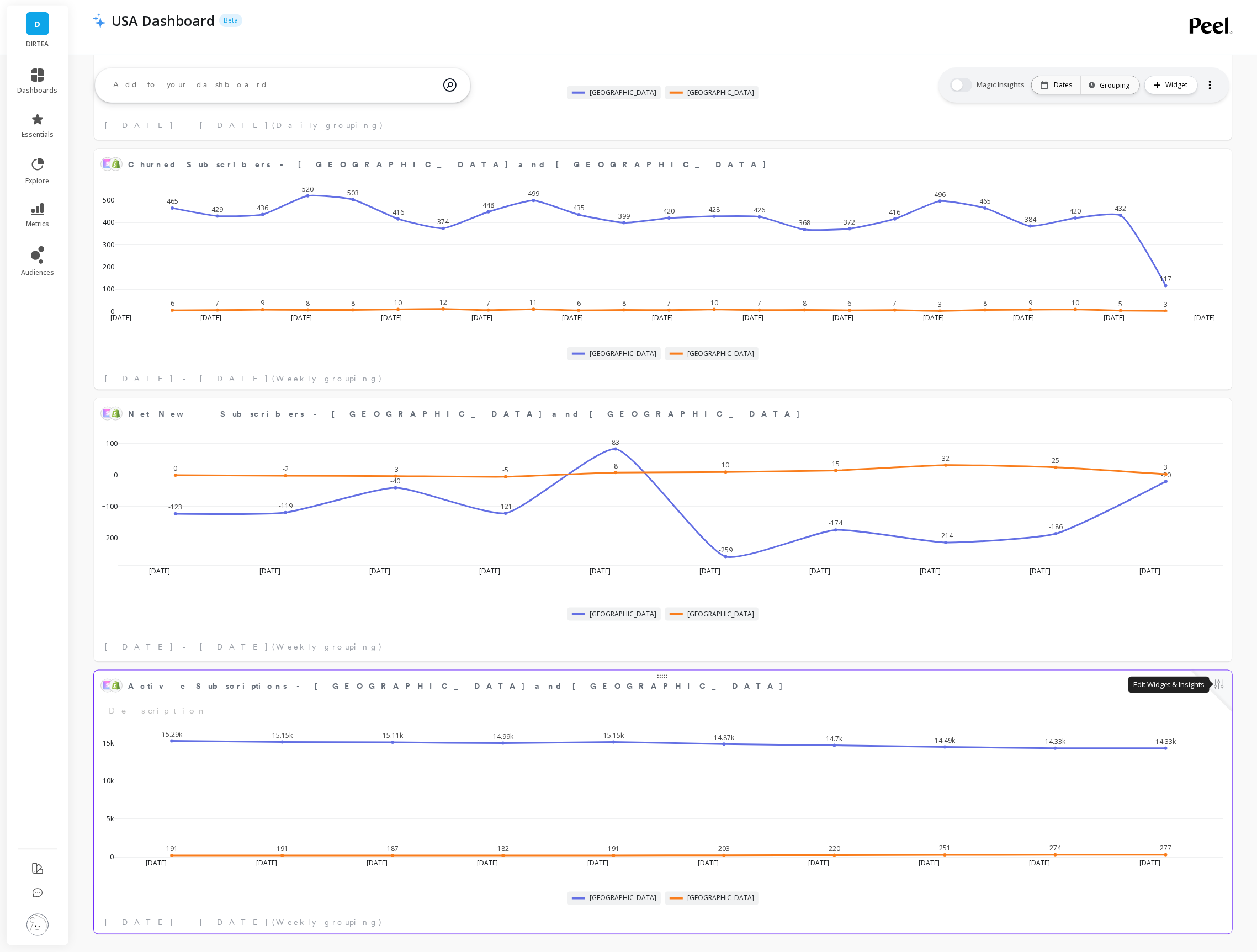
click at [1214, 683] on button at bounding box center [1219, 686] width 13 height 15
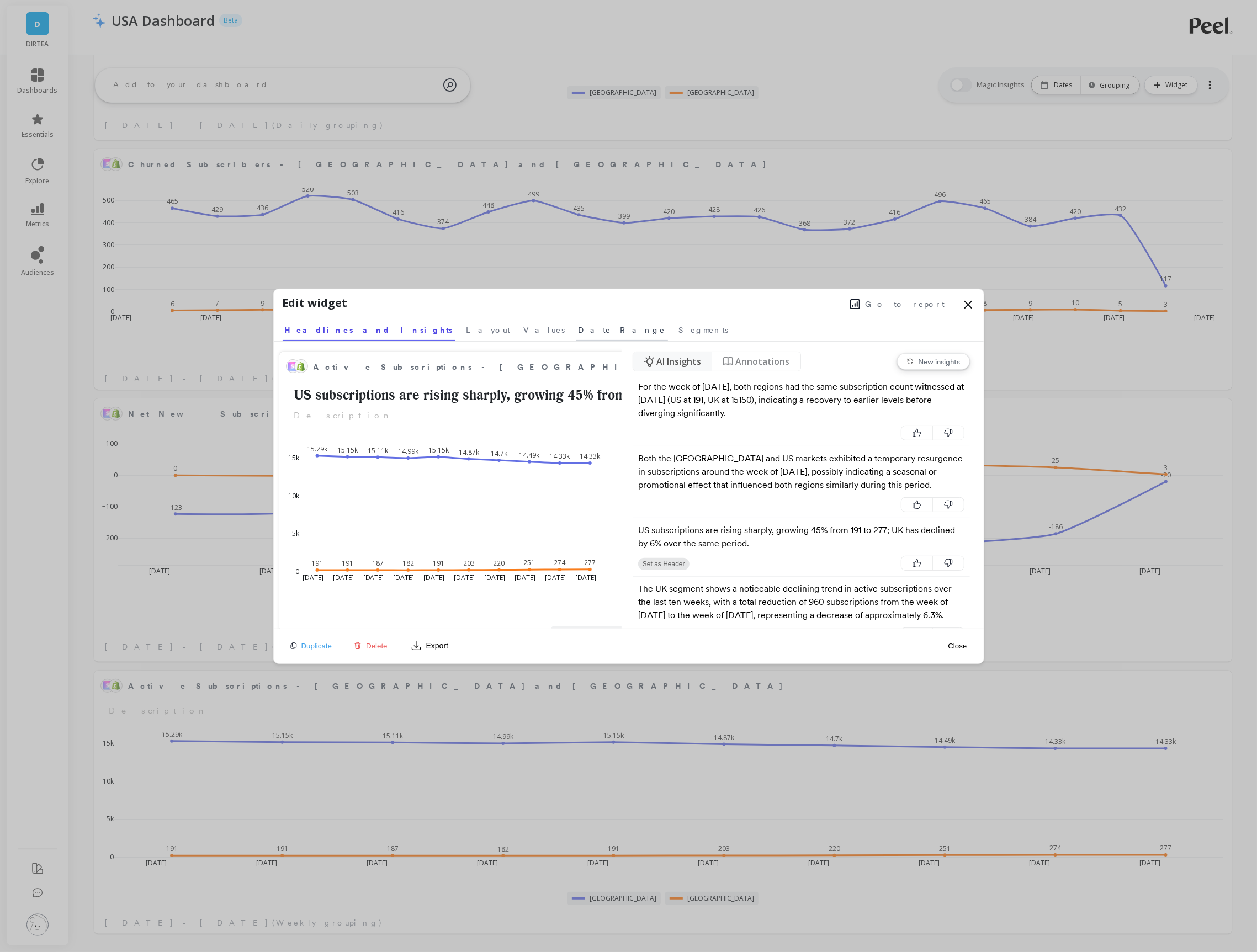
click at [579, 332] on span "Date Range" at bounding box center [622, 329] width 87 height 11
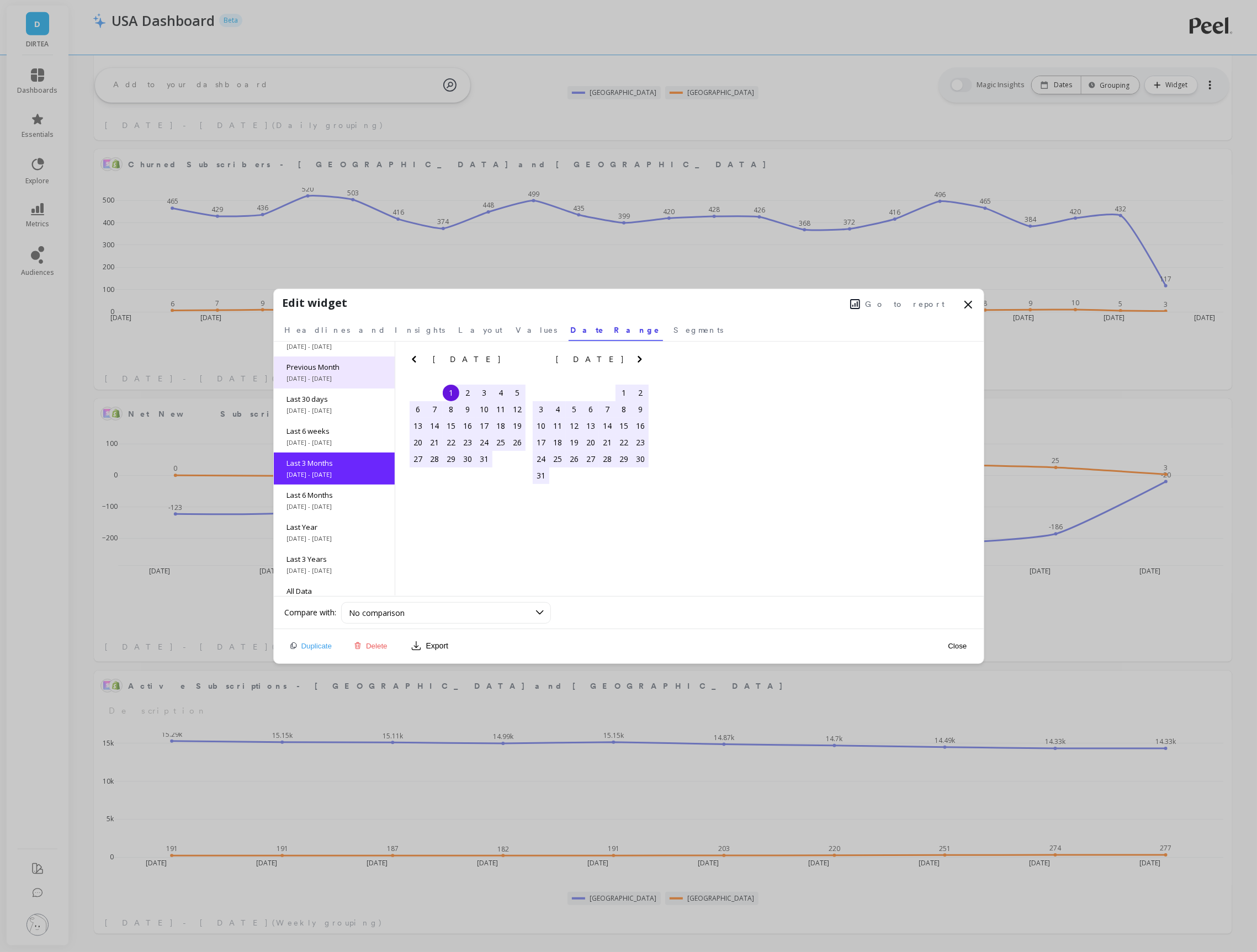
scroll to position [9, 0]
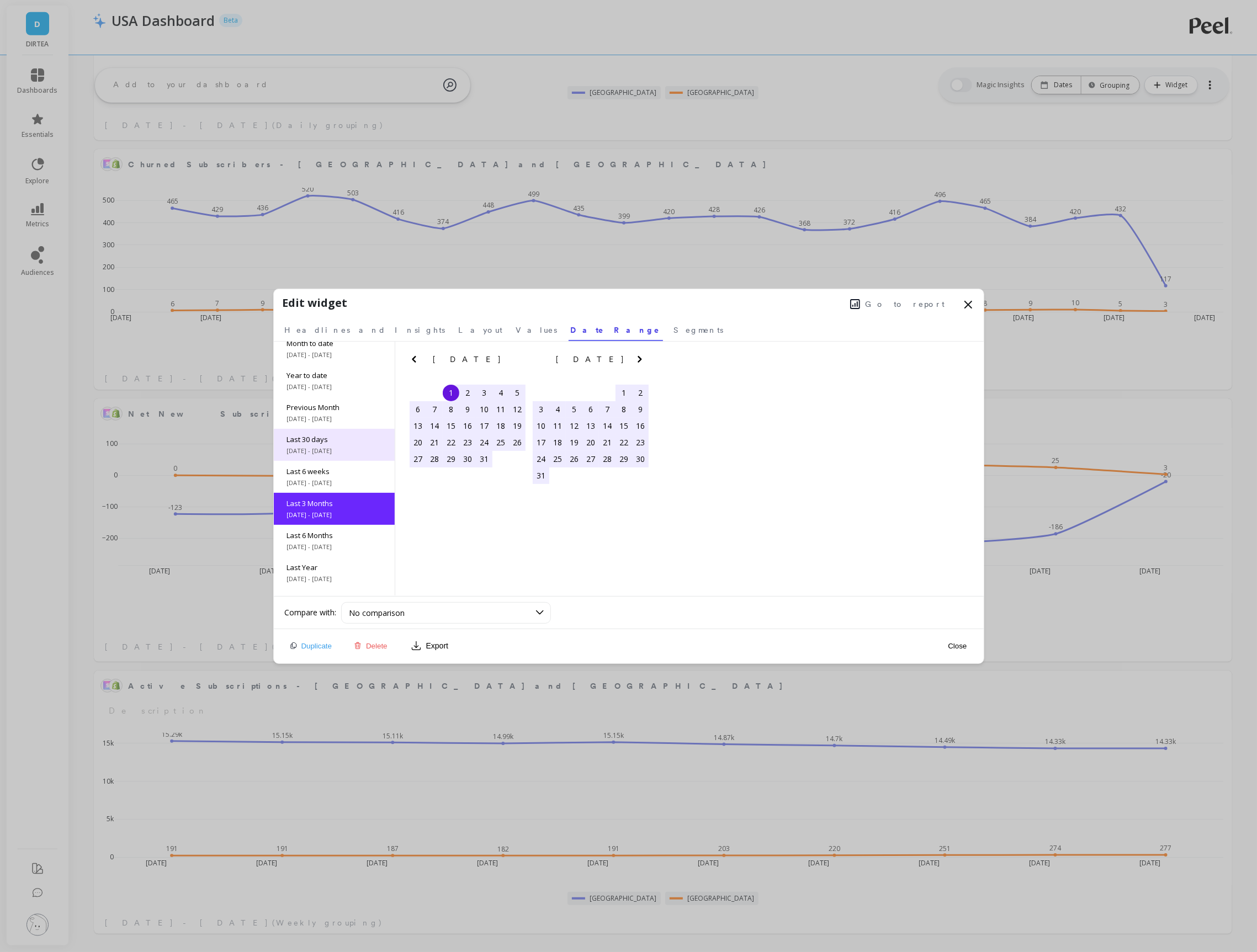
click at [322, 436] on span "Last 30 days" at bounding box center [334, 439] width 94 height 10
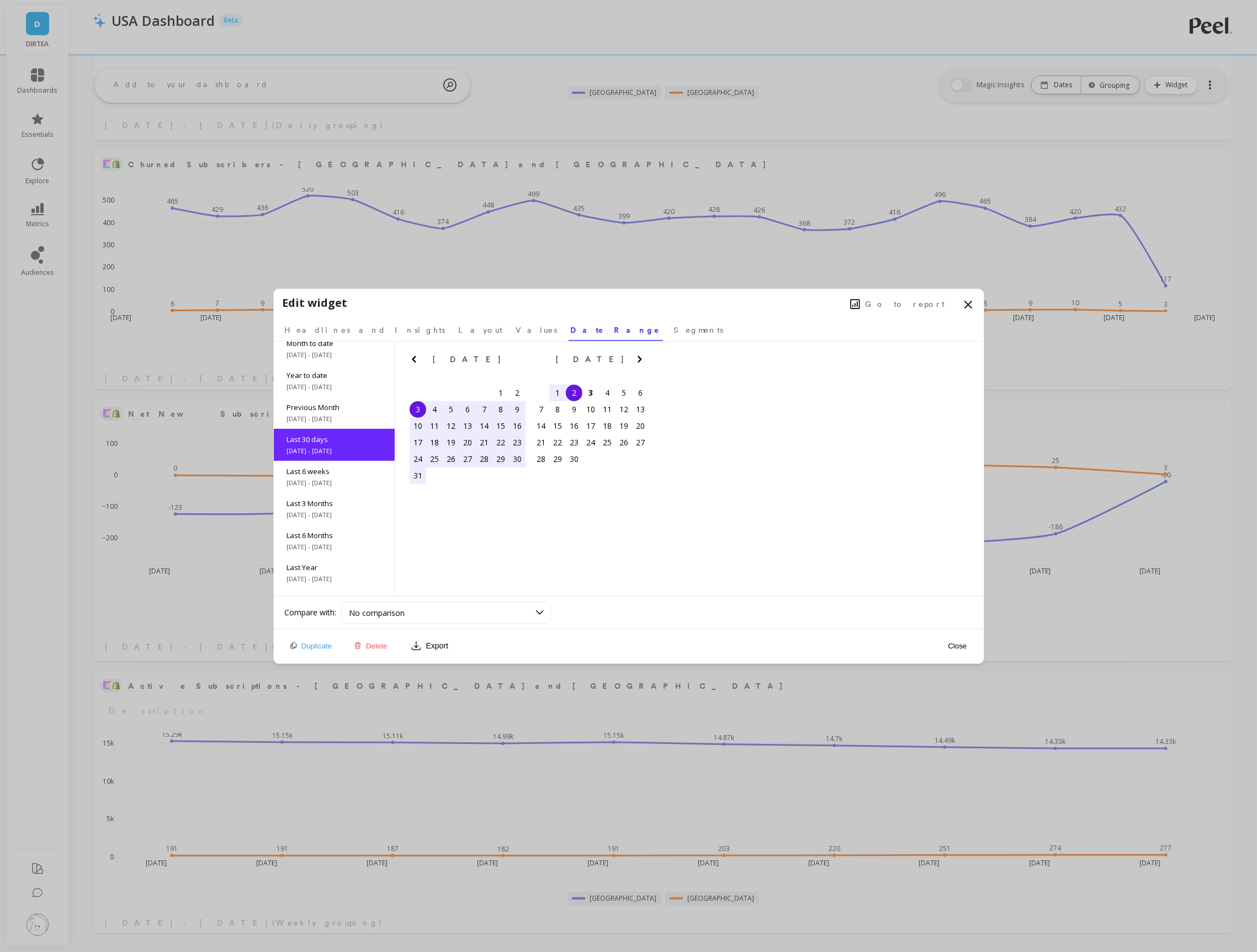
scroll to position [0, 0]
click at [966, 645] on button "Close" at bounding box center [957, 646] width 25 height 10
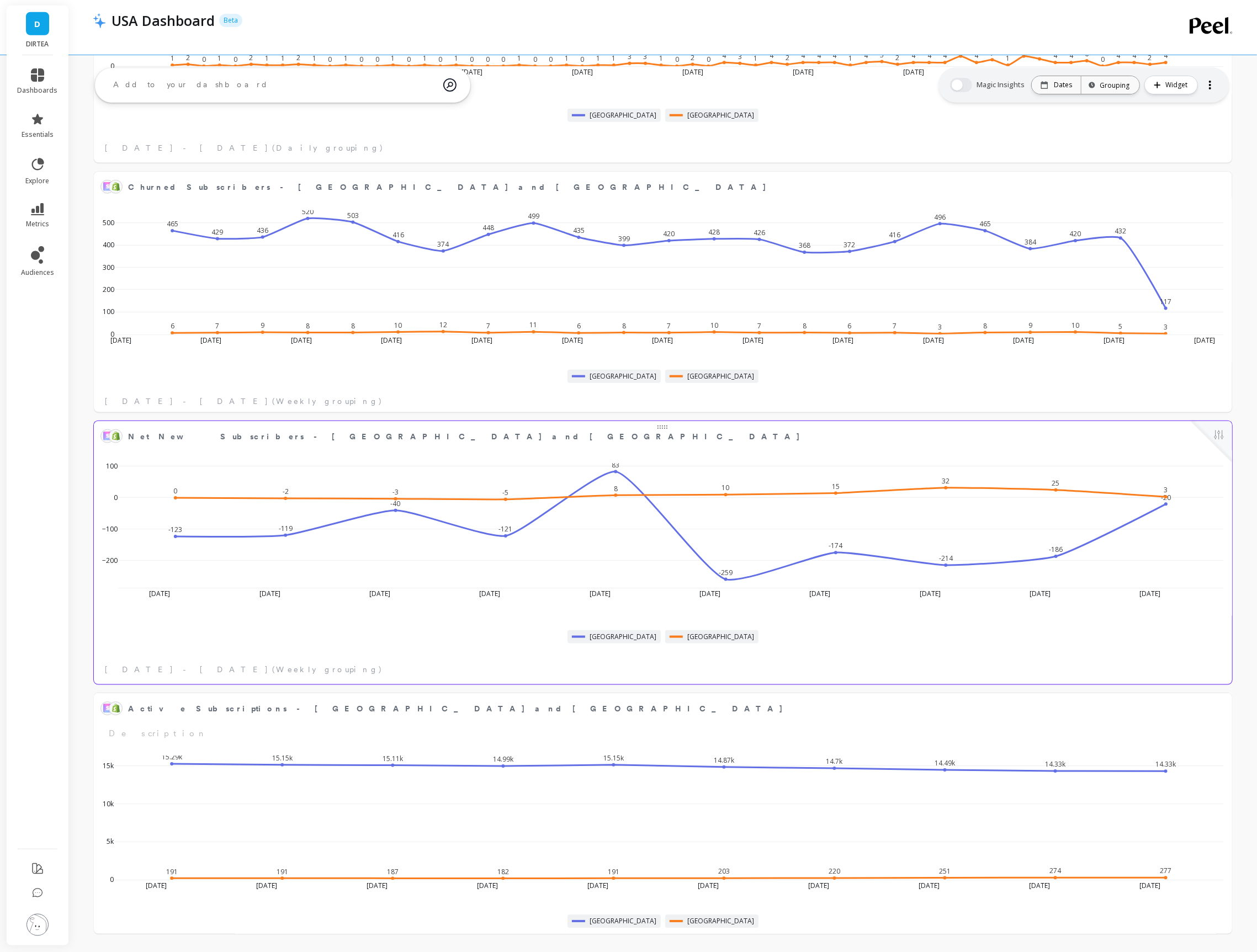
scroll to position [966, 0]
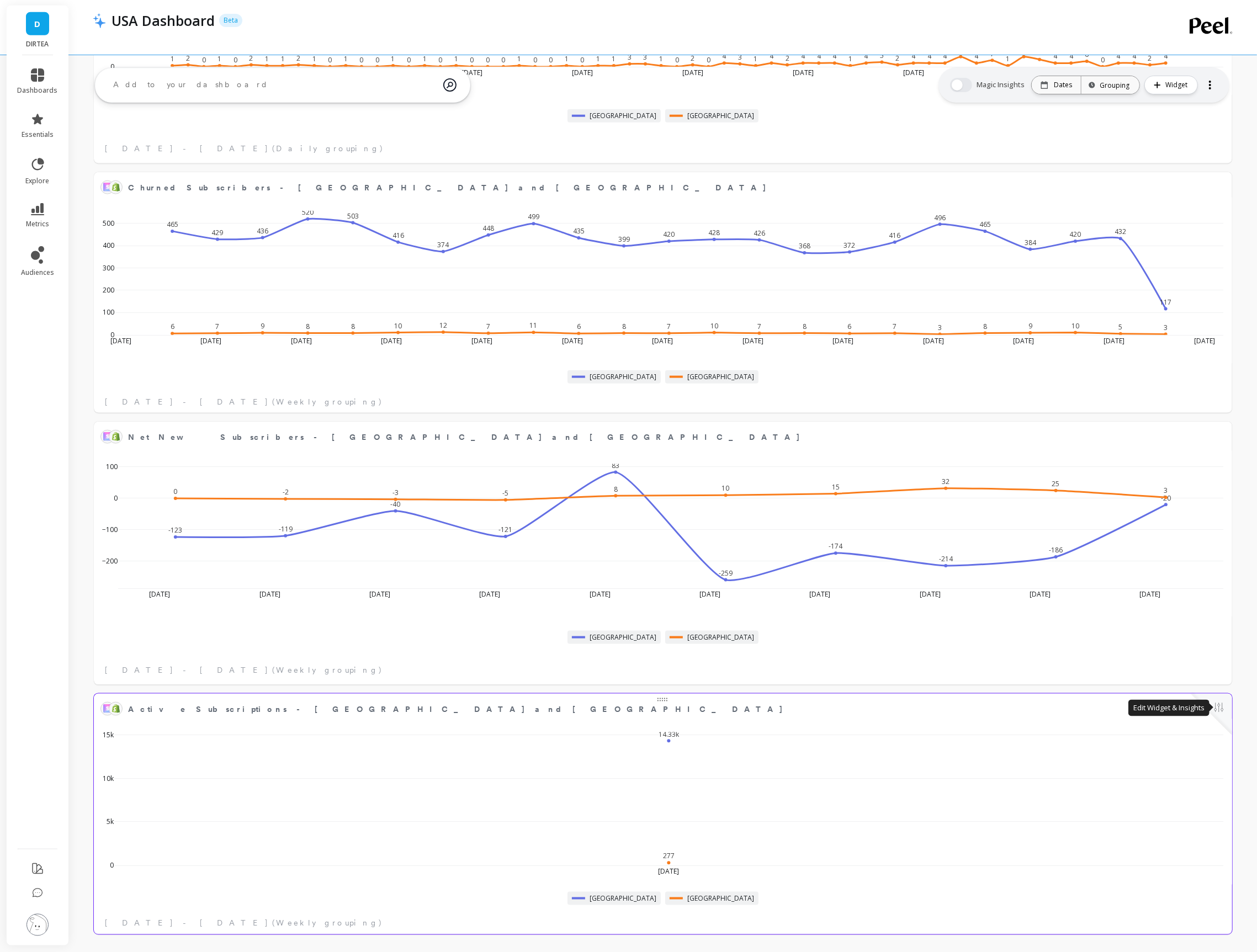
click at [1222, 707] on button at bounding box center [1219, 708] width 13 height 15
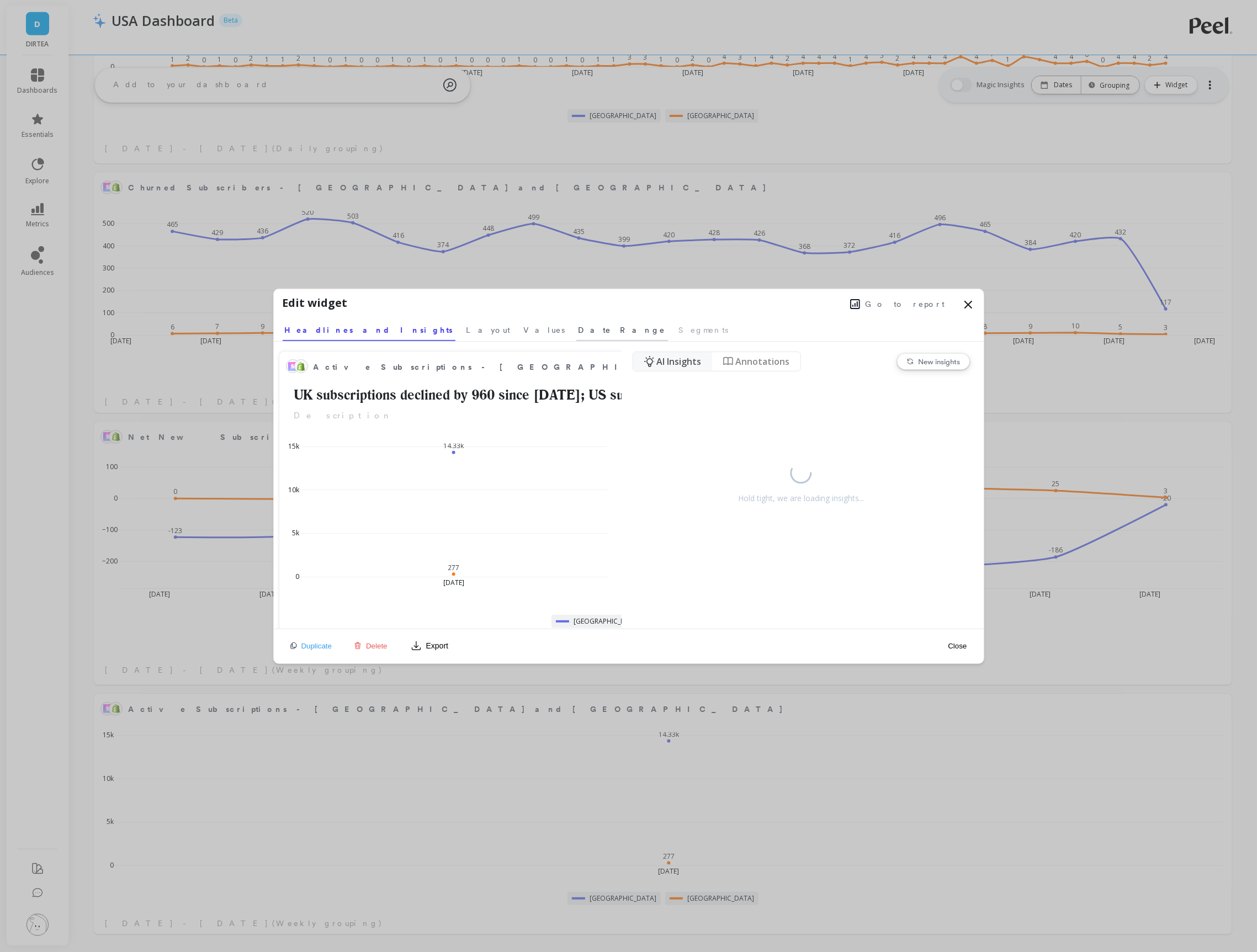
click at [579, 330] on span "Date Range" at bounding box center [622, 329] width 87 height 11
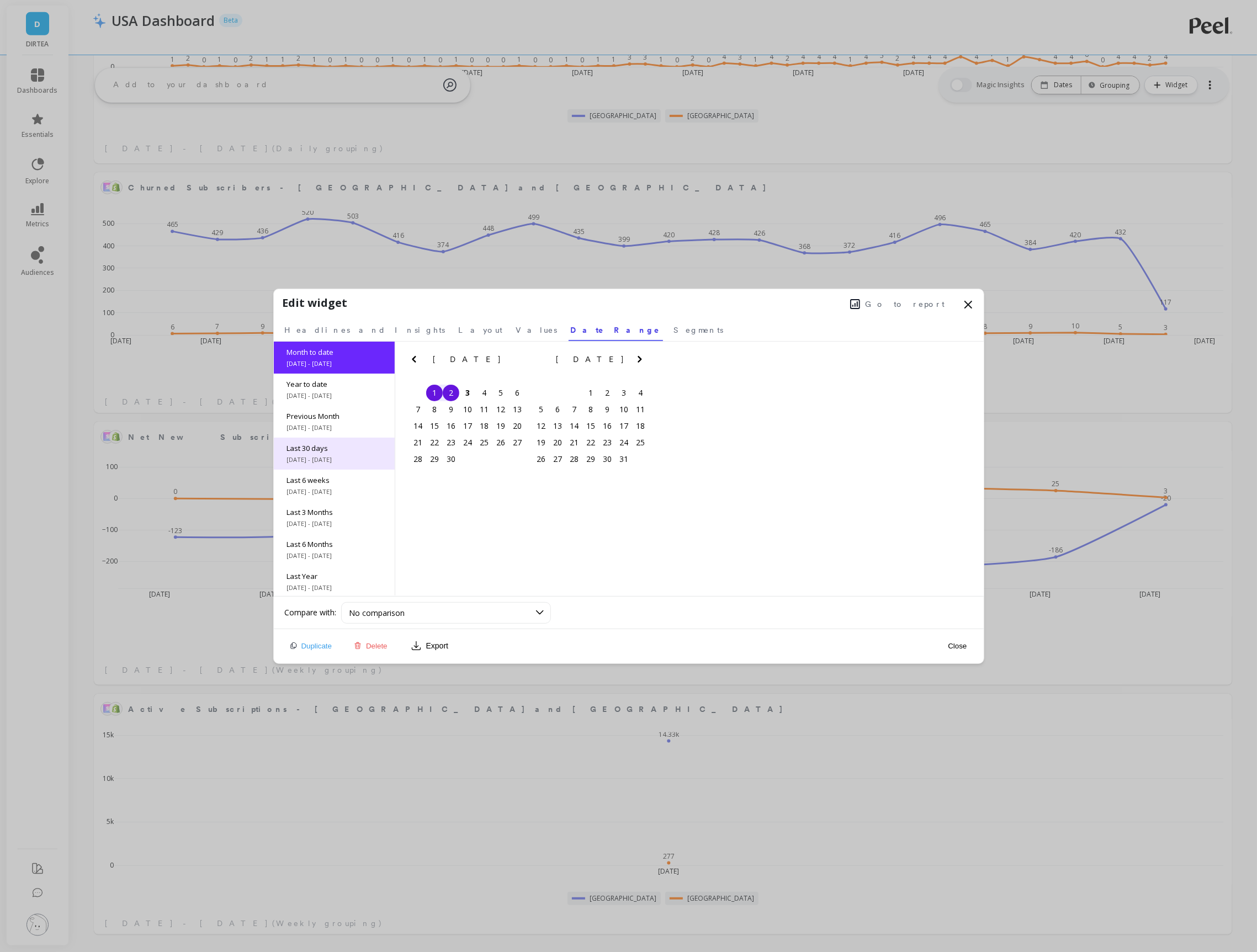
click at [333, 446] on span "Last 30 days" at bounding box center [334, 448] width 94 height 10
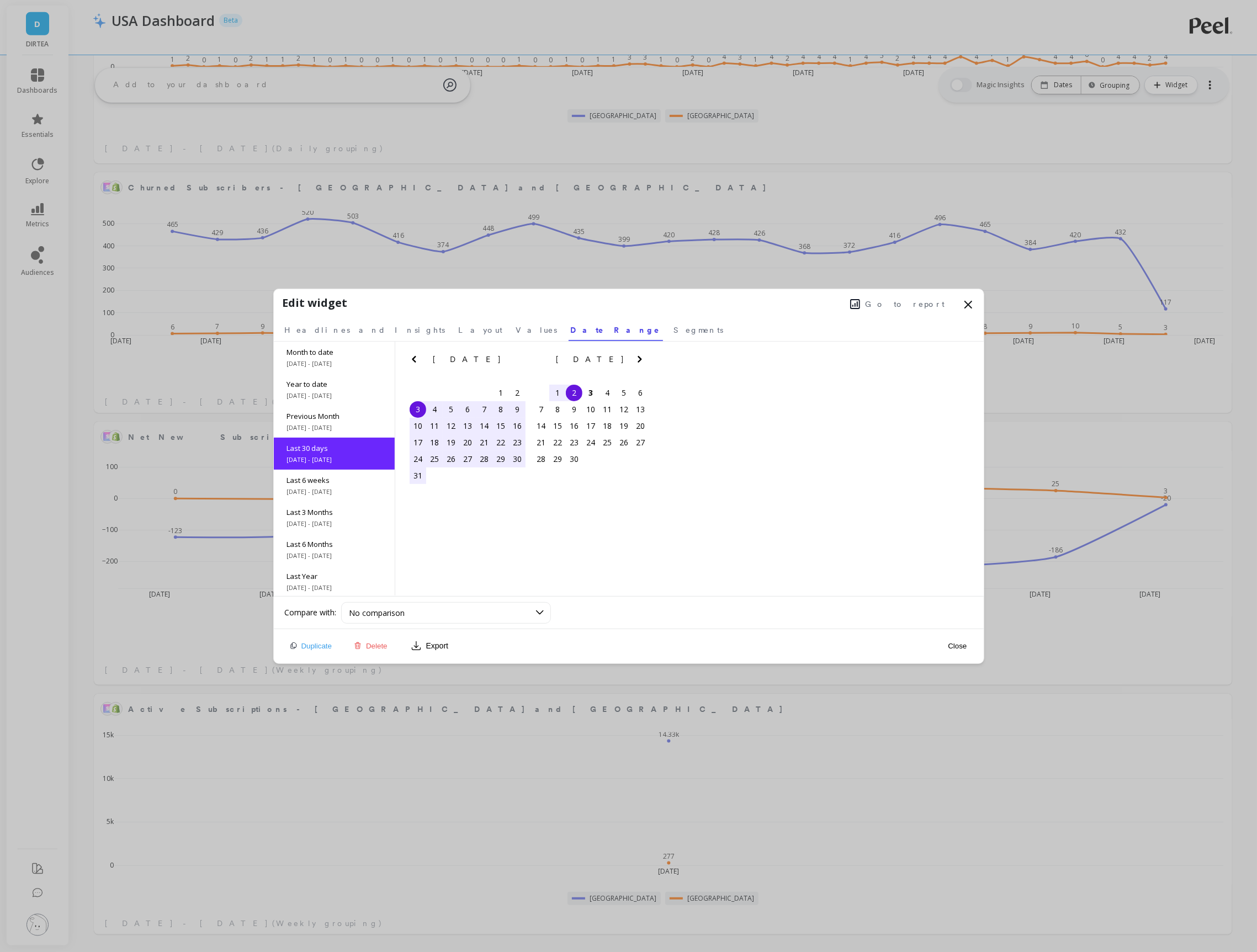
click at [410, 328] on nav "Headlines and Insights Layout Values Date Range Segments" at bounding box center [628, 328] width 692 height 25
click at [516, 328] on span "Values" at bounding box center [536, 329] width 41 height 11
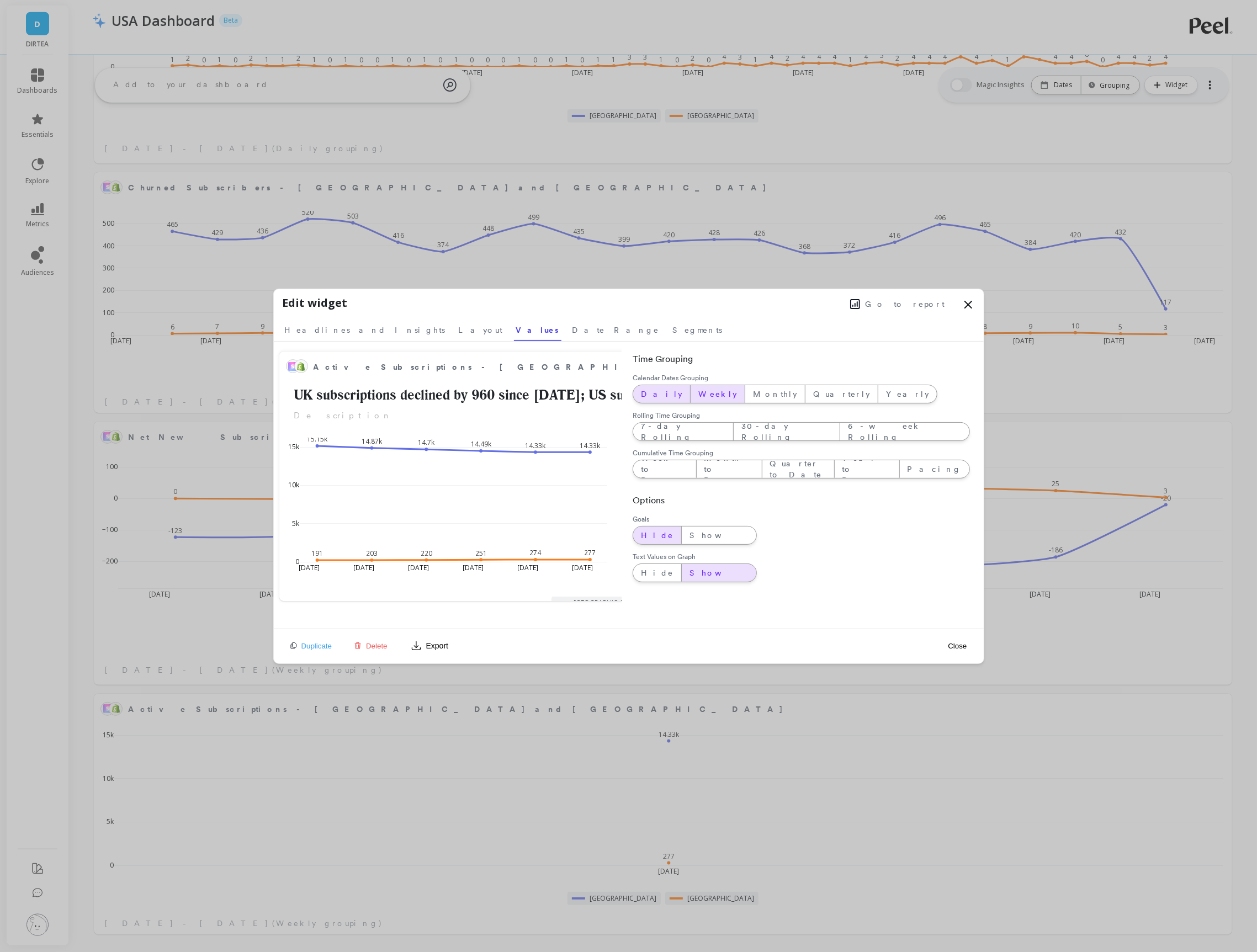
click at [643, 395] on span "Daily" at bounding box center [662, 394] width 41 height 11
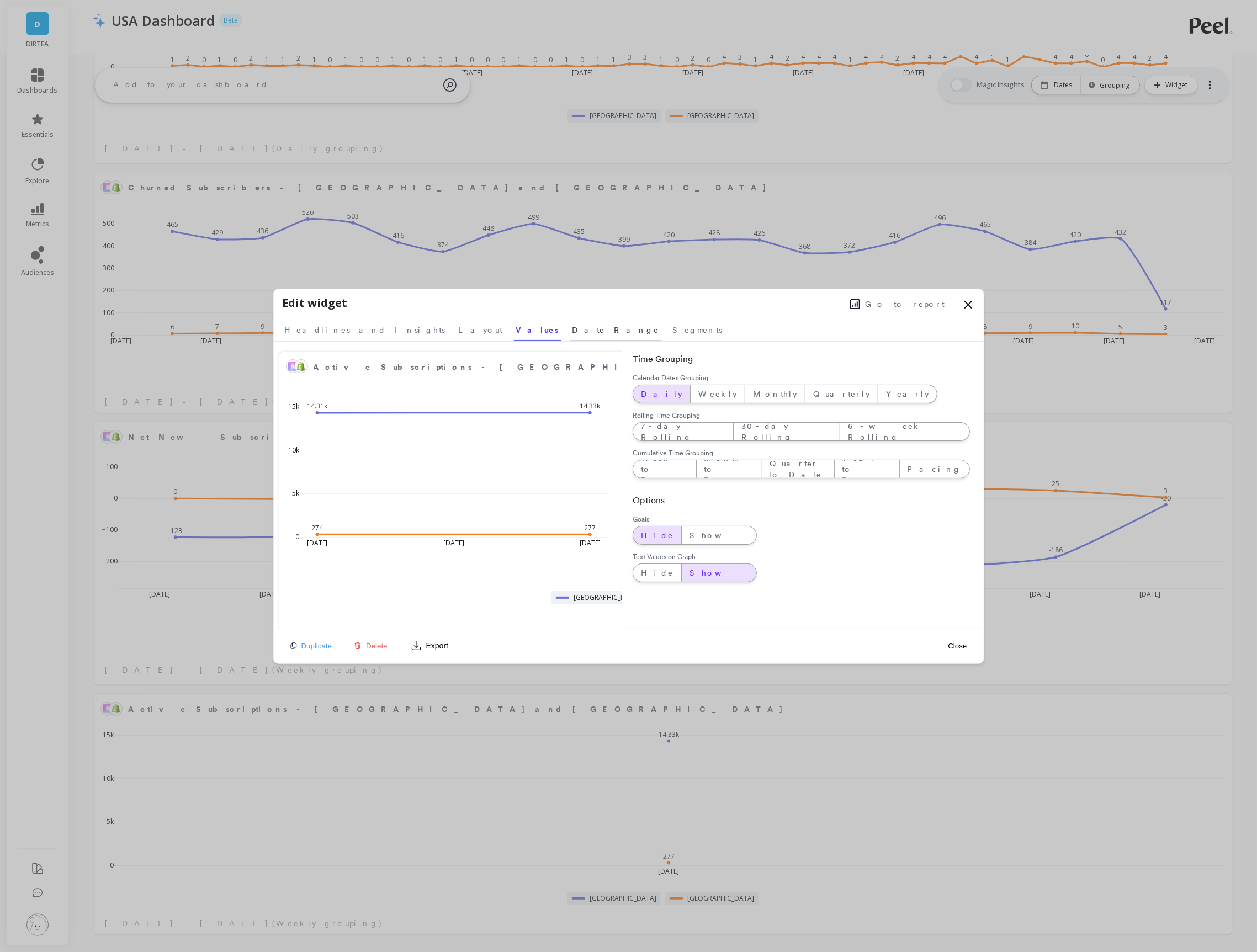
click at [573, 329] on span "Date Range" at bounding box center [616, 329] width 87 height 11
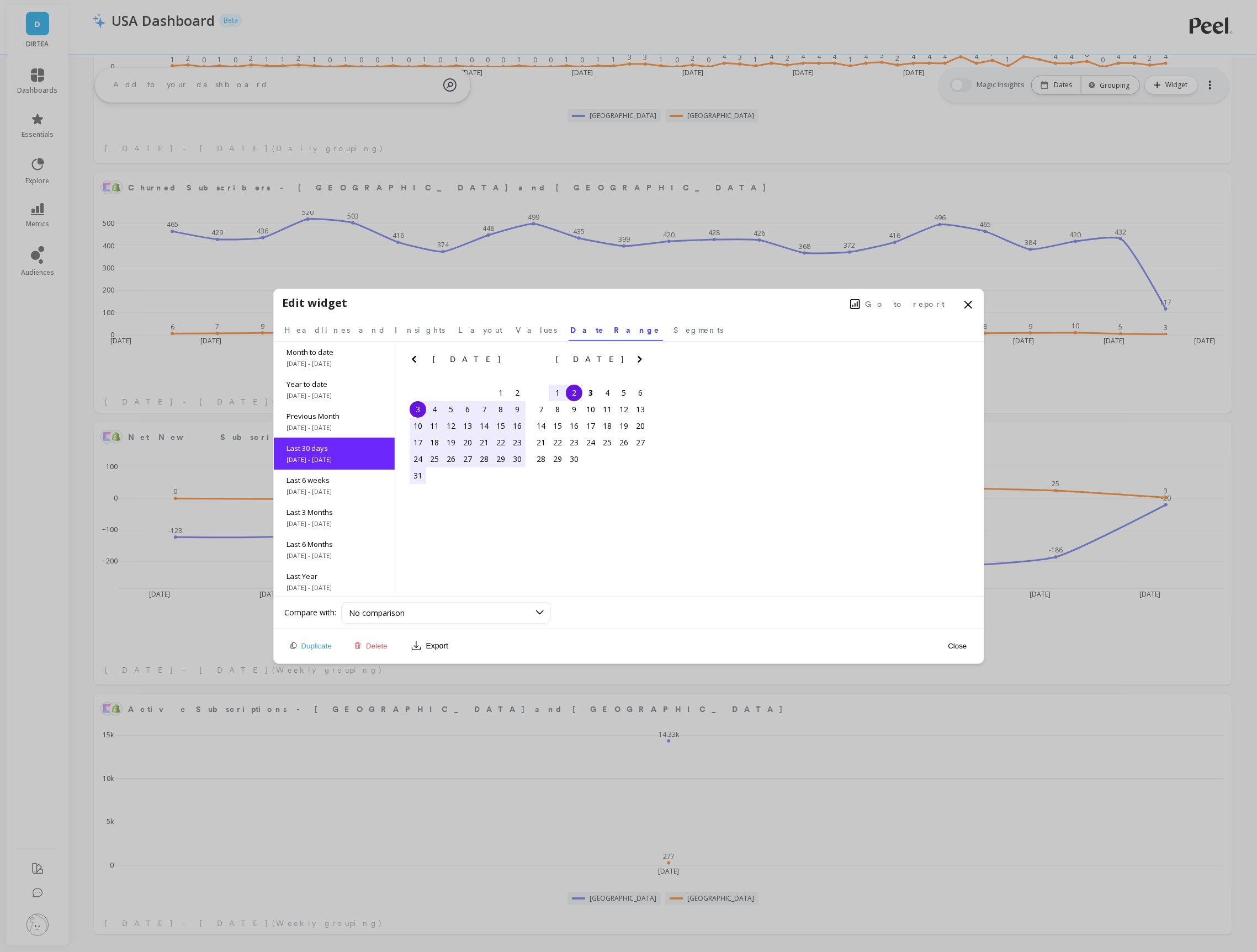
click at [324, 456] on span "[DATE] - [DATE]" at bounding box center [334, 460] width 94 height 9
click at [413, 357] on icon "Previous Month" at bounding box center [413, 359] width 4 height 6
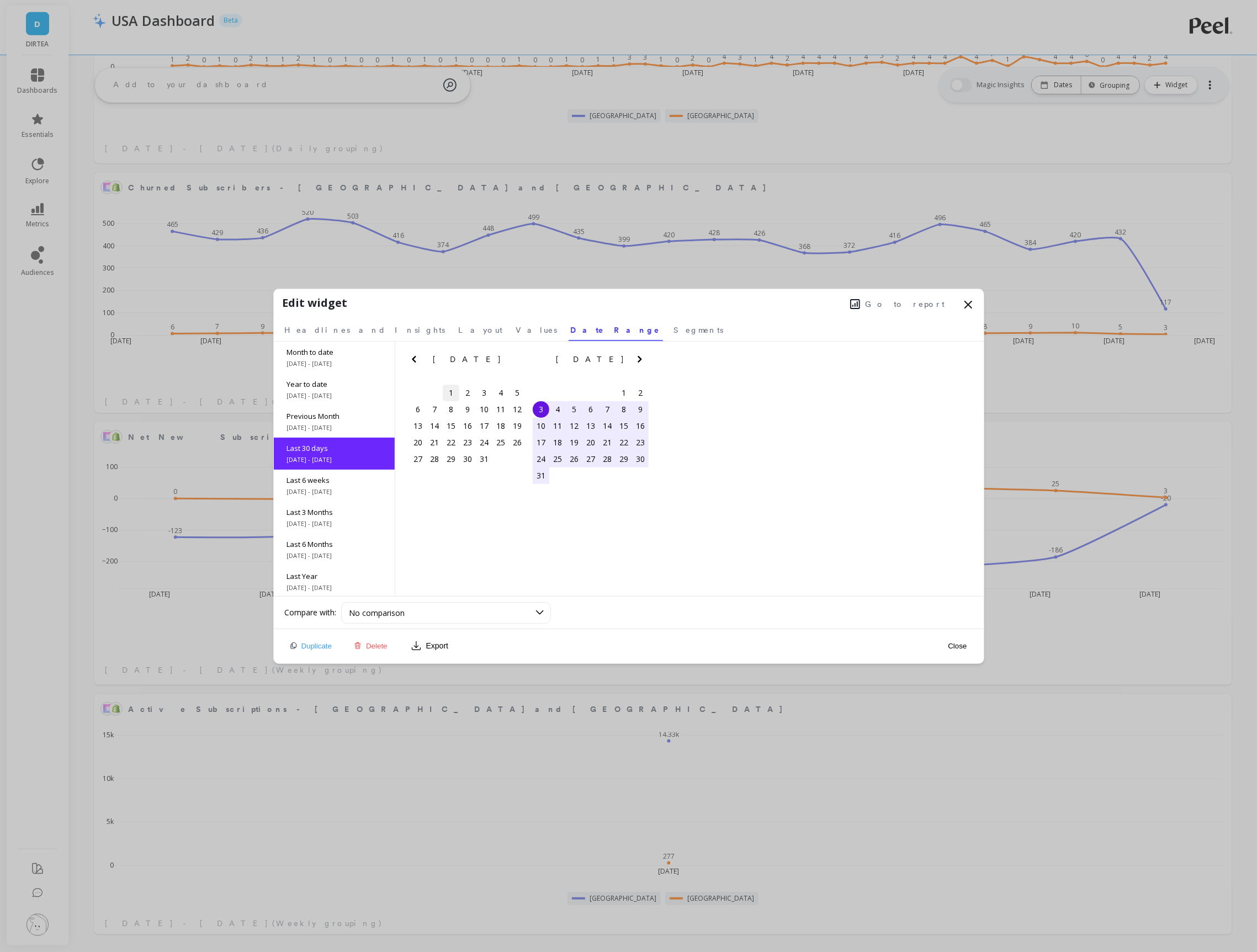
click at [451, 392] on div "1" at bounding box center [451, 393] width 17 height 17
click at [646, 355] on button "Next Month" at bounding box center [642, 362] width 18 height 18
click at [643, 355] on icon "Next Month" at bounding box center [639, 359] width 13 height 13
click at [414, 354] on icon "Previous Month" at bounding box center [414, 359] width 13 height 13
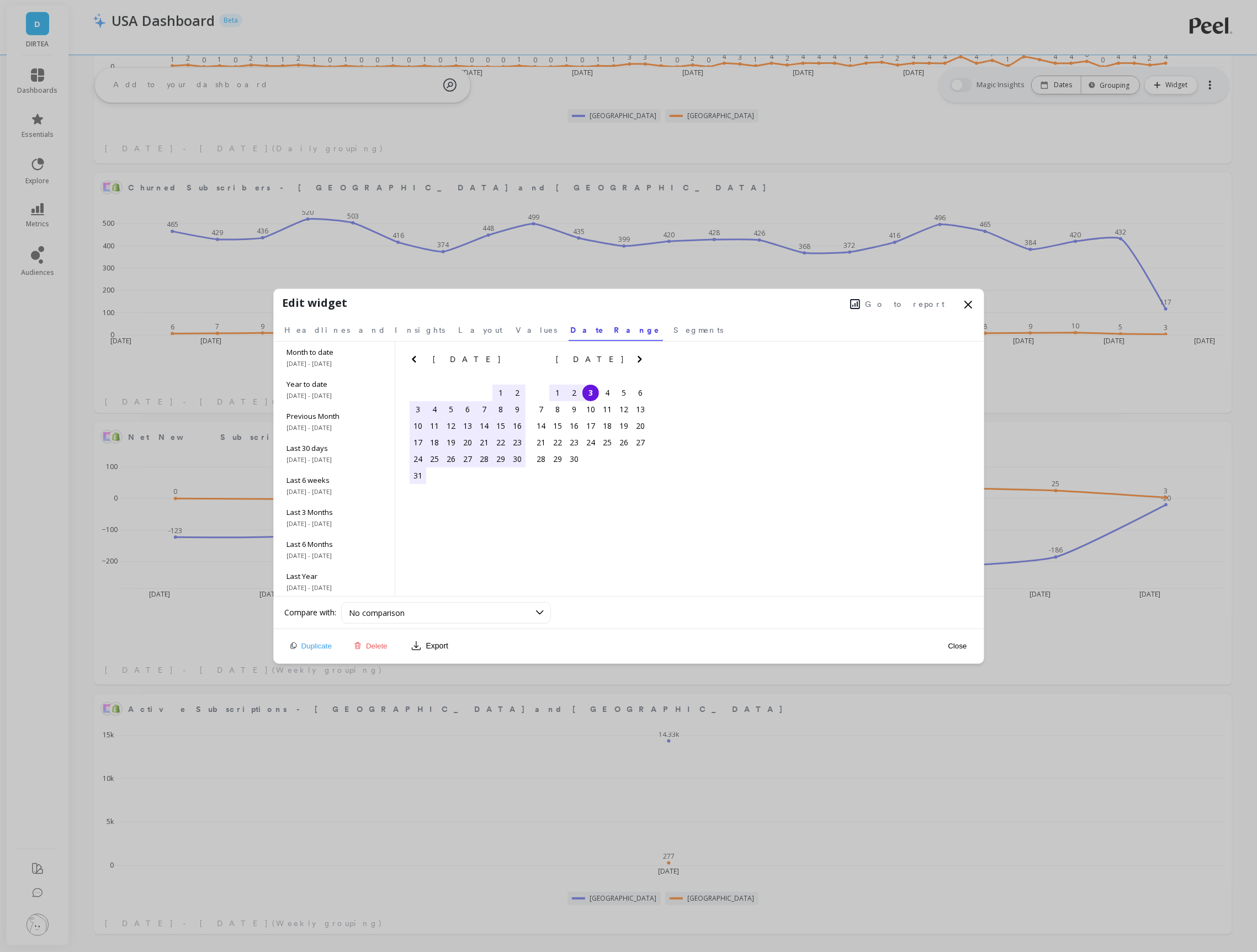
click at [588, 390] on div "3" at bounding box center [591, 393] width 17 height 17
click at [958, 646] on button "Close" at bounding box center [957, 646] width 25 height 10
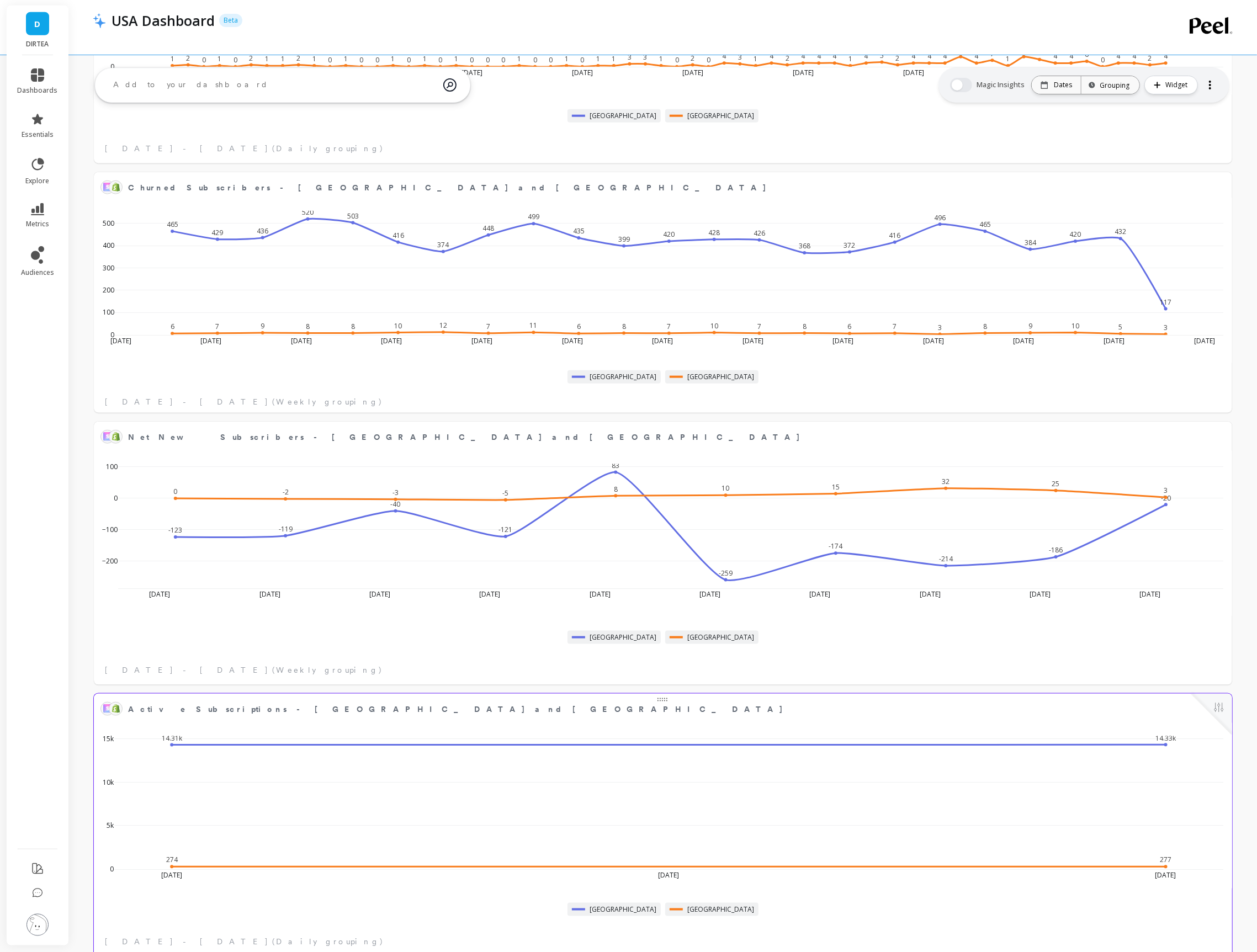
click at [1216, 709] on button at bounding box center [1219, 708] width 13 height 15
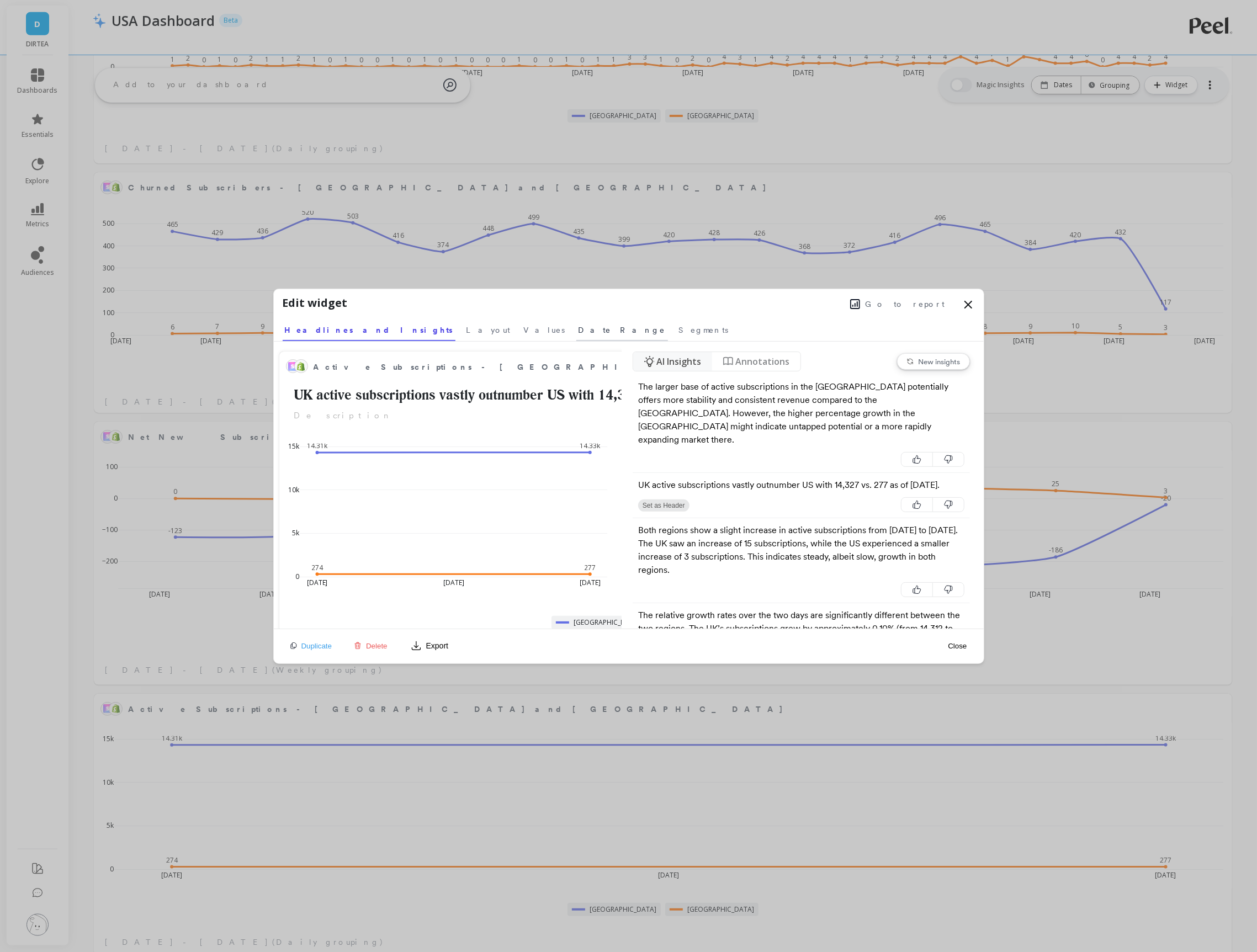
click at [579, 332] on span "Date Range" at bounding box center [622, 329] width 87 height 11
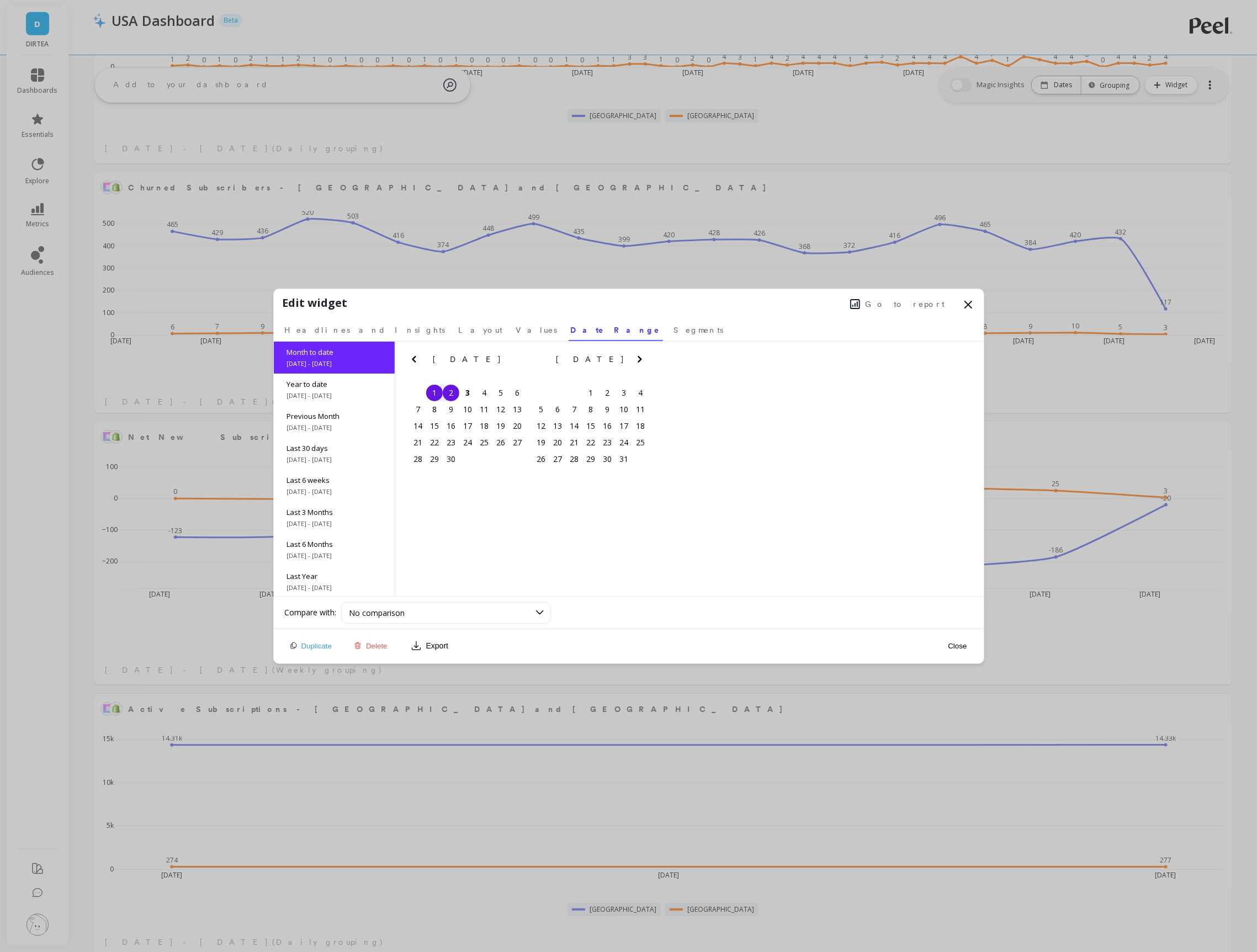
scroll to position [2342, 0]
click at [971, 304] on icon at bounding box center [968, 305] width 13 height 13
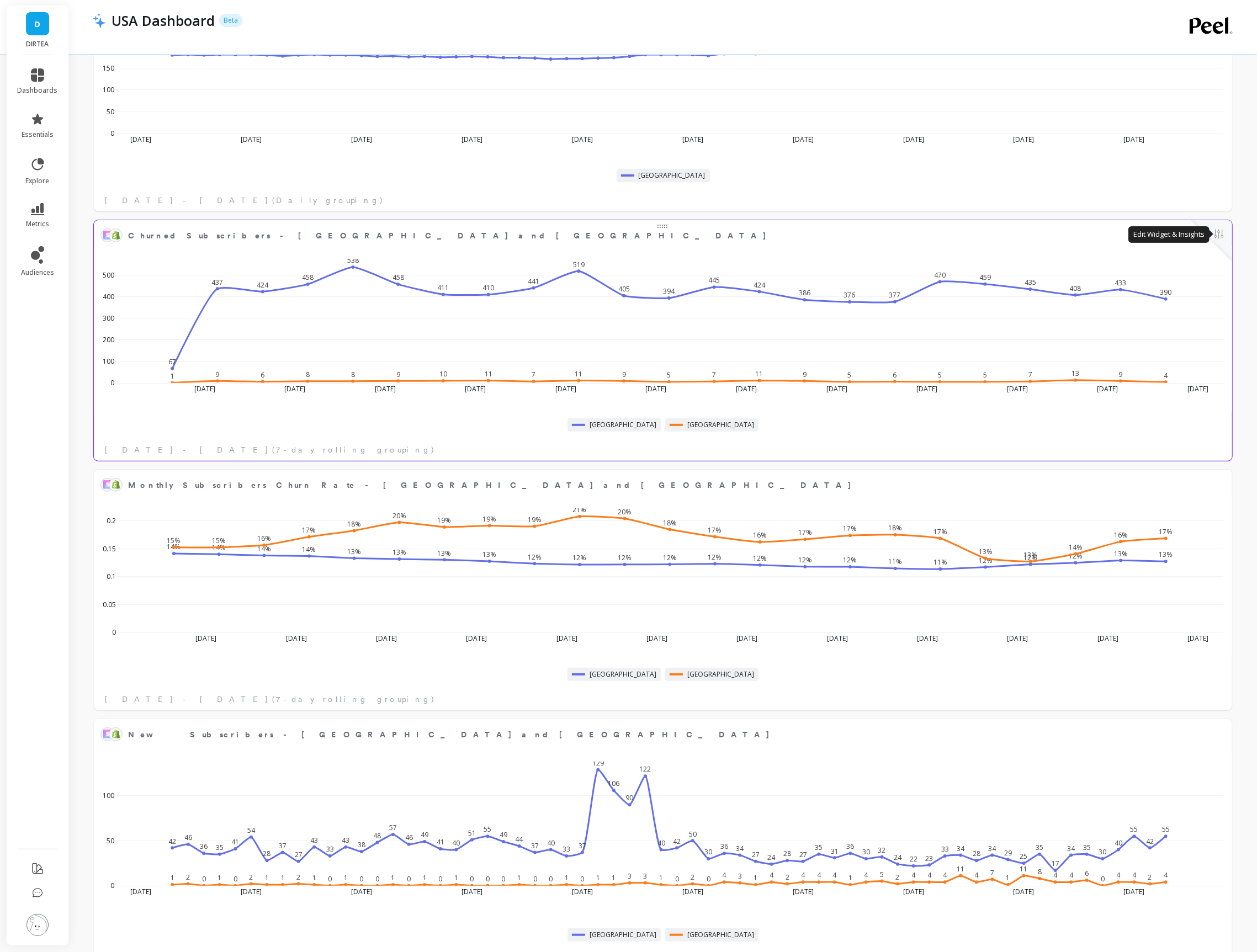
scroll to position [315, 0]
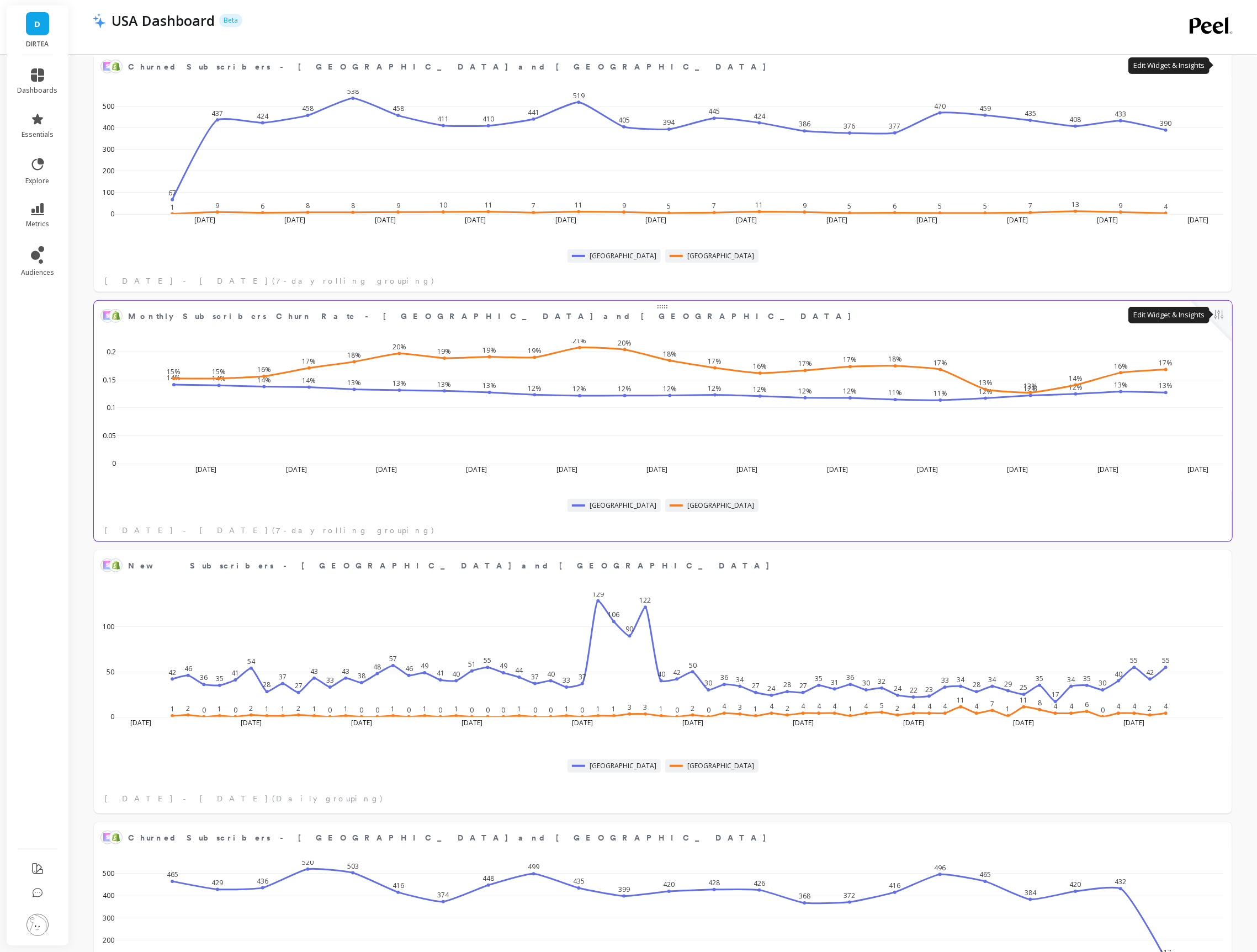
click at [1219, 317] on button at bounding box center [1219, 315] width 13 height 15
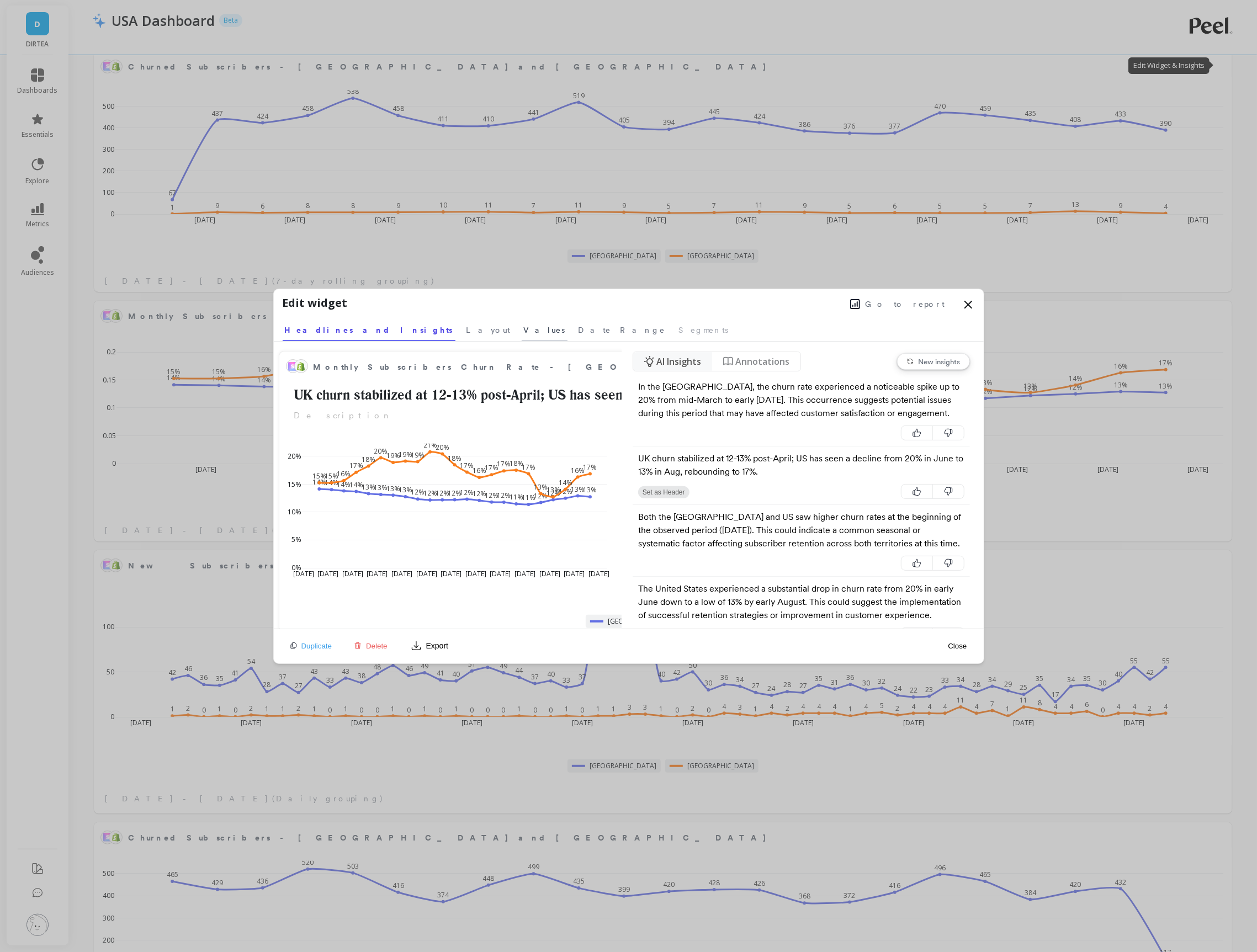
click at [524, 335] on span "Values" at bounding box center [545, 329] width 41 height 11
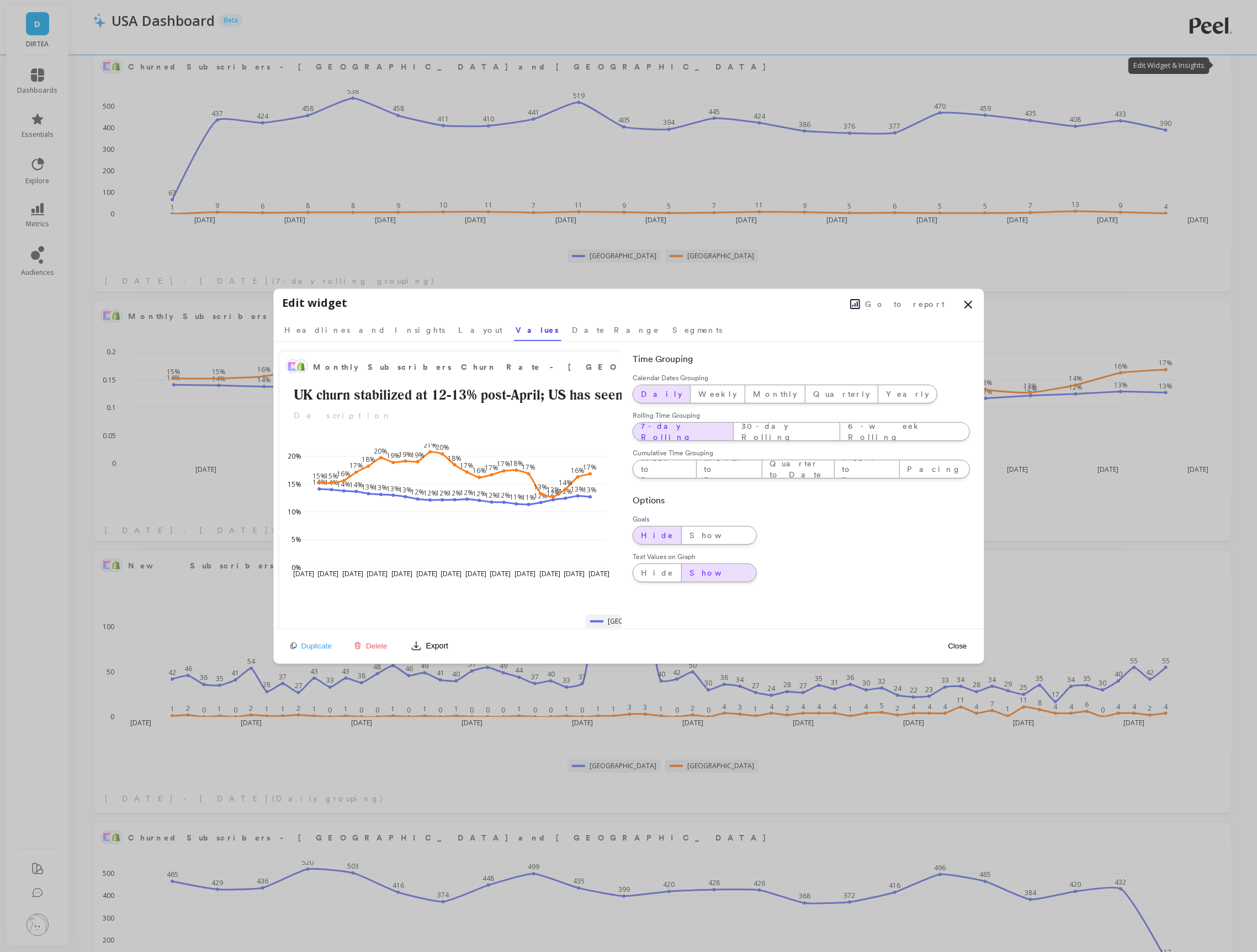
click at [646, 401] on div "Daily" at bounding box center [661, 394] width 57 height 18
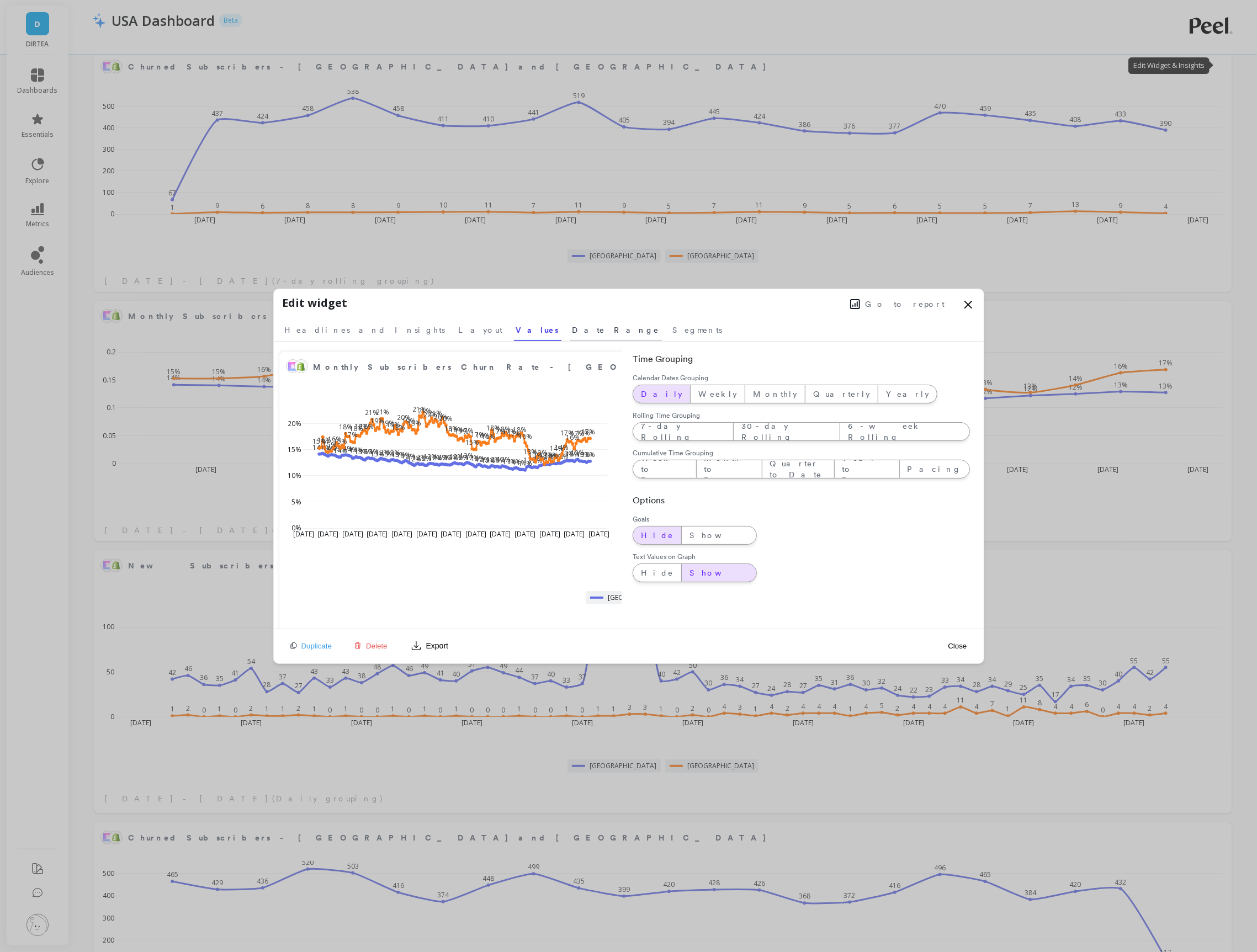
click at [573, 329] on span "Date Range" at bounding box center [616, 329] width 87 height 11
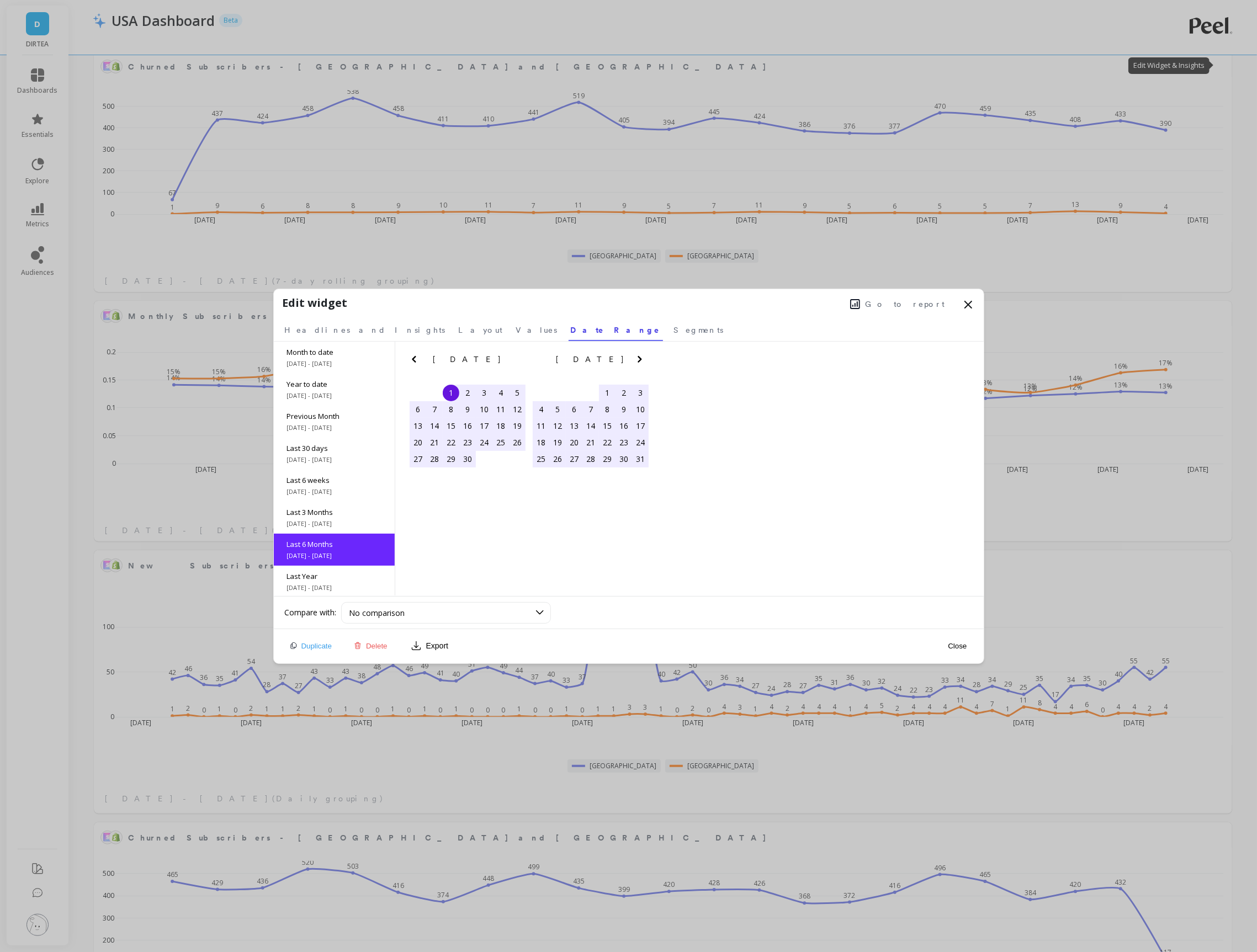
scroll to position [66, 0]
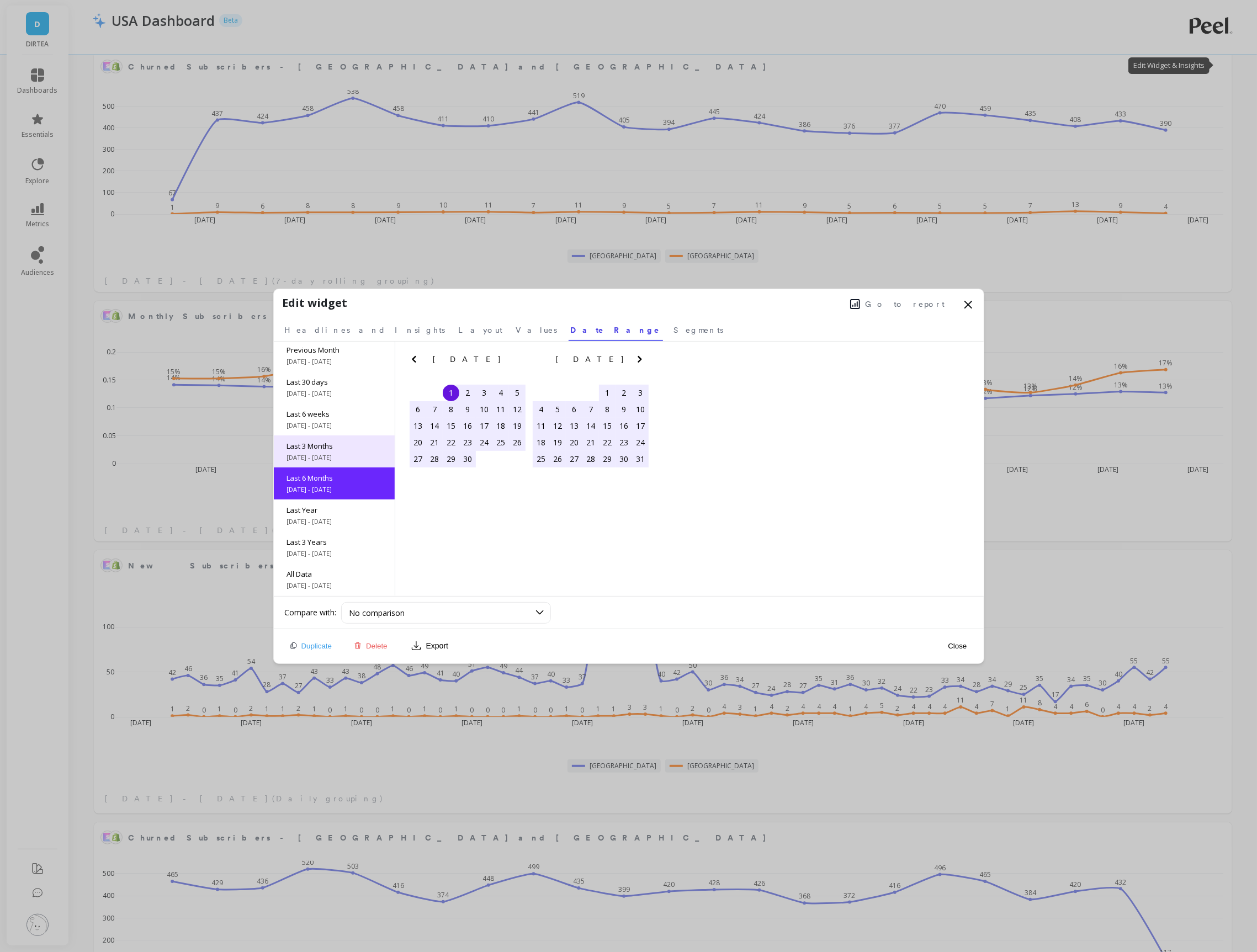
click at [338, 453] on span "[DATE] - [DATE]" at bounding box center [334, 458] width 94 height 9
click at [954, 645] on button "Close" at bounding box center [957, 646] width 25 height 10
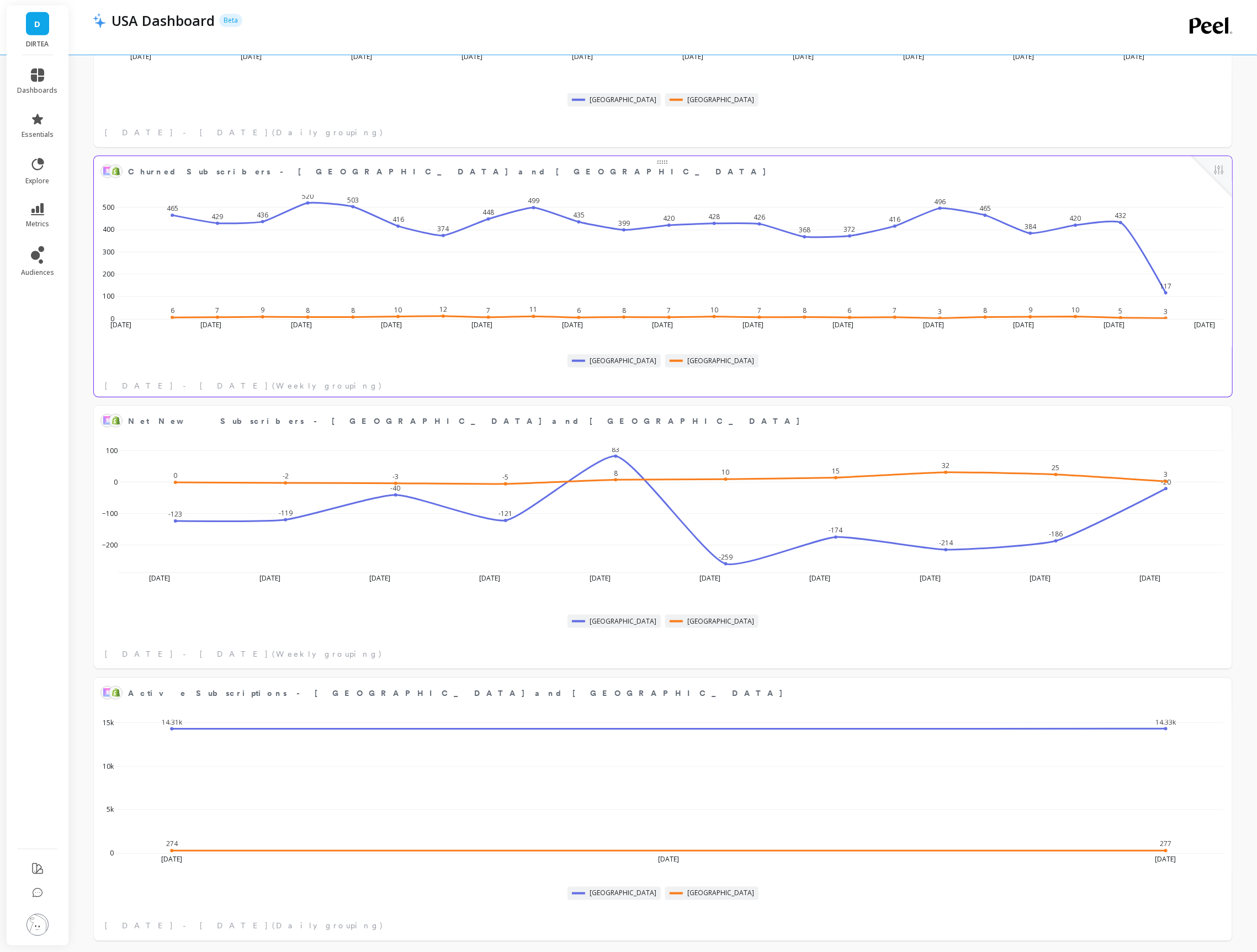
scroll to position [1012, 0]
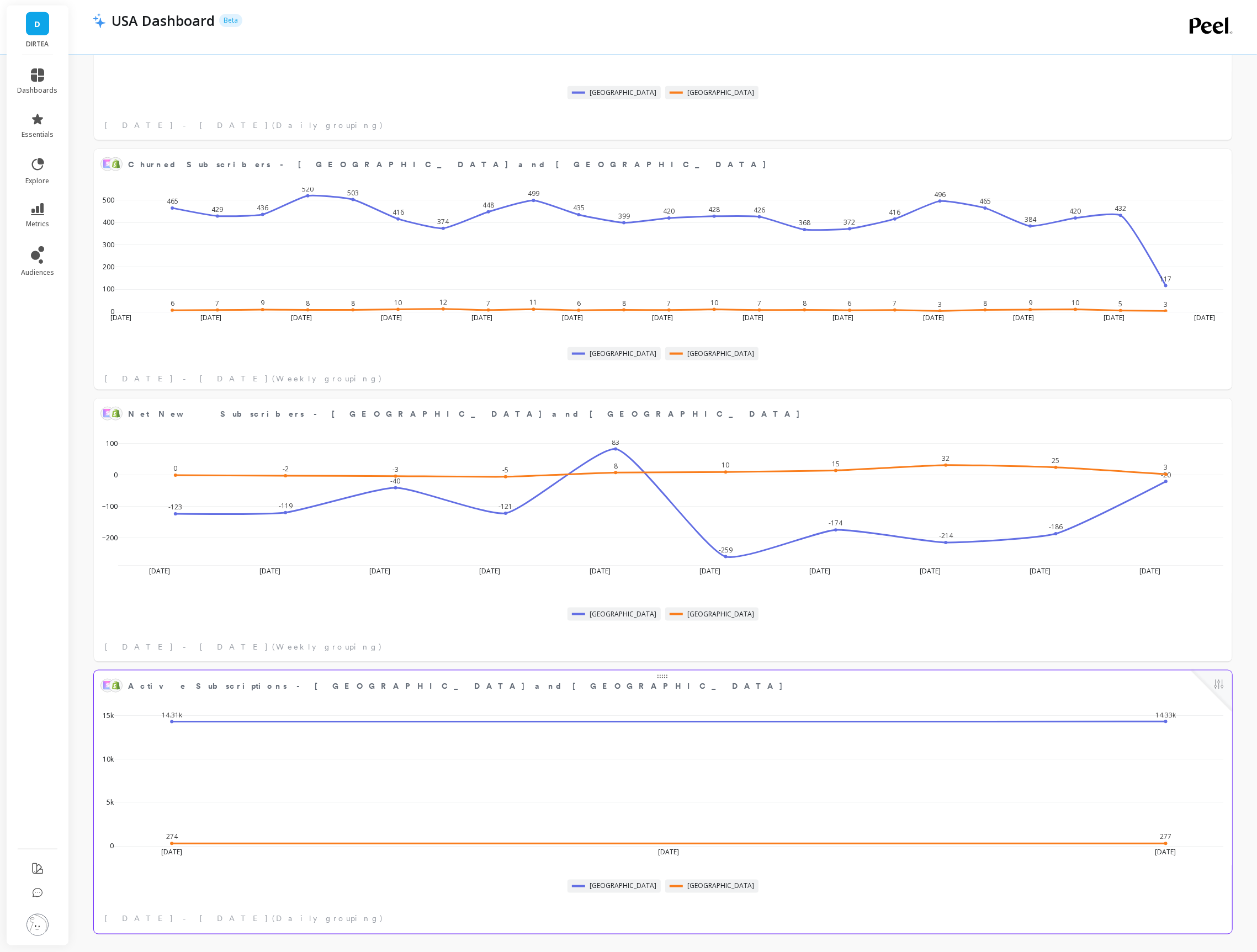
click at [1225, 688] on button at bounding box center [1219, 686] width 13 height 15
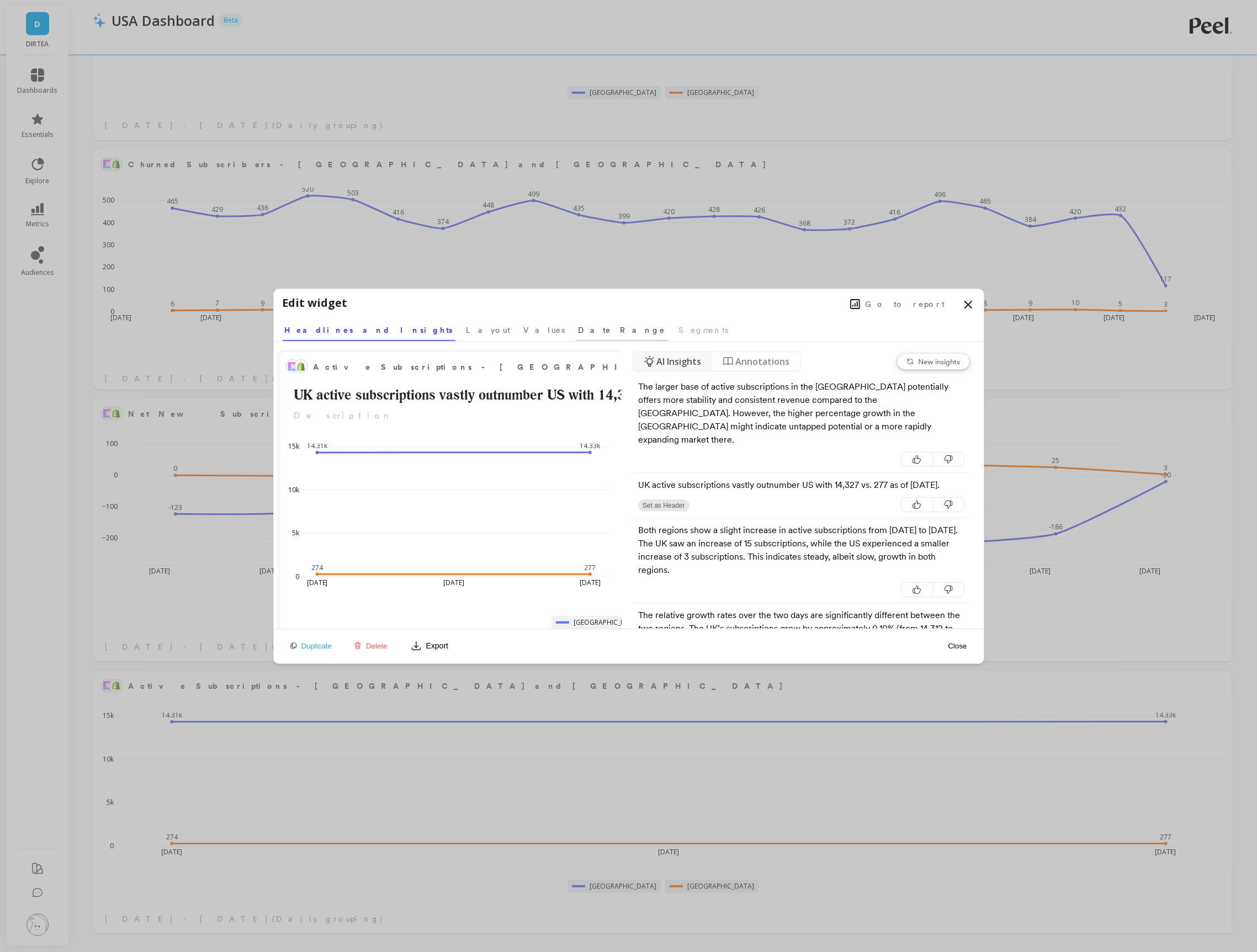
click at [579, 329] on span "Date Range" at bounding box center [622, 329] width 87 height 11
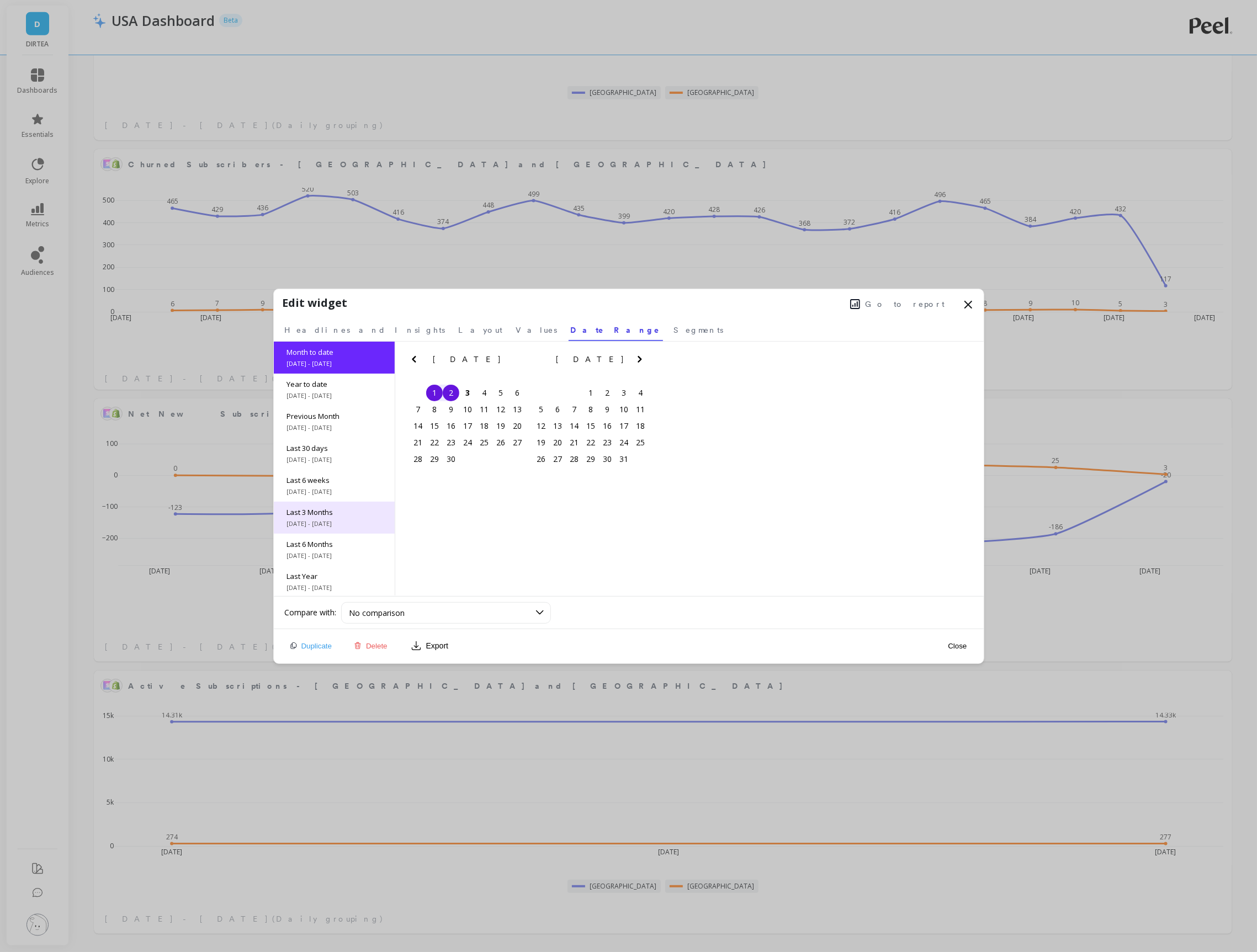
click at [316, 507] on span "Last 3 Months" at bounding box center [334, 513] width 94 height 10
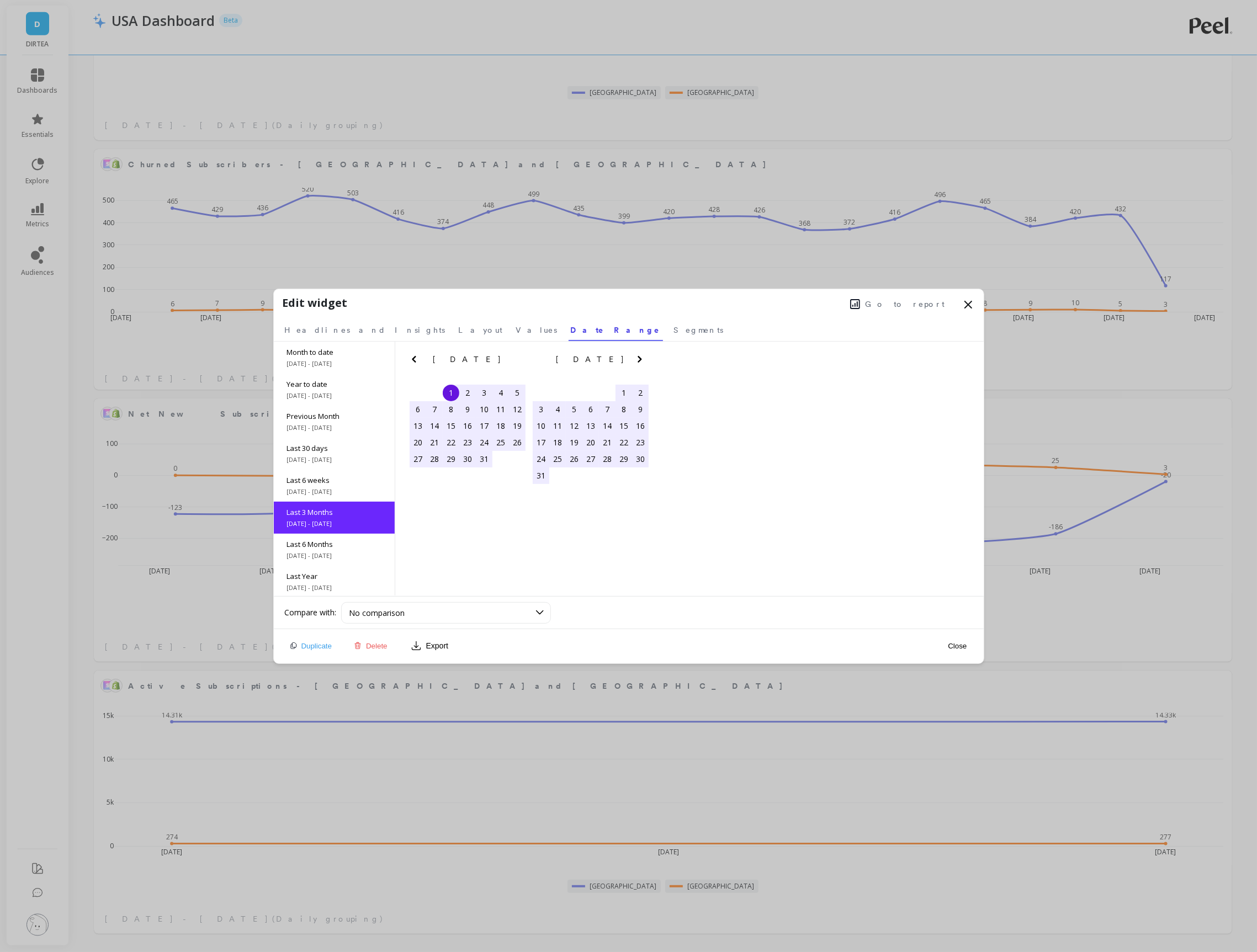
scroll to position [49, 0]
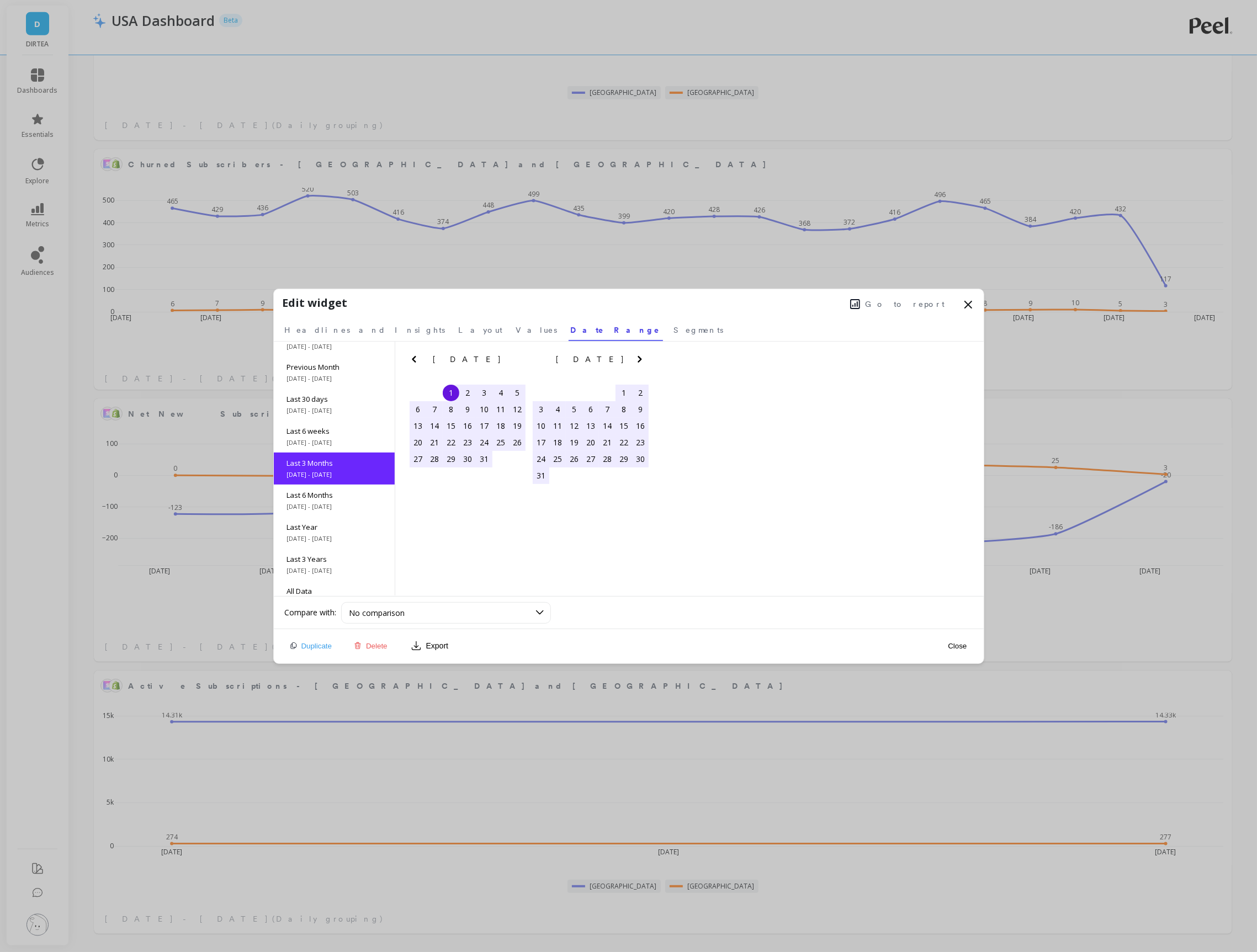
click at [963, 644] on button "Close" at bounding box center [957, 646] width 25 height 10
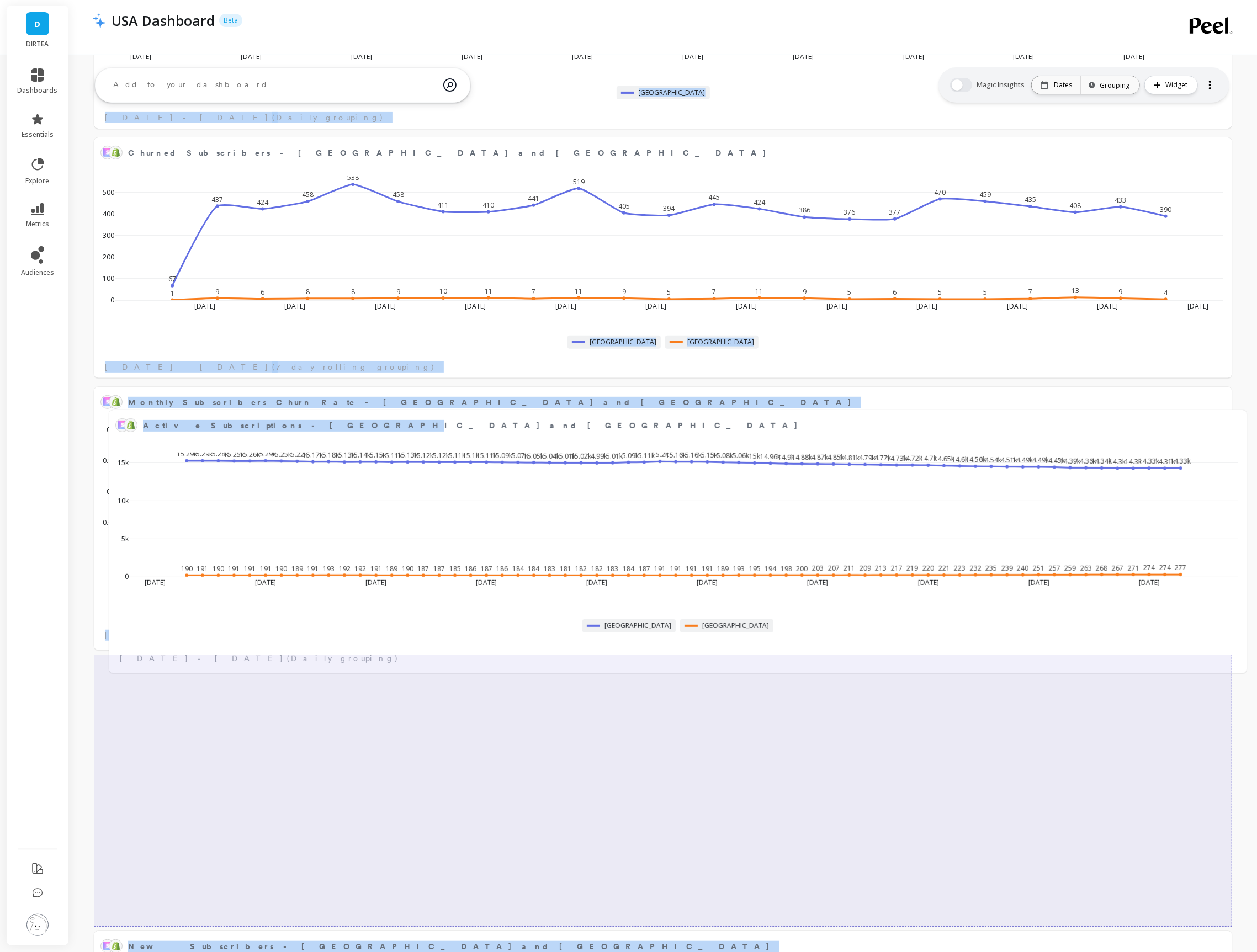
scroll to position [0, 0]
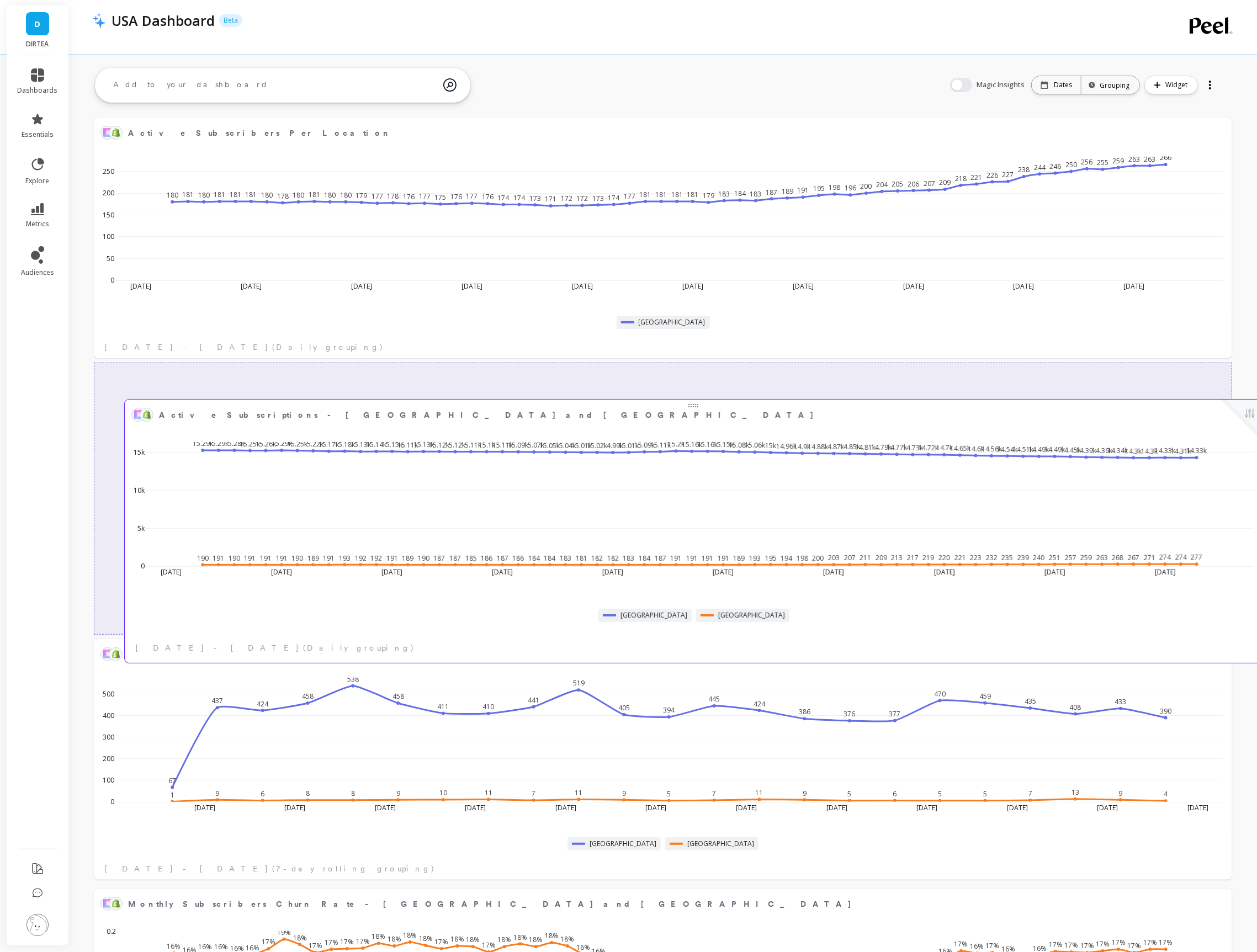
drag, startPoint x: 835, startPoint y: 681, endPoint x: 870, endPoint y: 416, distance: 267.3
click at [870, 416] on span "Active Subscriptions - [GEOGRAPHIC_DATA] and [GEOGRAPHIC_DATA]" at bounding box center [690, 415] width 1062 height 15
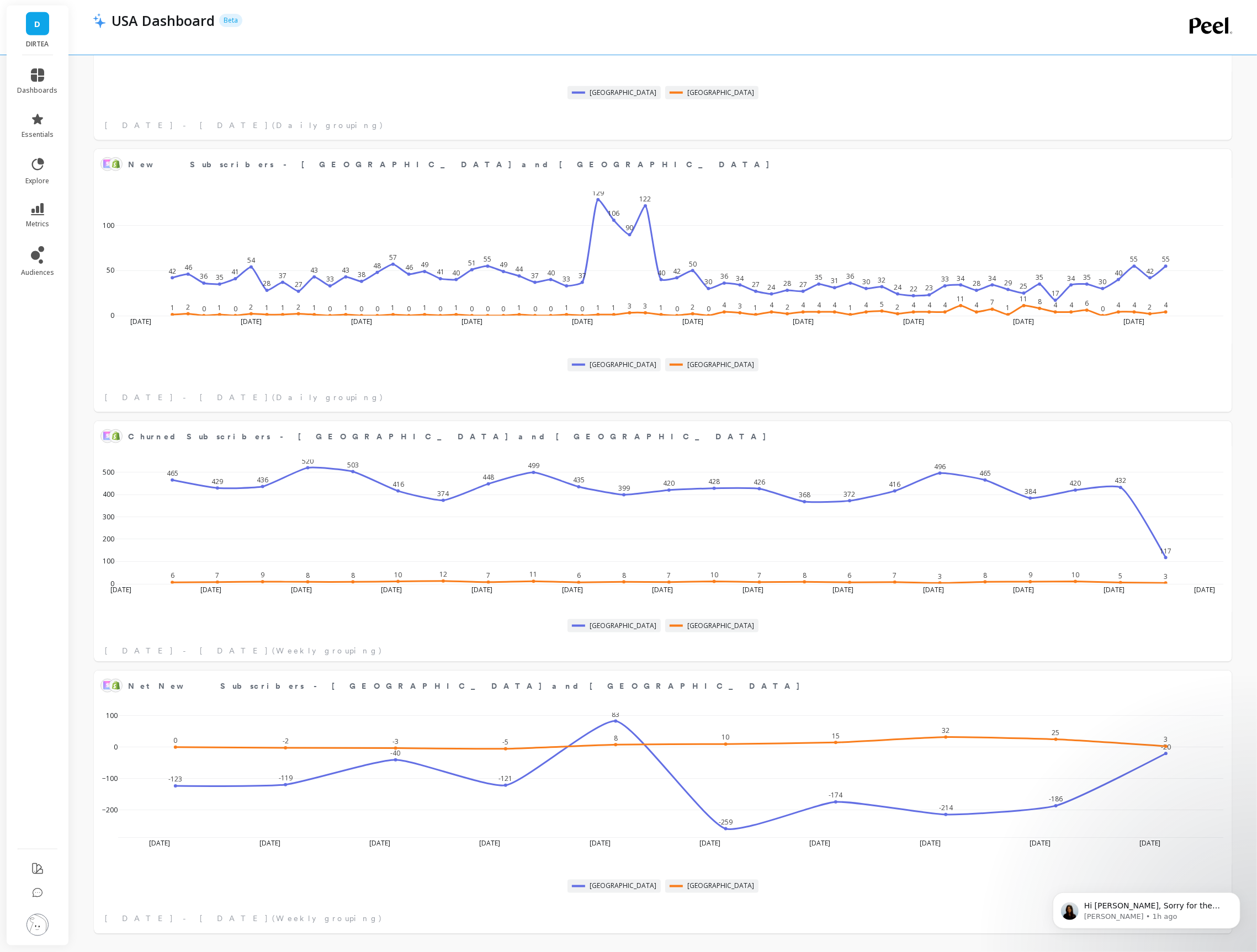
scroll to position [2409, 0]
click at [1213, 165] on button at bounding box center [1219, 164] width 13 height 15
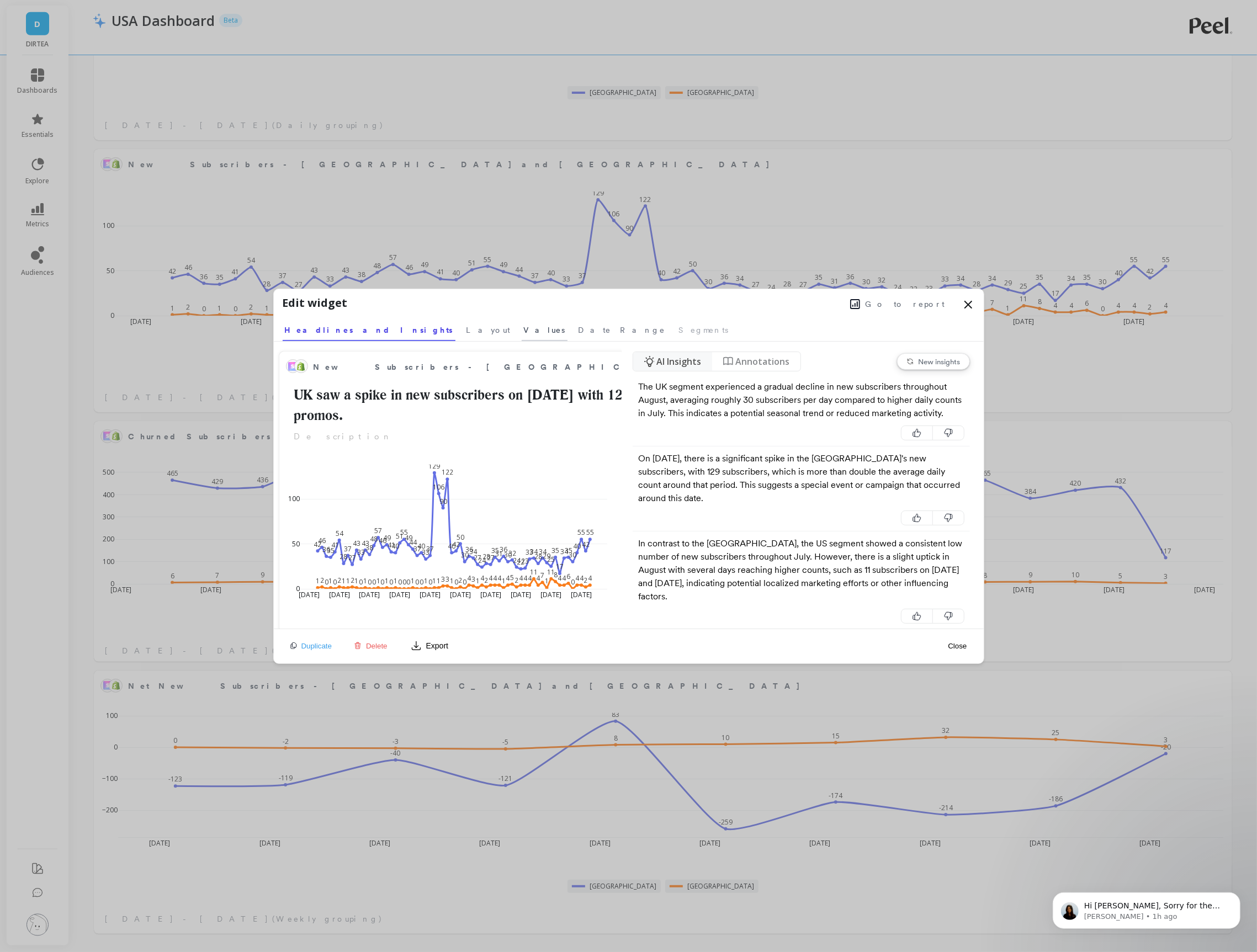
click at [524, 329] on span "Values" at bounding box center [545, 329] width 41 height 11
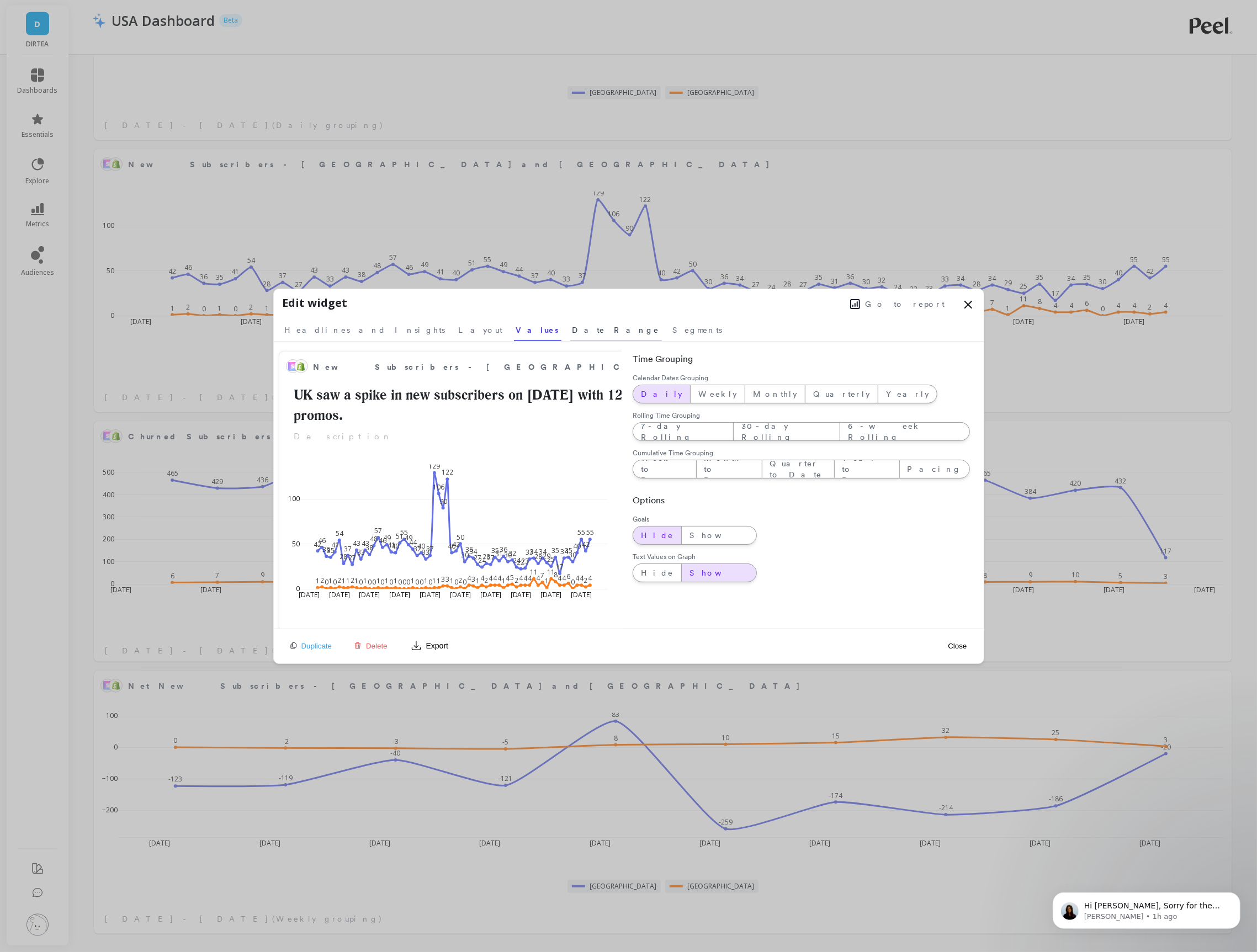
click at [573, 331] on span "Date Range" at bounding box center [616, 329] width 87 height 11
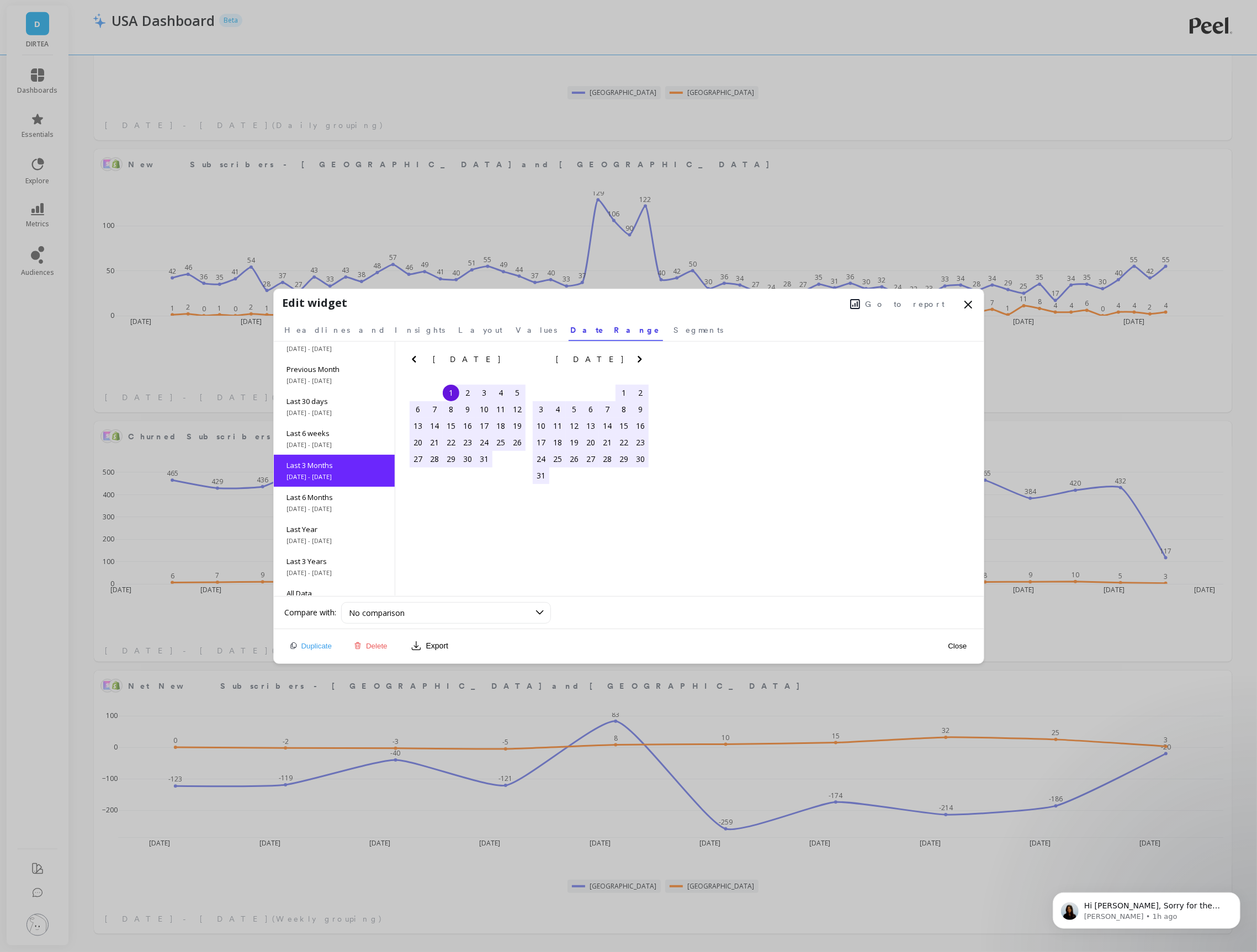
scroll to position [49, 0]
click at [338, 437] on div "Last 6 weeks [DATE] - [DATE]" at bounding box center [334, 436] width 121 height 32
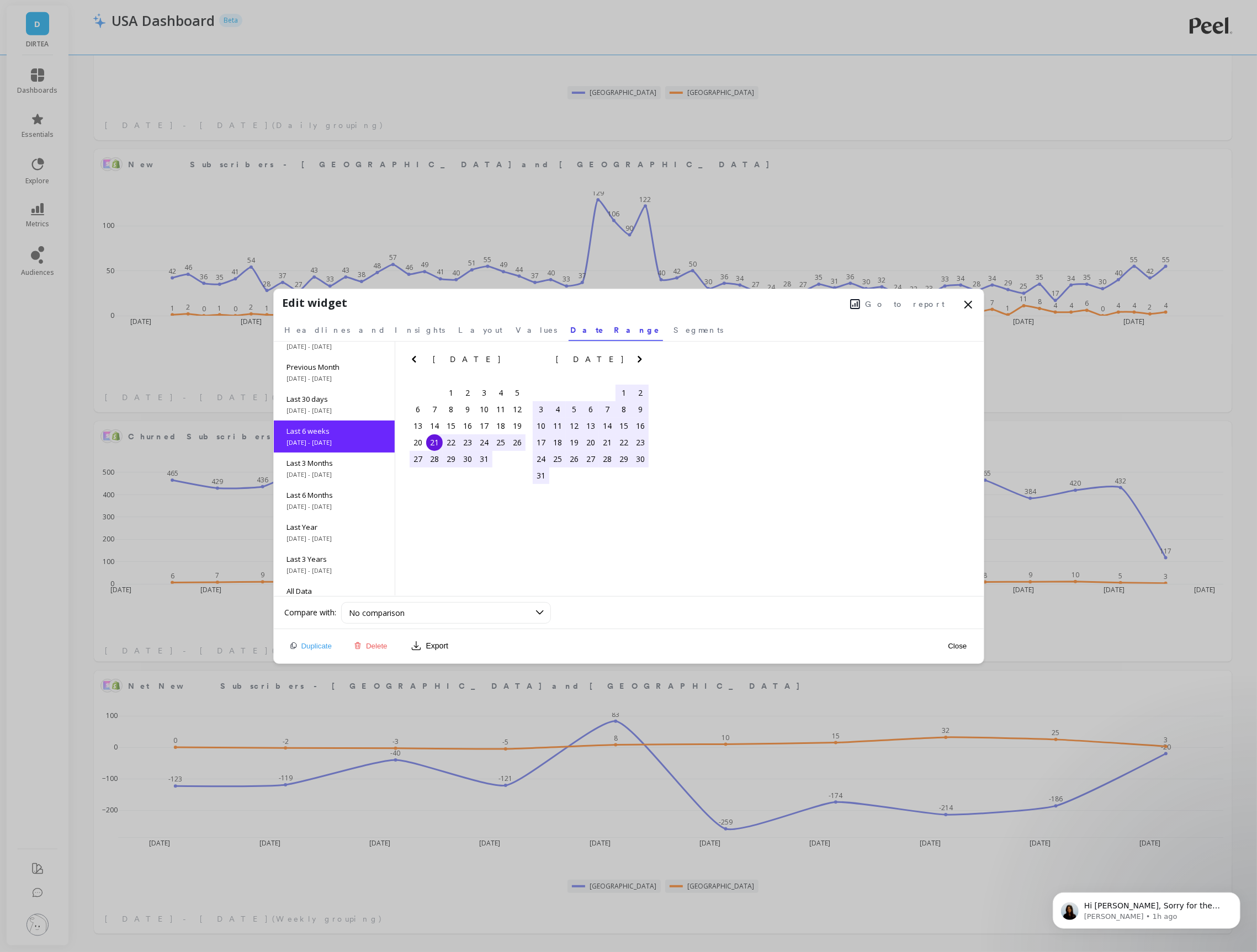
scroll to position [17, 0]
click at [959, 644] on button "Close" at bounding box center [957, 646] width 25 height 10
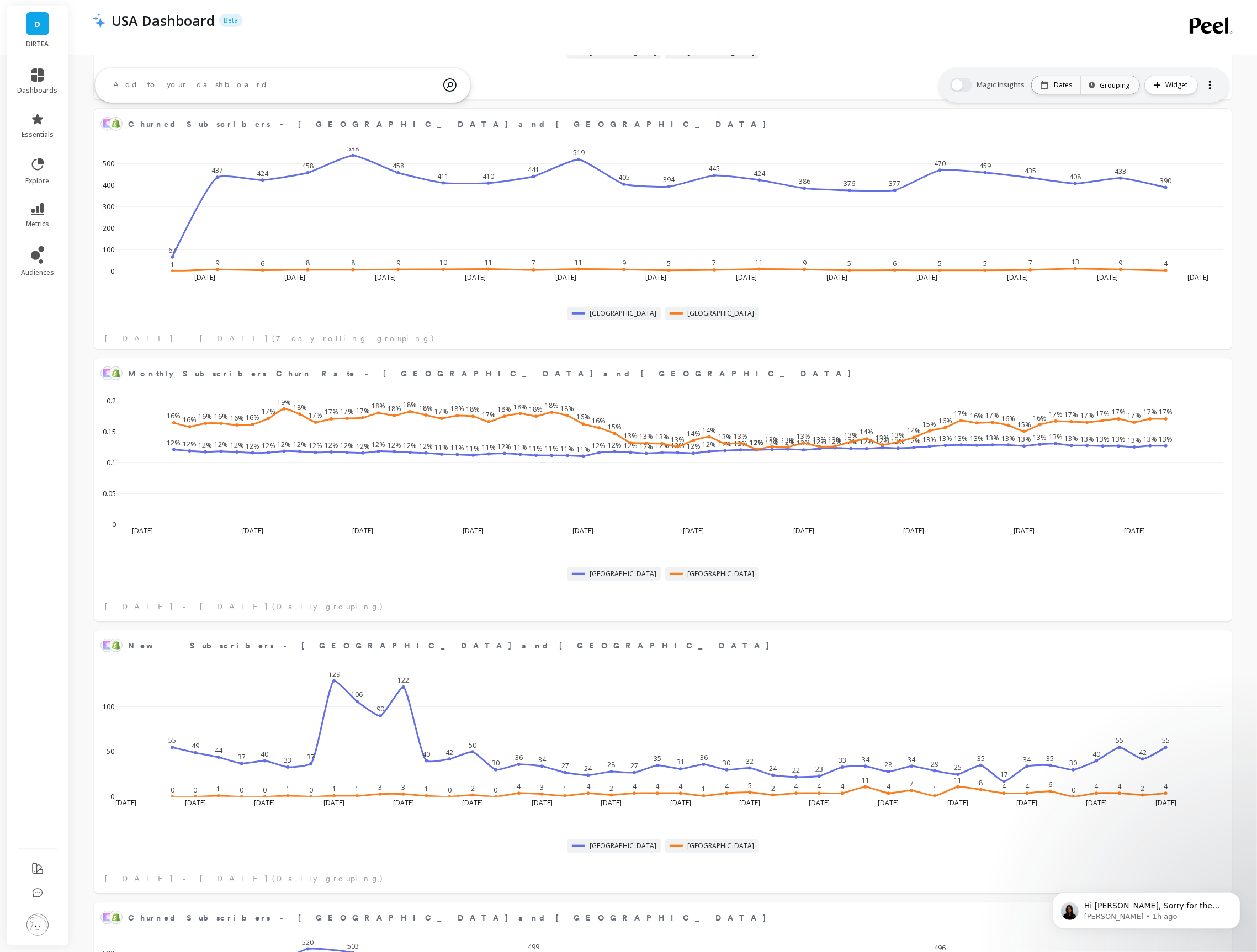
scroll to position [522, 0]
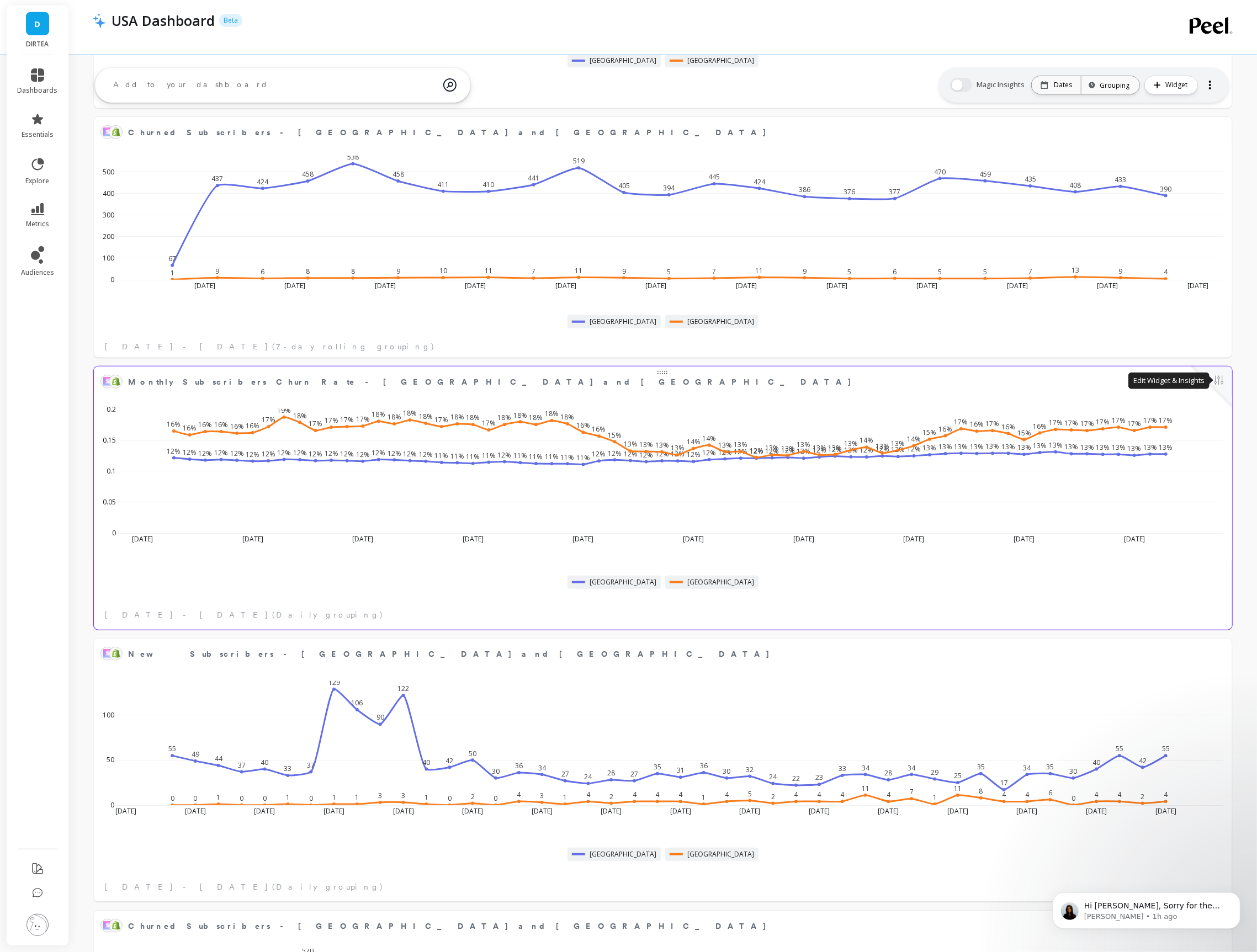
click at [1213, 383] on button at bounding box center [1219, 382] width 13 height 15
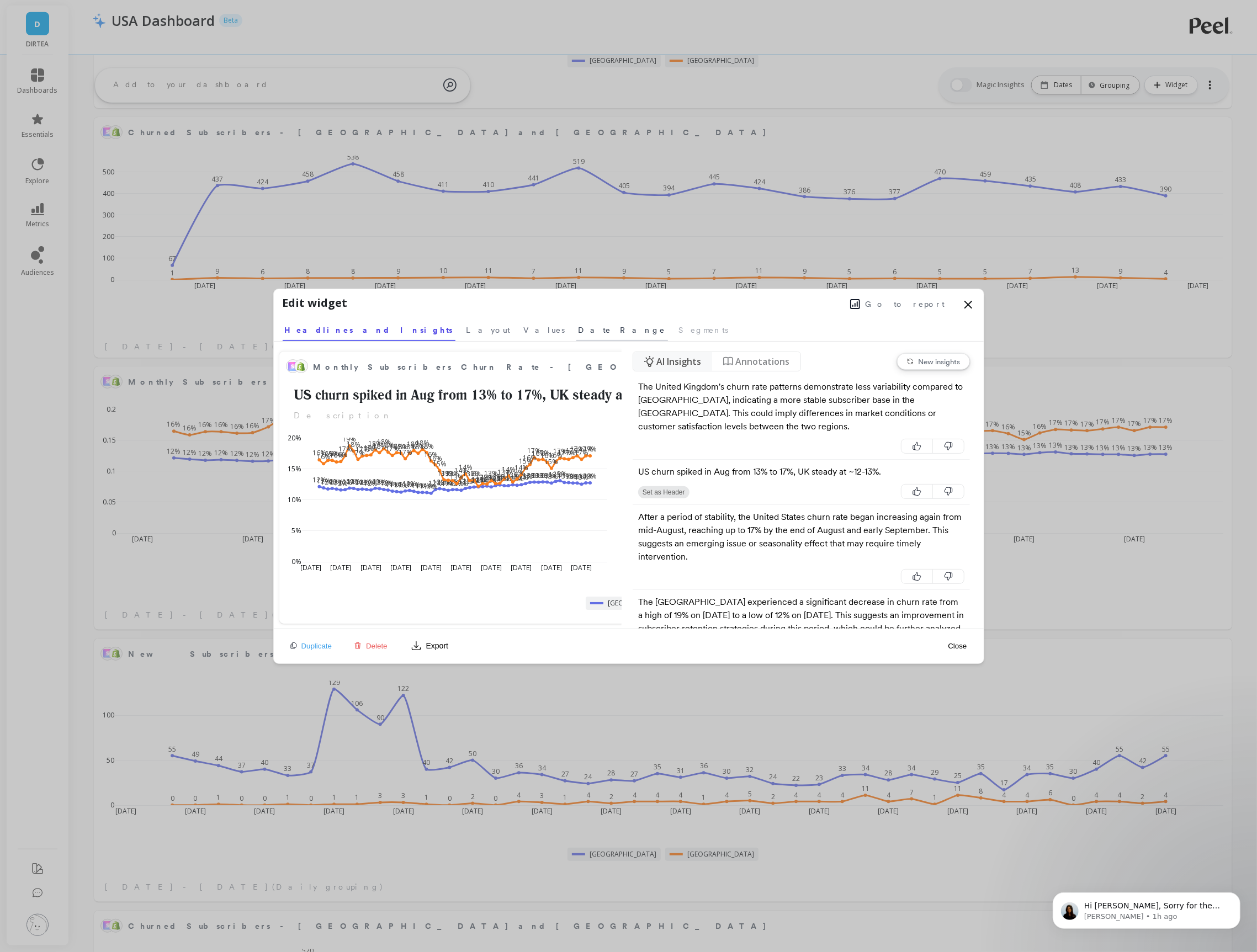
click at [579, 332] on span "Date Range" at bounding box center [622, 329] width 87 height 11
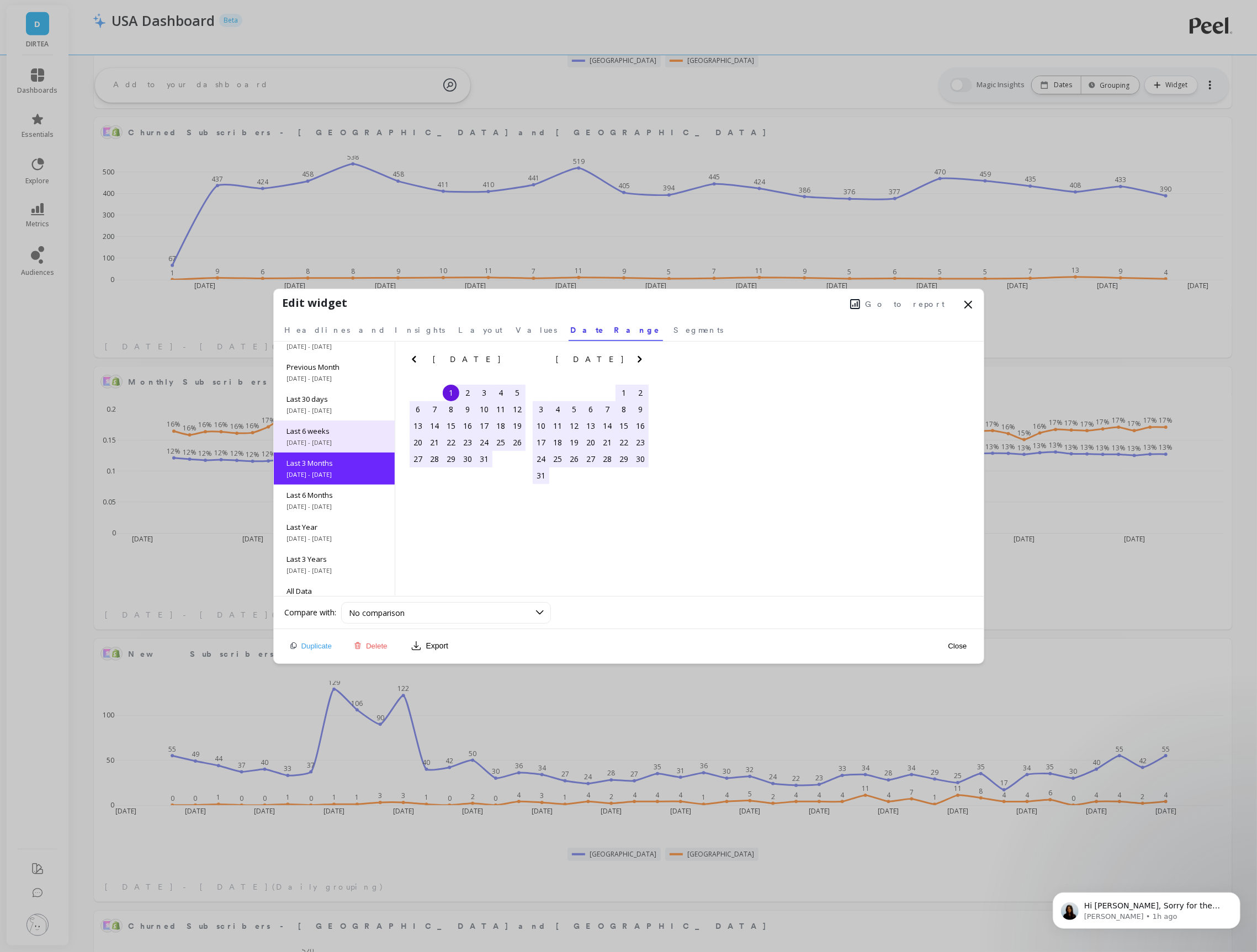
click at [326, 432] on span "Last 6 weeks" at bounding box center [334, 431] width 94 height 10
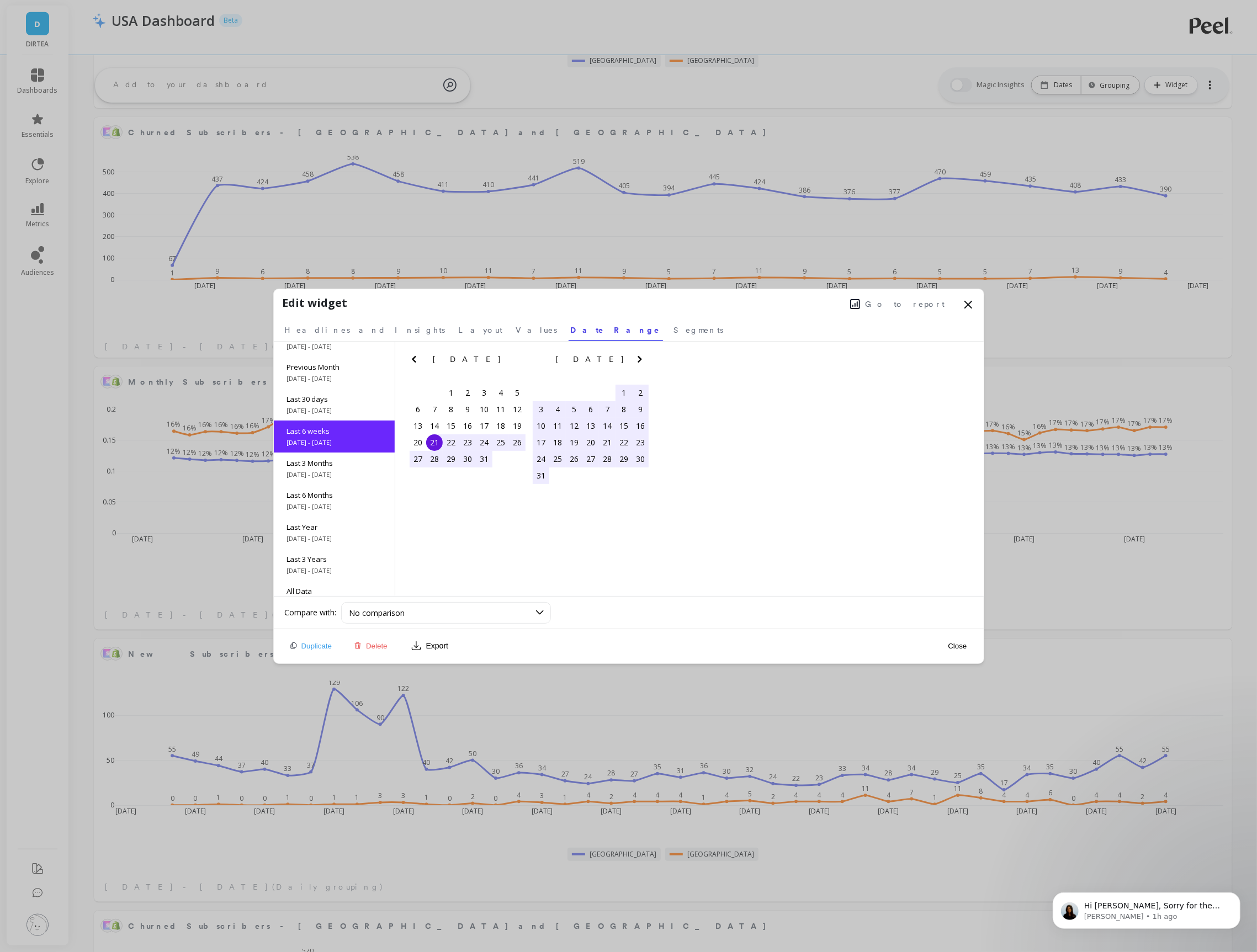
scroll to position [17, 0]
click at [961, 642] on button "Close" at bounding box center [957, 646] width 25 height 10
